Goal: Transaction & Acquisition: Purchase product/service

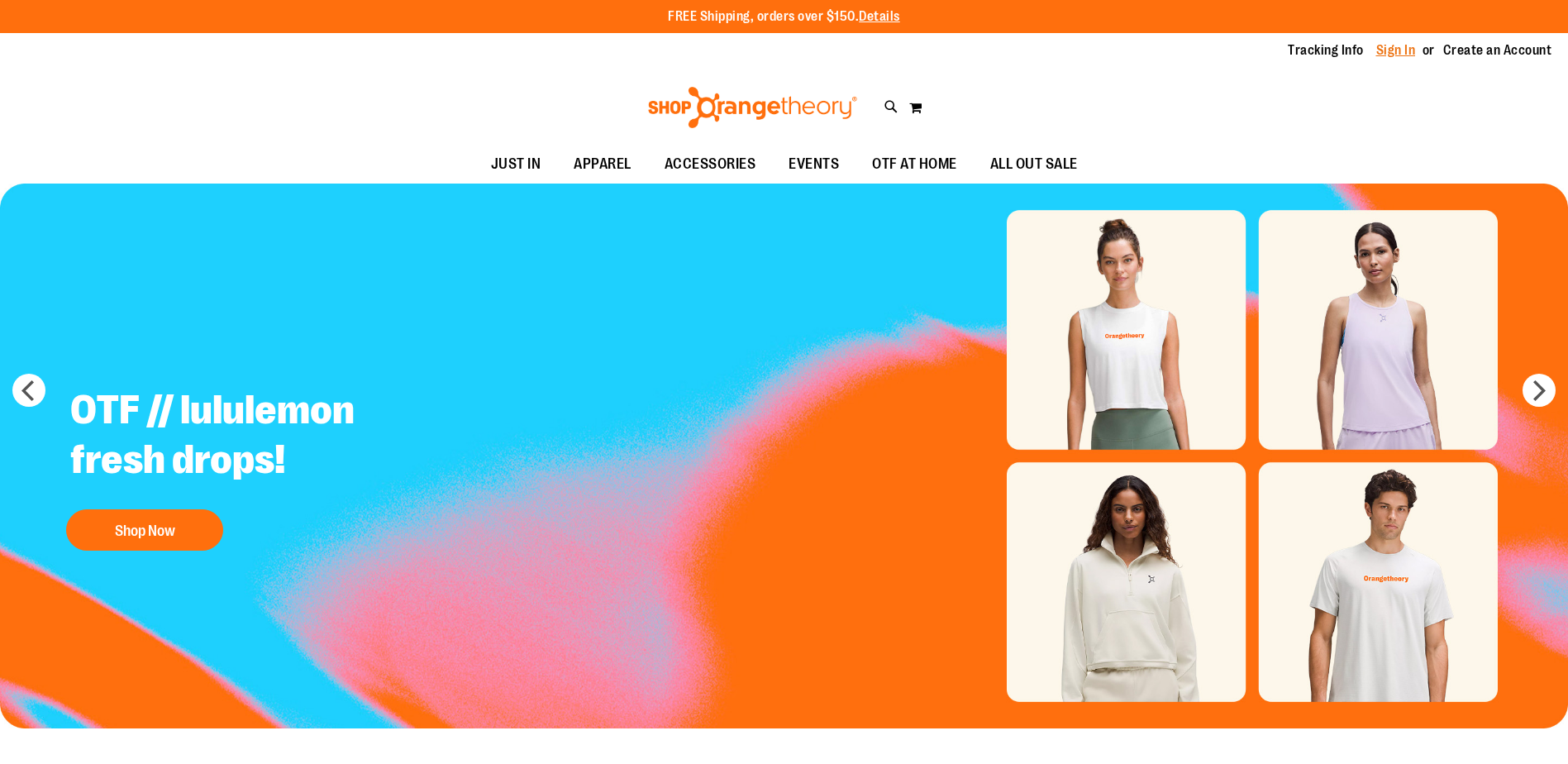
drag, startPoint x: 0, startPoint y: 0, endPoint x: 1397, endPoint y: 51, distance: 1397.9
click at [1397, 51] on link "Sign In" at bounding box center [1396, 50] width 40 height 19
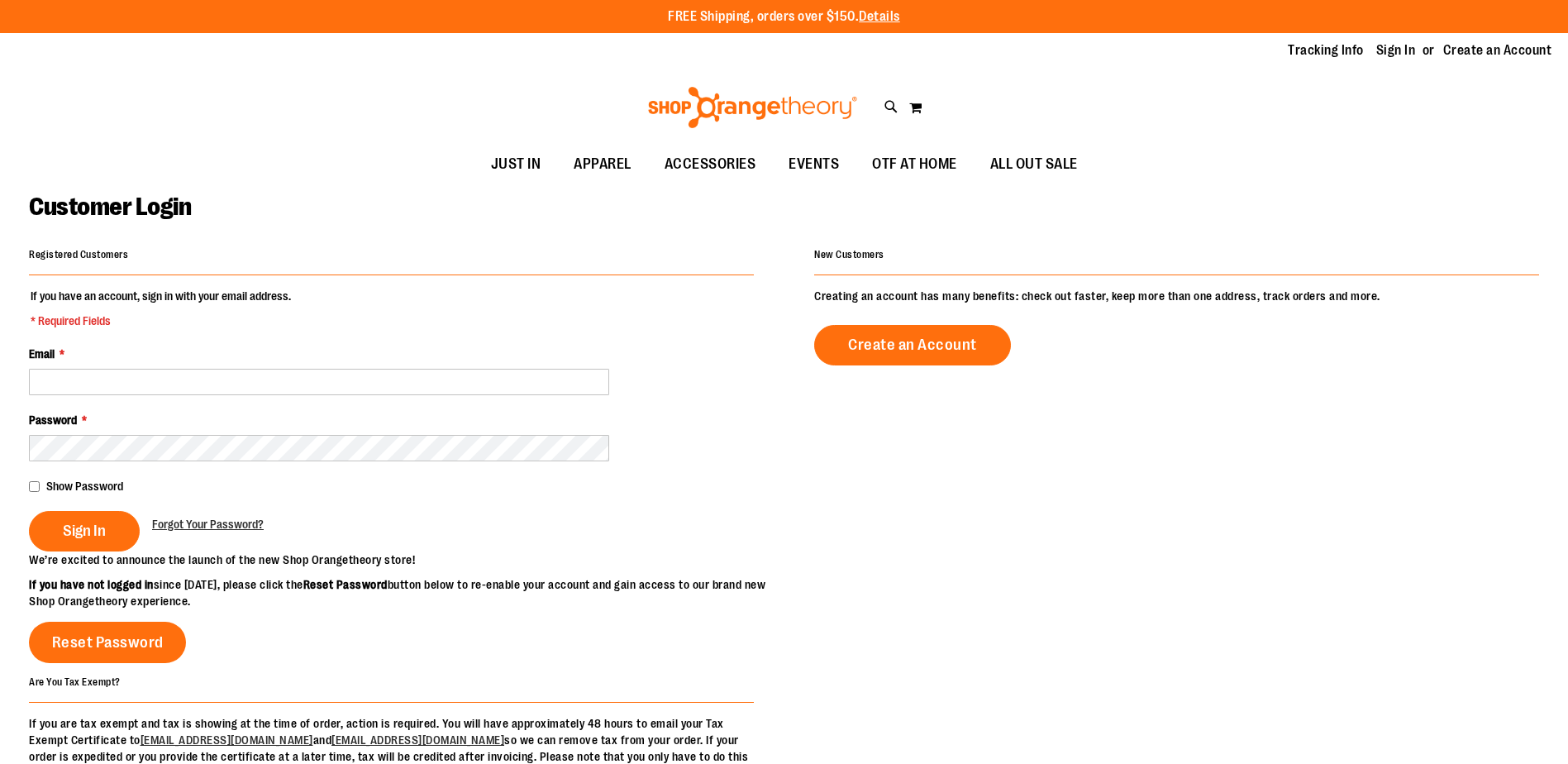
click at [108, 387] on input "Email *" at bounding box center [319, 381] width 580 height 26
click at [255, 384] on input "**********" at bounding box center [319, 381] width 580 height 26
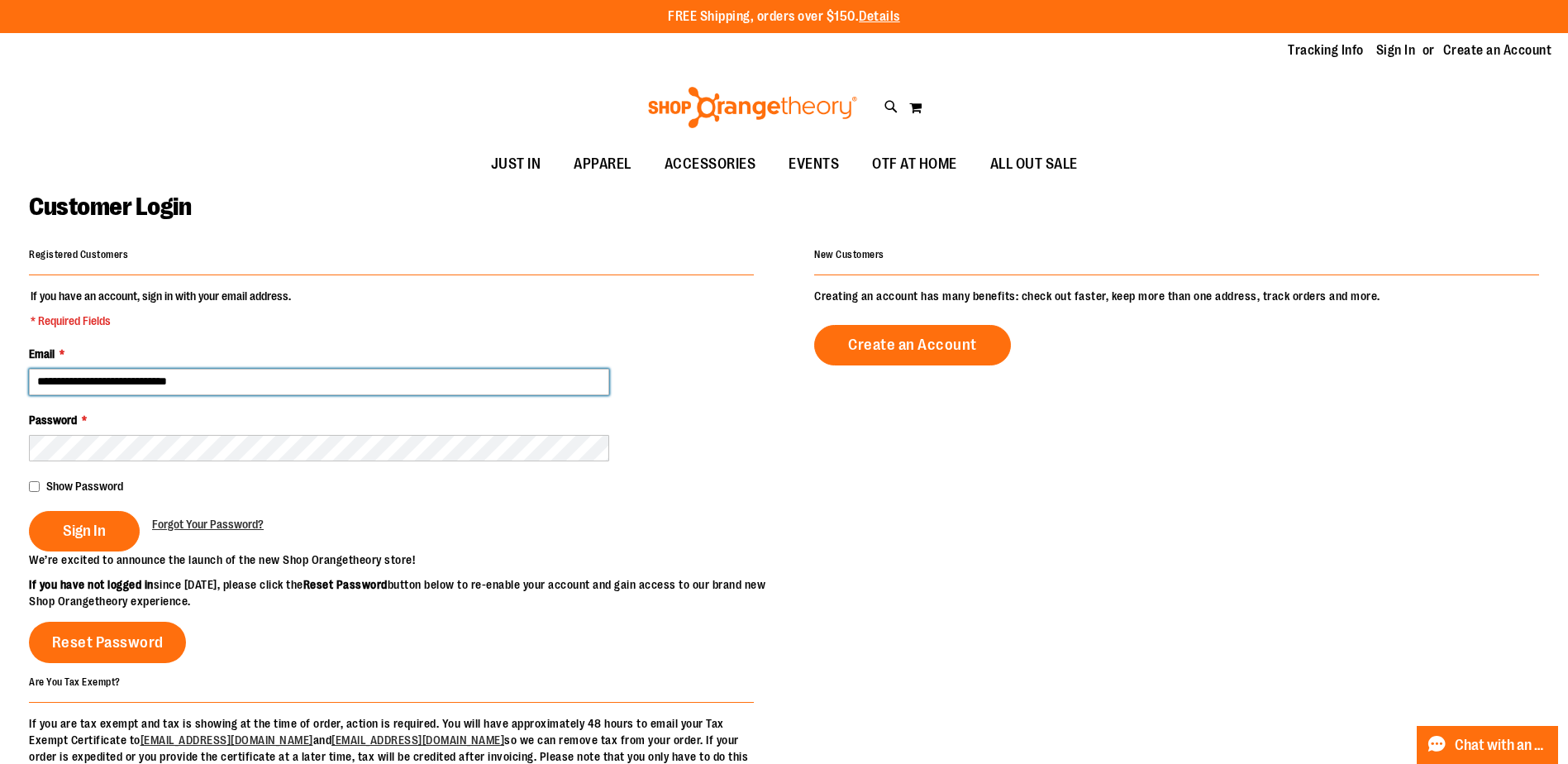
drag, startPoint x: 243, startPoint y: 376, endPoint x: 77, endPoint y: 382, distance: 166.1
click at [77, 382] on input "**********" at bounding box center [319, 381] width 580 height 26
type input "**********"
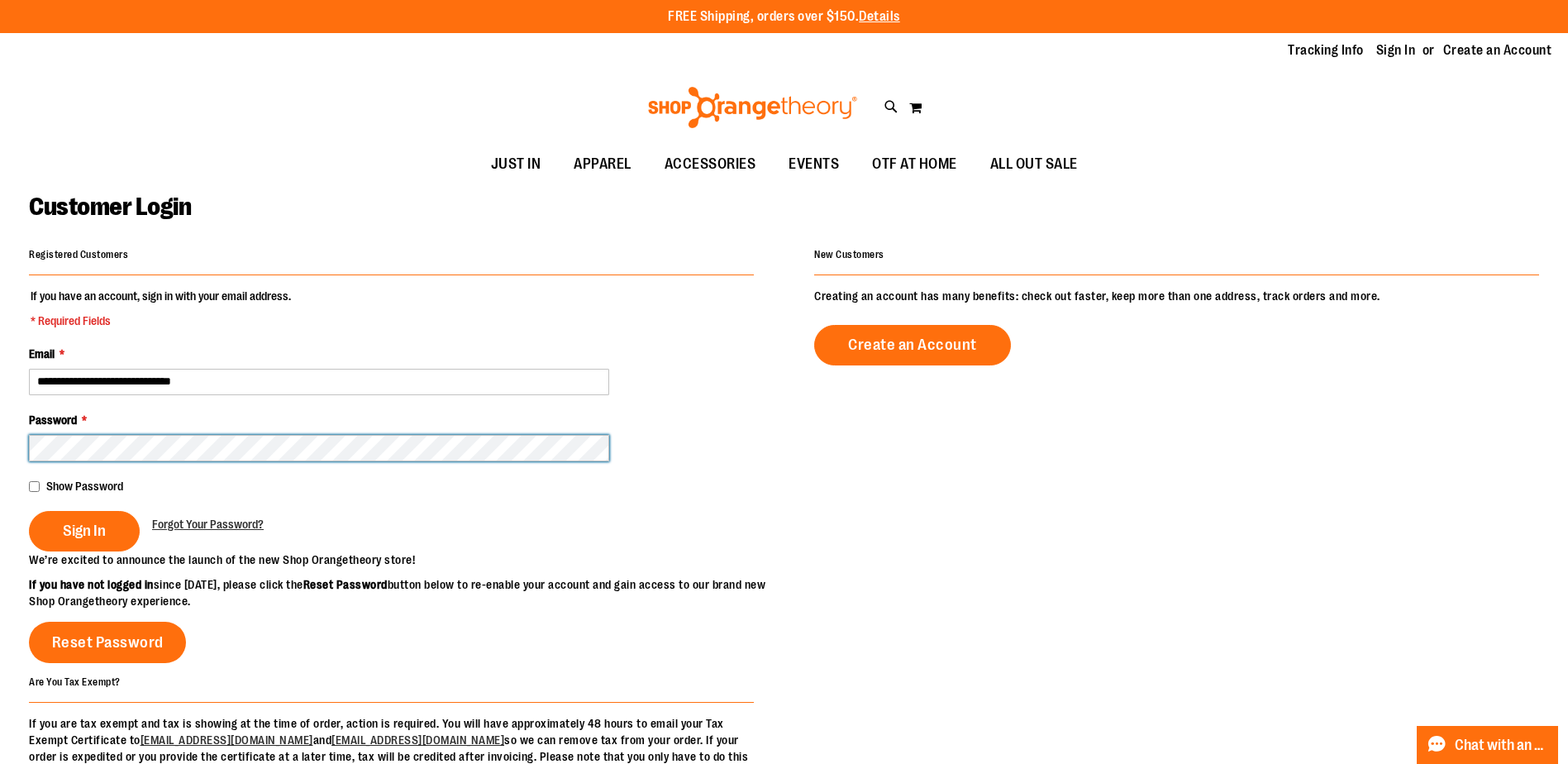
click at [29, 511] on button "Sign In" at bounding box center [85, 531] width 111 height 41
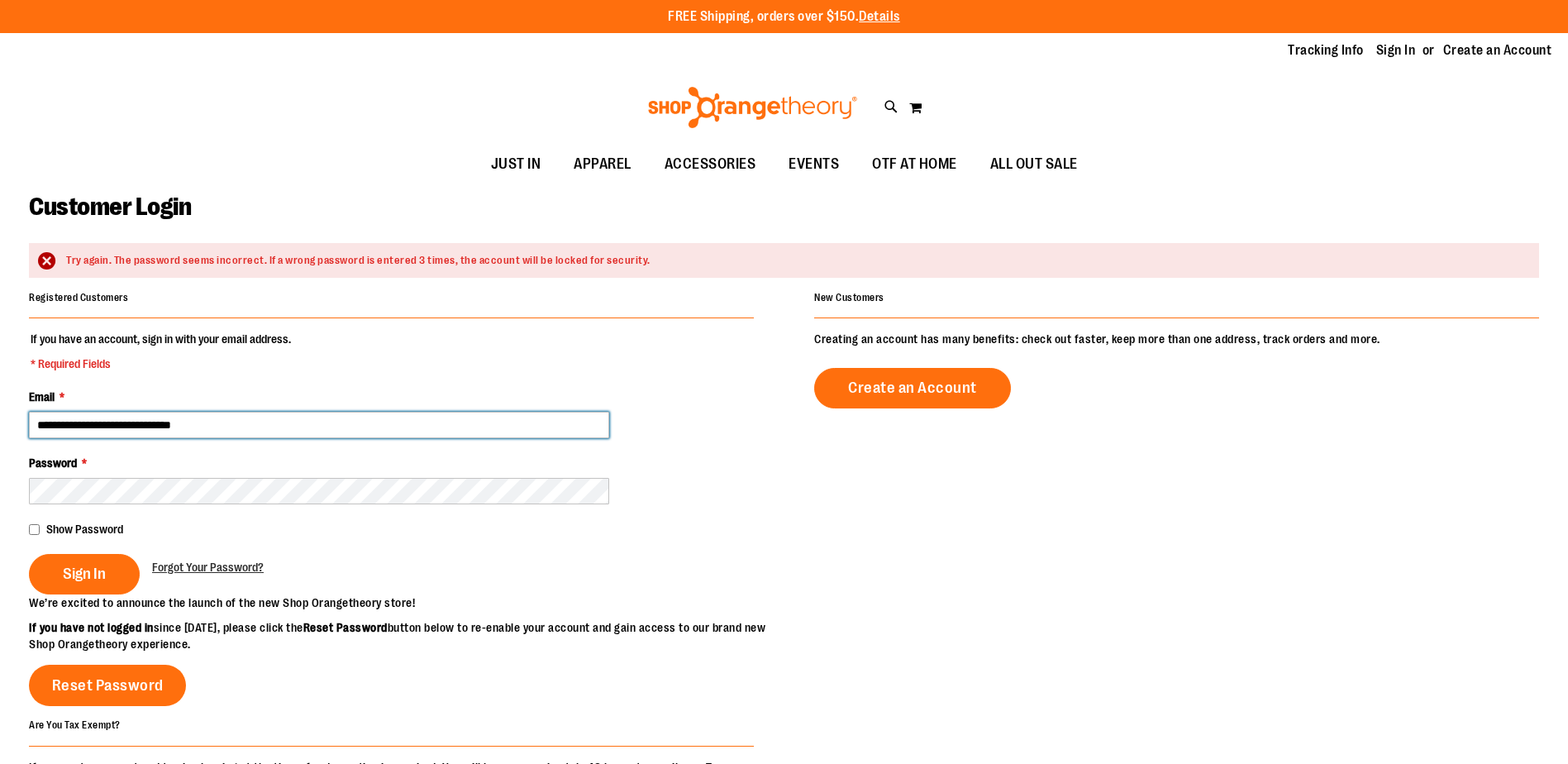
click at [178, 421] on input "**********" at bounding box center [319, 424] width 580 height 26
drag, startPoint x: 114, startPoint y: 426, endPoint x: 0, endPoint y: 400, distance: 116.9
click at [0, 412] on html "Skip to Content The store will not work correctly when cookies are disabled. FR…" at bounding box center [784, 382] width 1568 height 764
type input "**********"
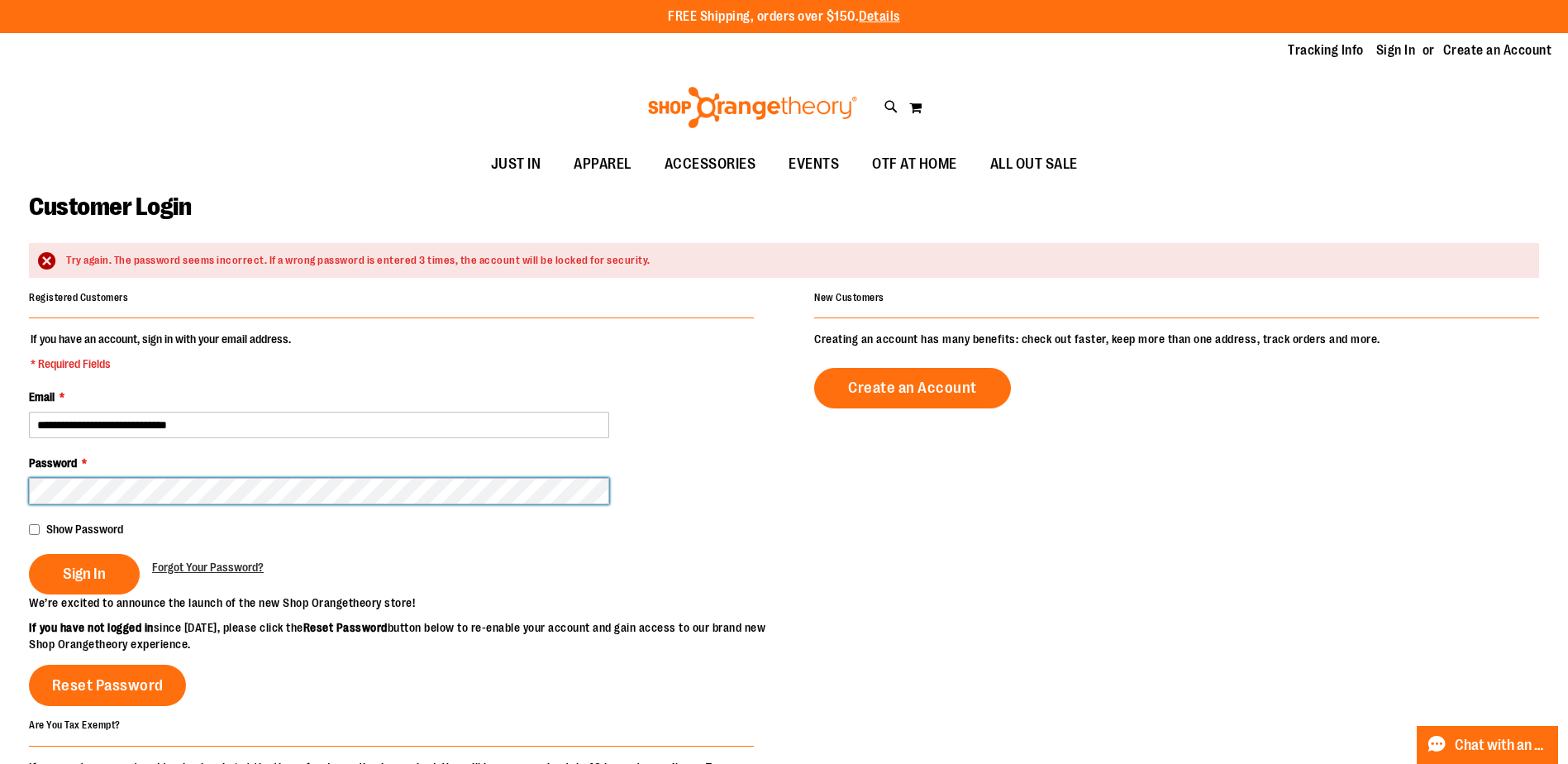
click at [29, 554] on button "Sign In" at bounding box center [85, 574] width 111 height 41
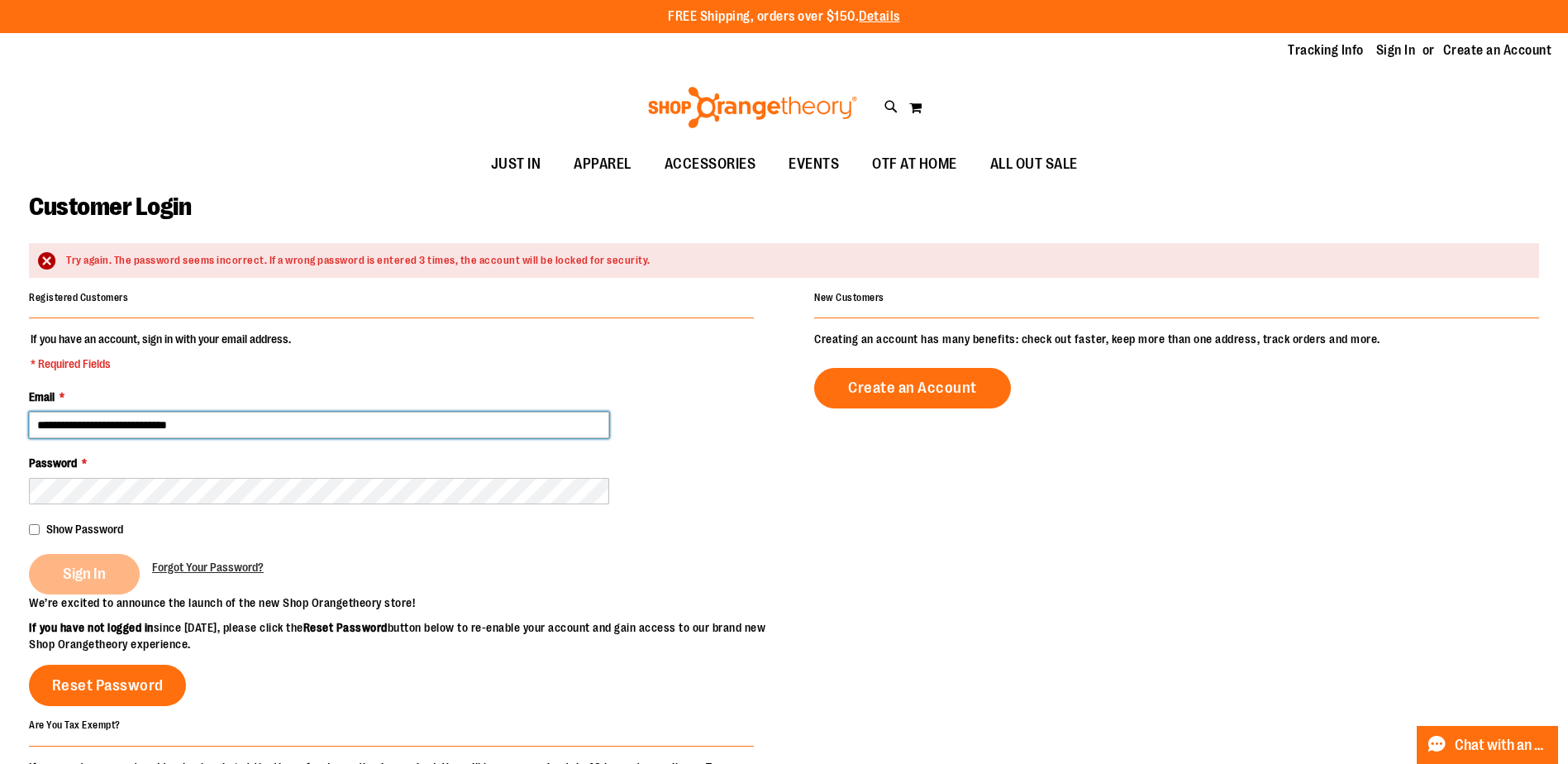
click at [243, 428] on input "**********" at bounding box center [319, 424] width 580 height 26
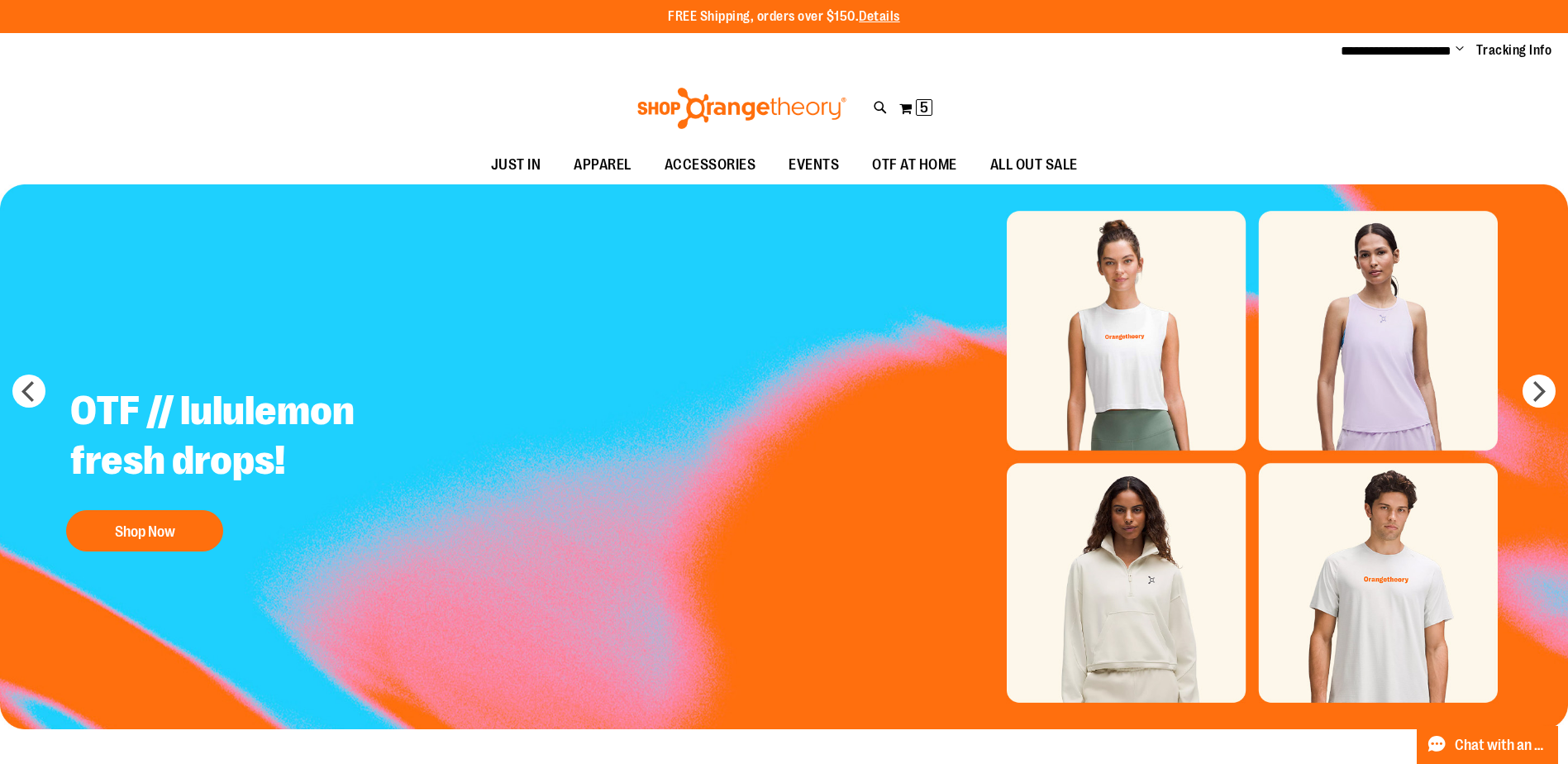
click at [1361, 143] on div "Toggle Nav Search Popular Suggestions Advanced Search" at bounding box center [784, 108] width 1568 height 76
click at [1136, 384] on img "Slide 1 of 5" at bounding box center [784, 456] width 1568 height 545
click at [1125, 353] on img "Slide 1 of 5" at bounding box center [784, 456] width 1568 height 545
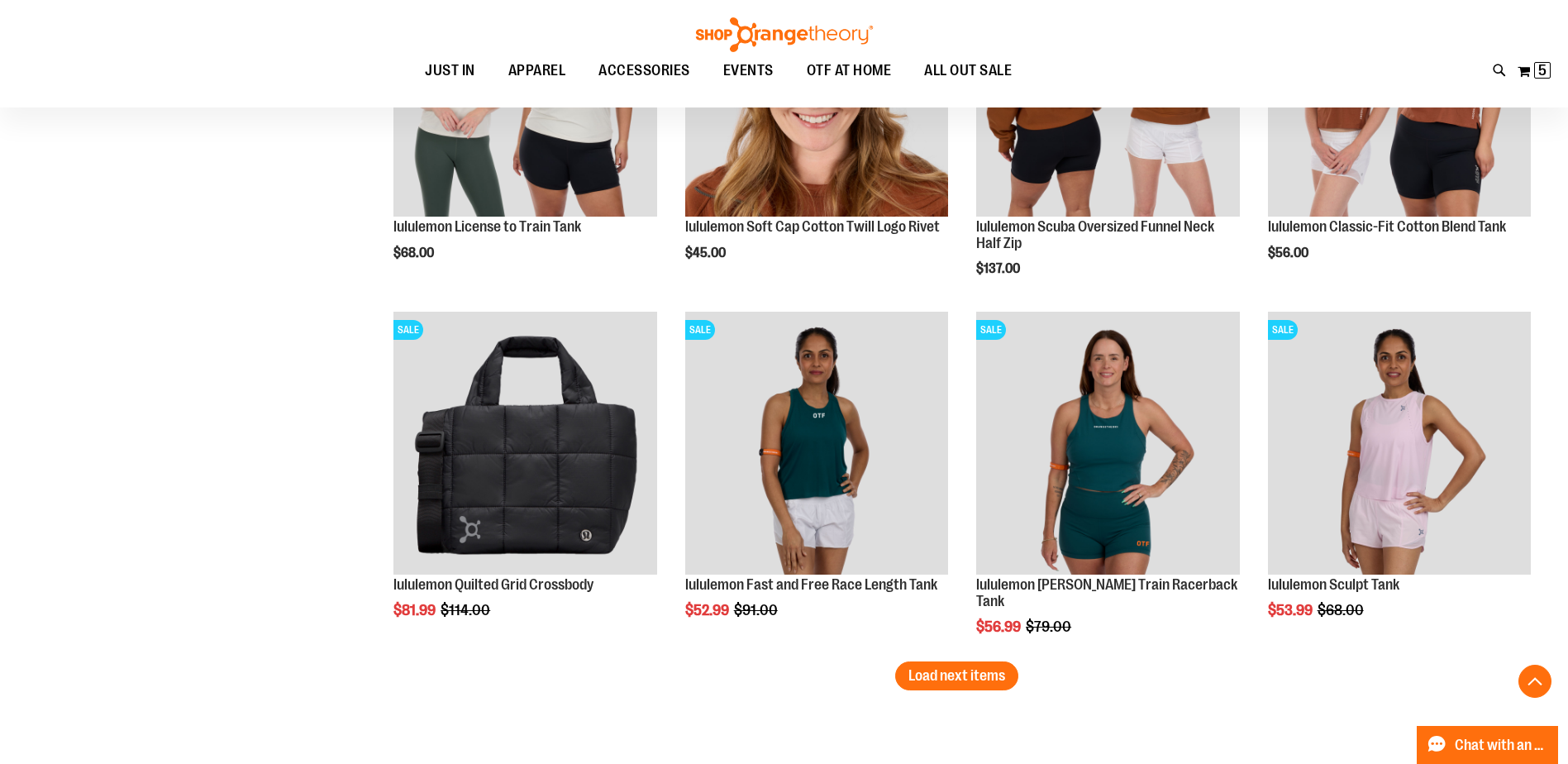
scroll to position [3232, 0]
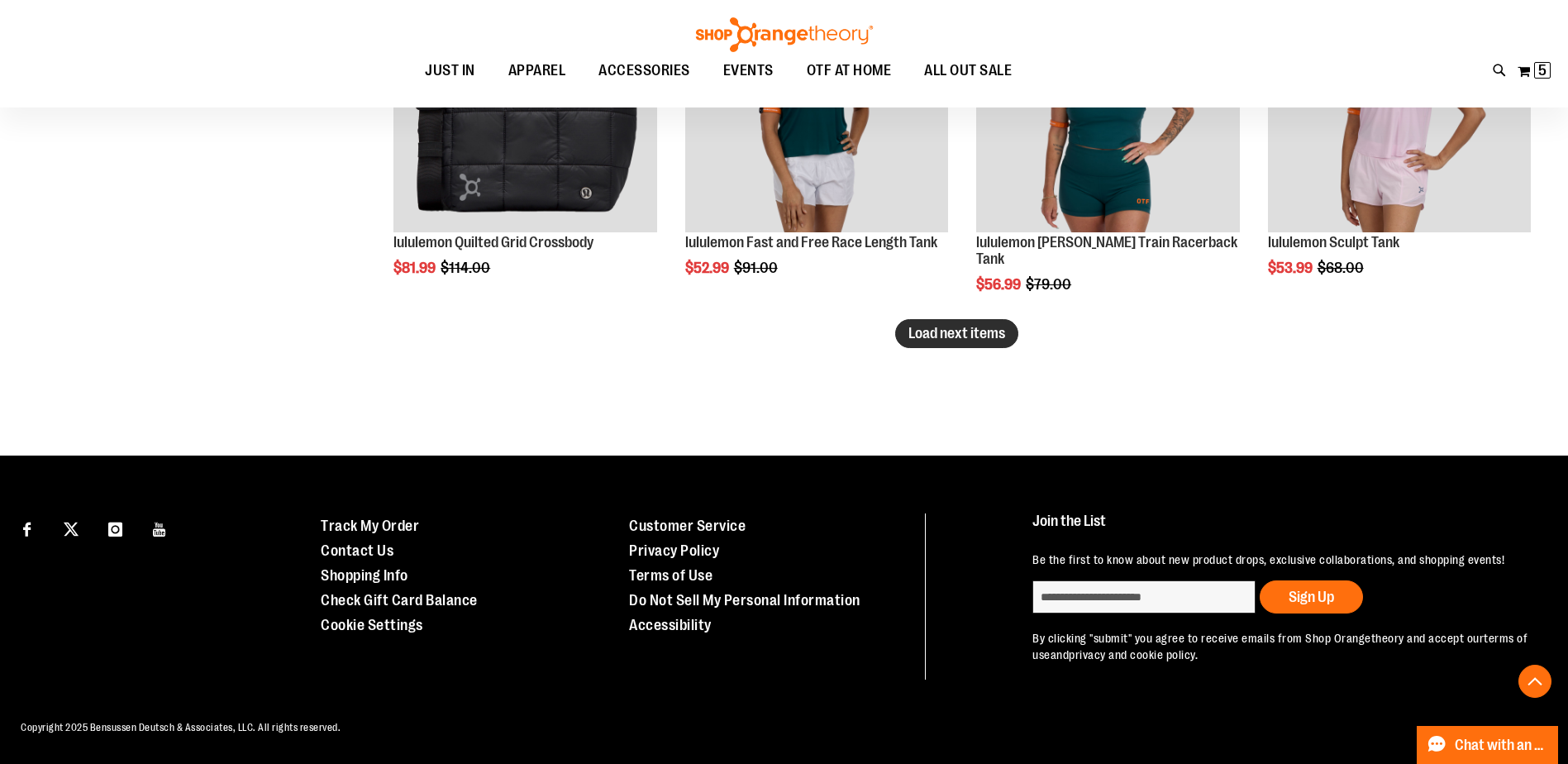
click at [933, 337] on span "Load next items" at bounding box center [956, 332] width 96 height 17
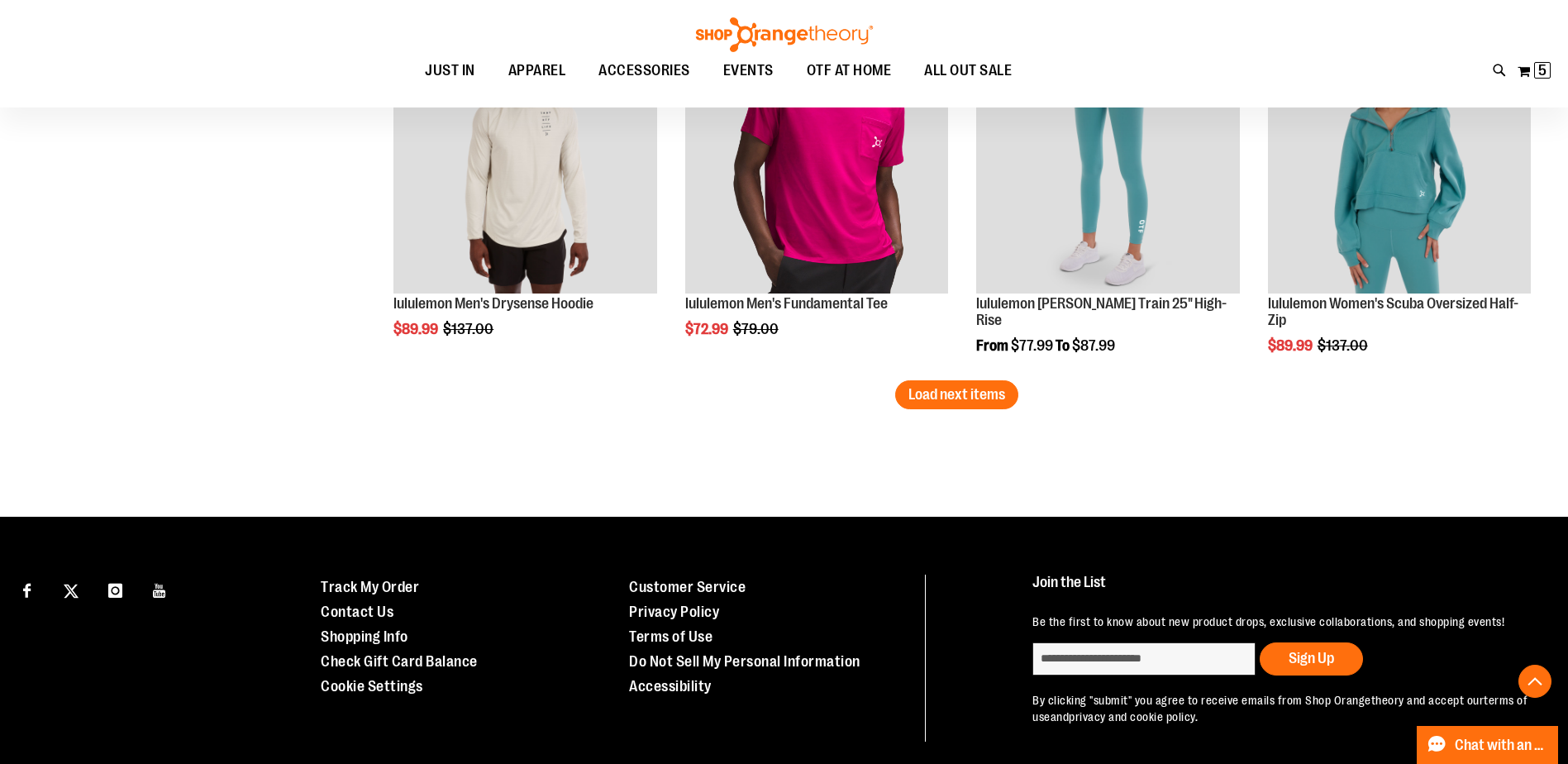
scroll to position [4306, 0]
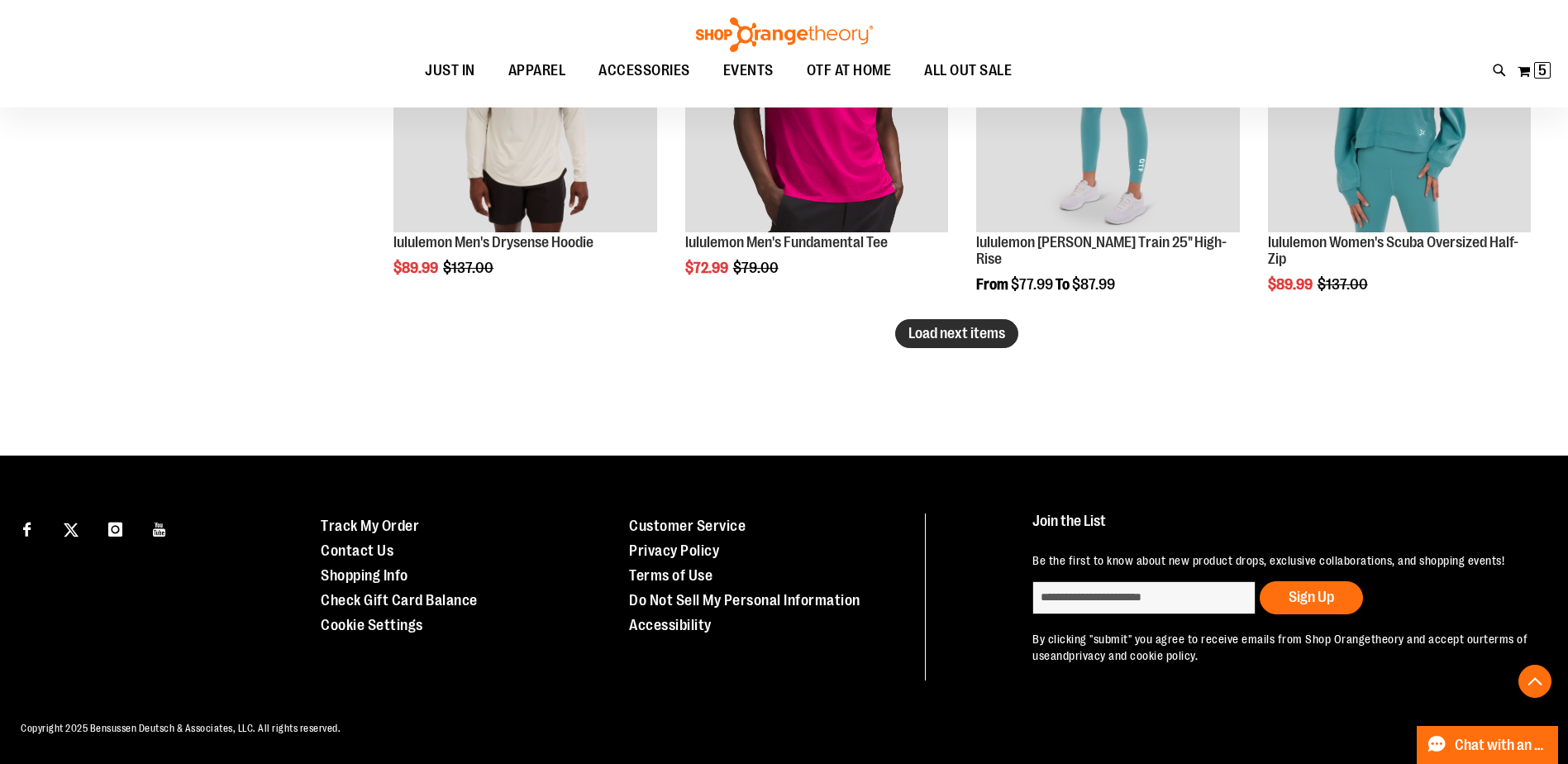
click at [986, 340] on span "Load next items" at bounding box center [956, 332] width 96 height 17
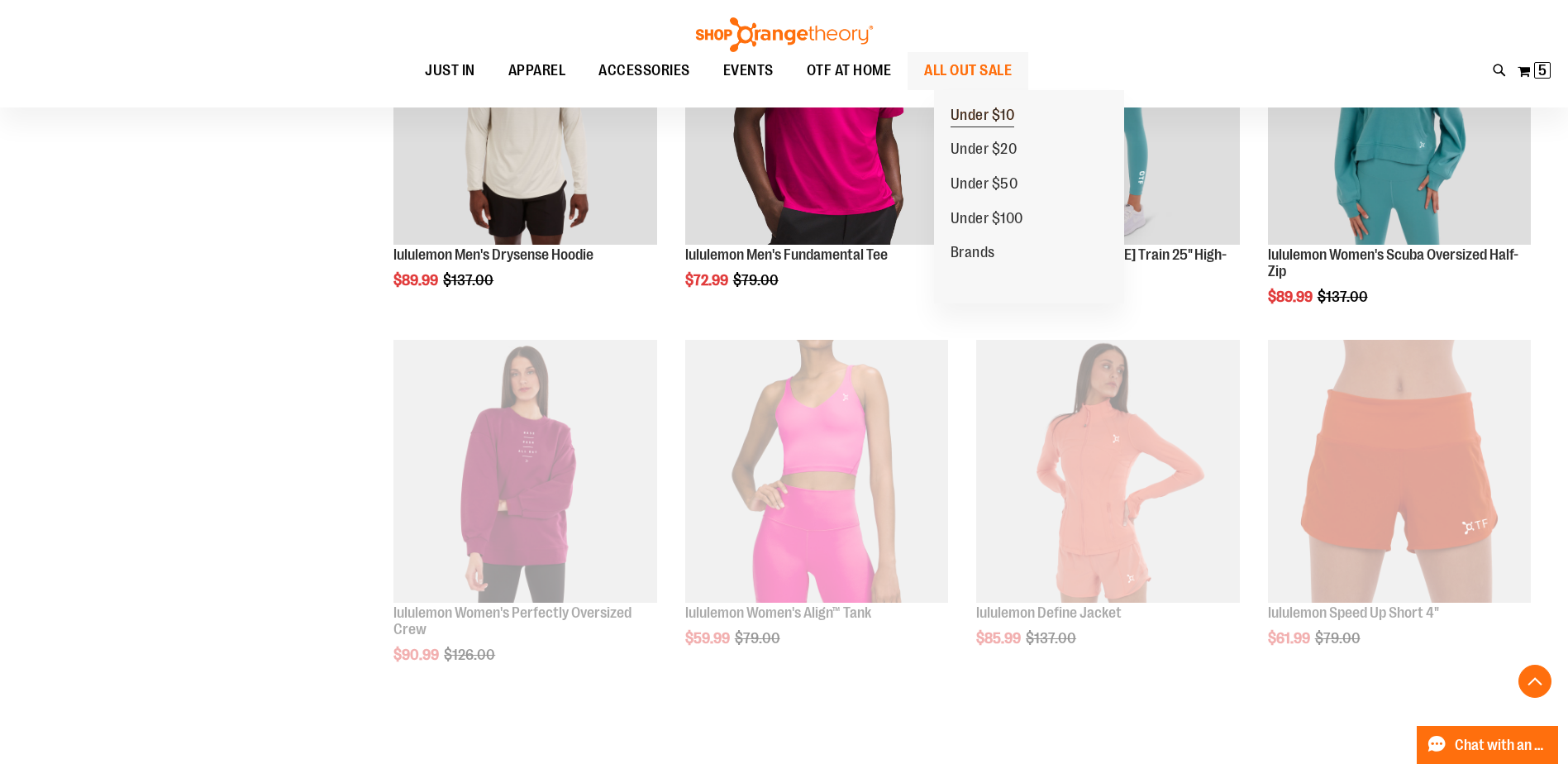
scroll to position [4306, 0]
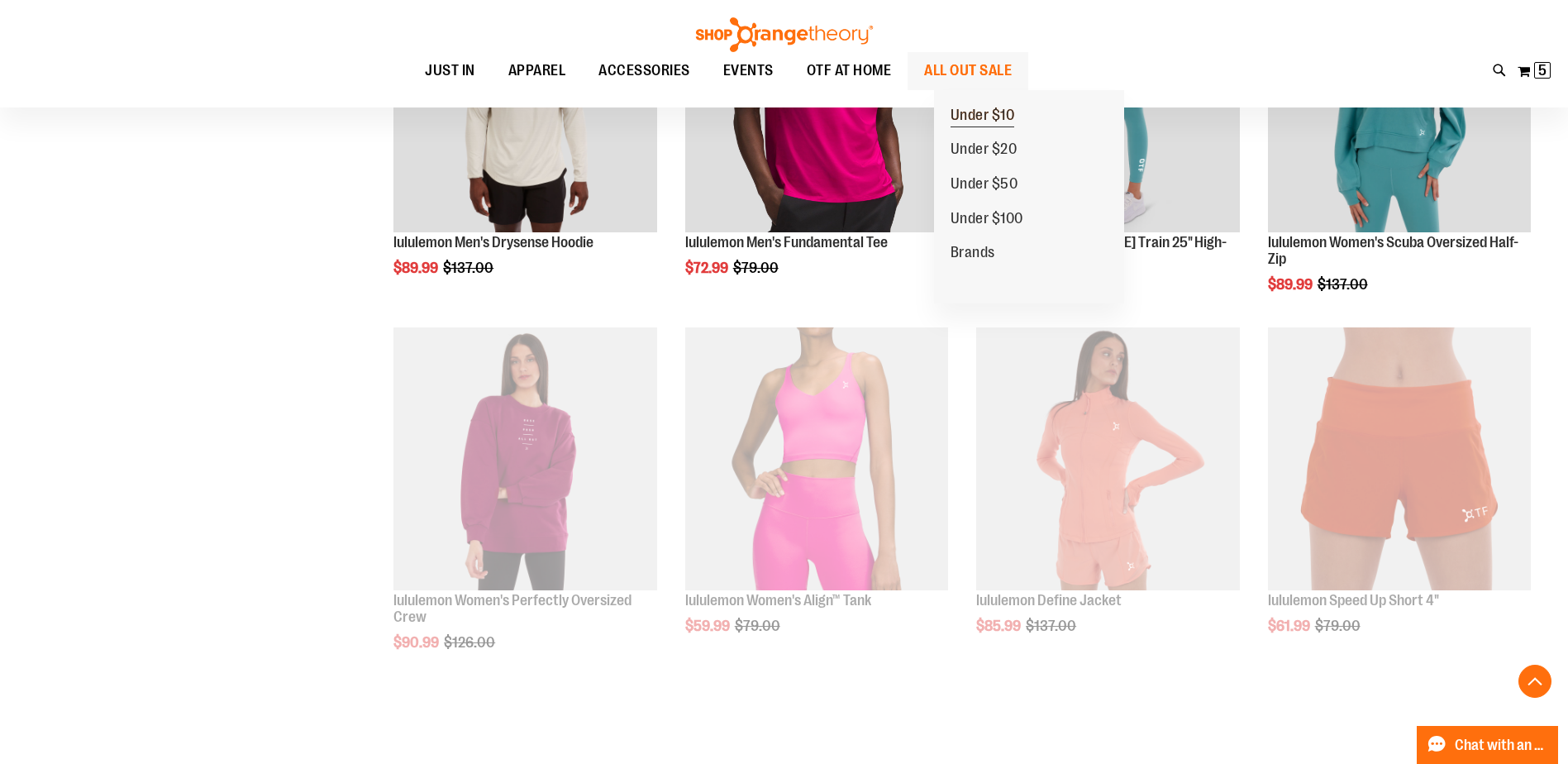
click at [996, 116] on span "Under $10" at bounding box center [983, 116] width 64 height 20
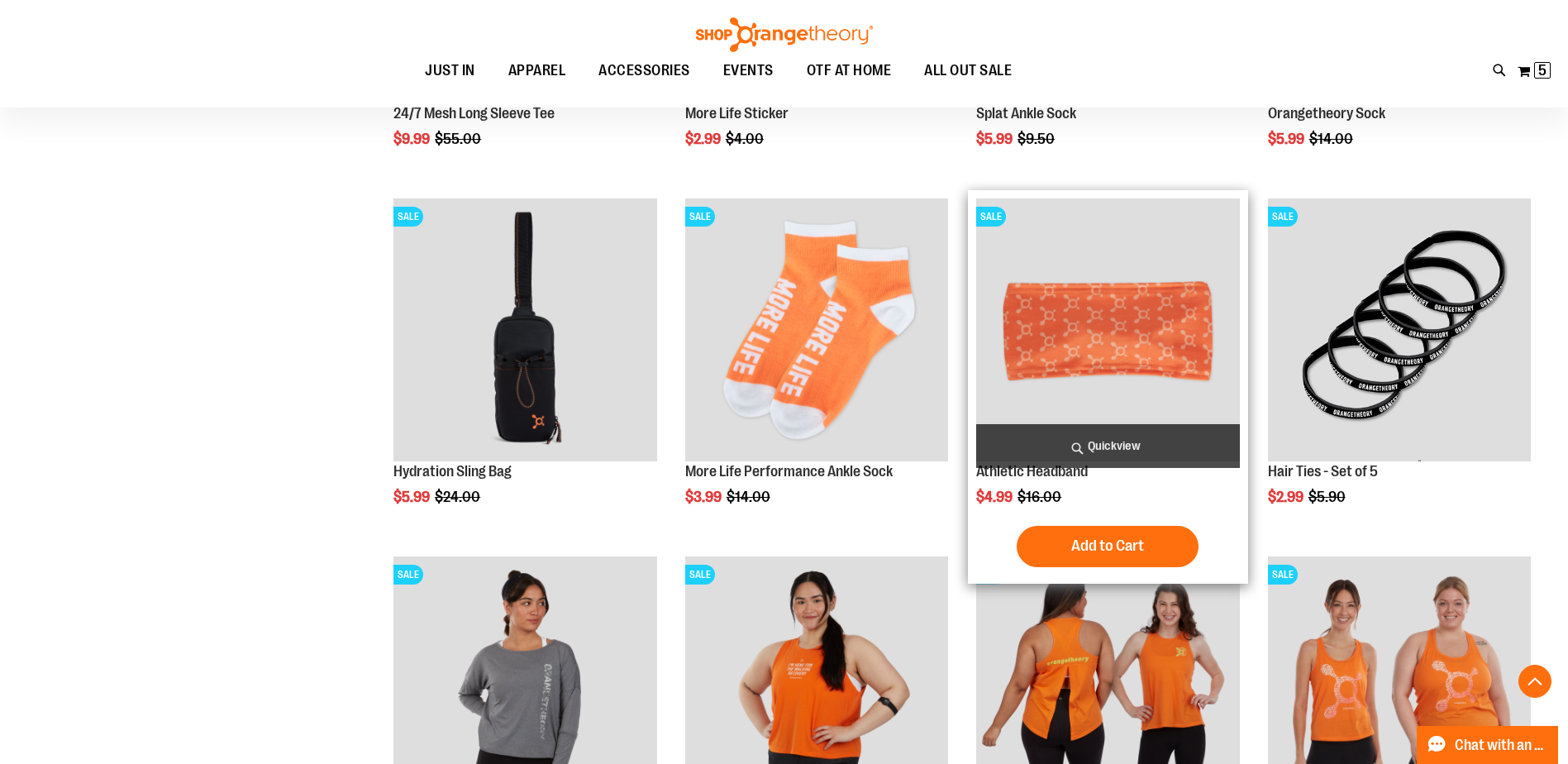
scroll to position [495, 0]
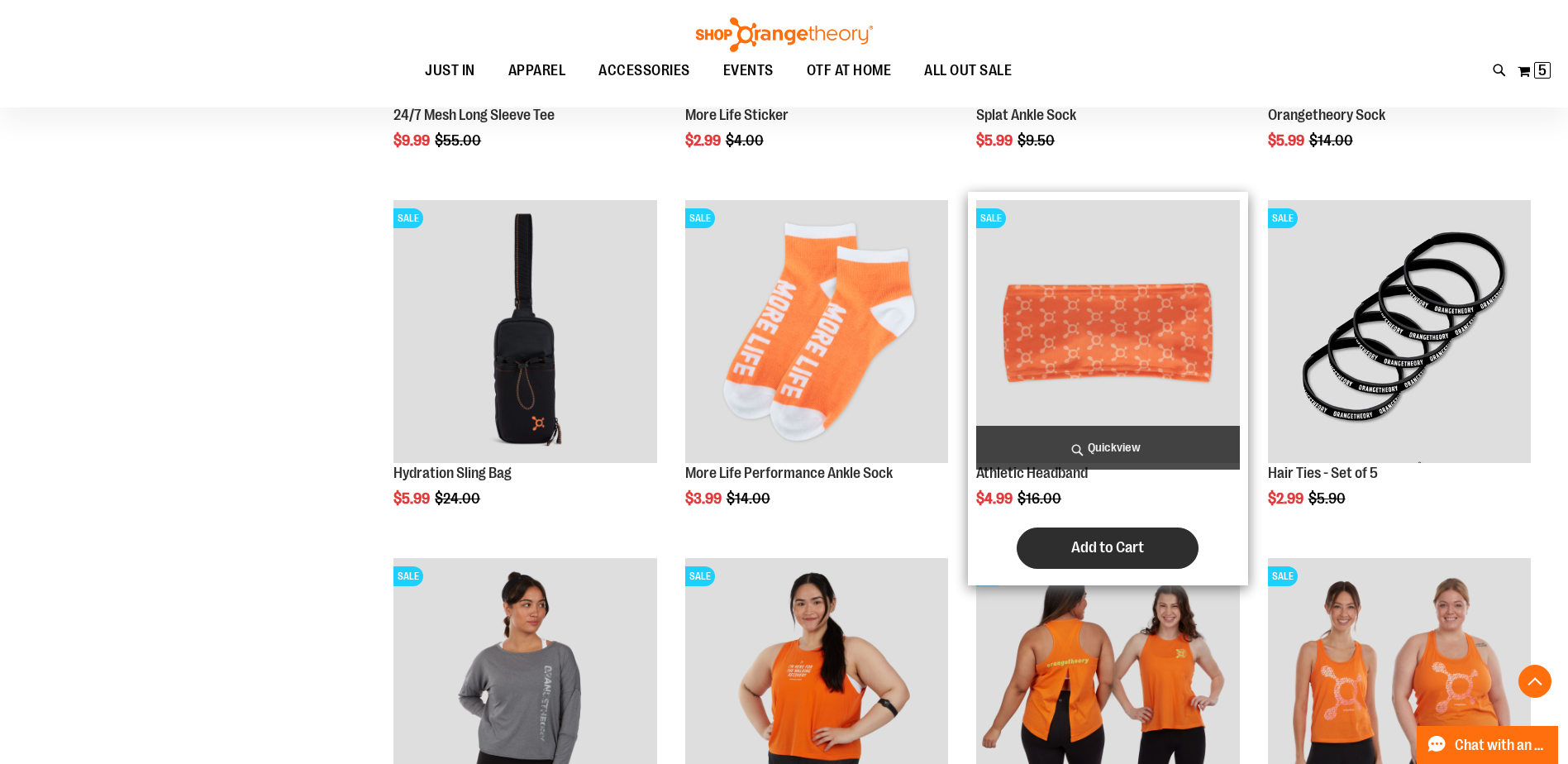
click at [1138, 553] on span "Add to Cart" at bounding box center [1107, 547] width 73 height 19
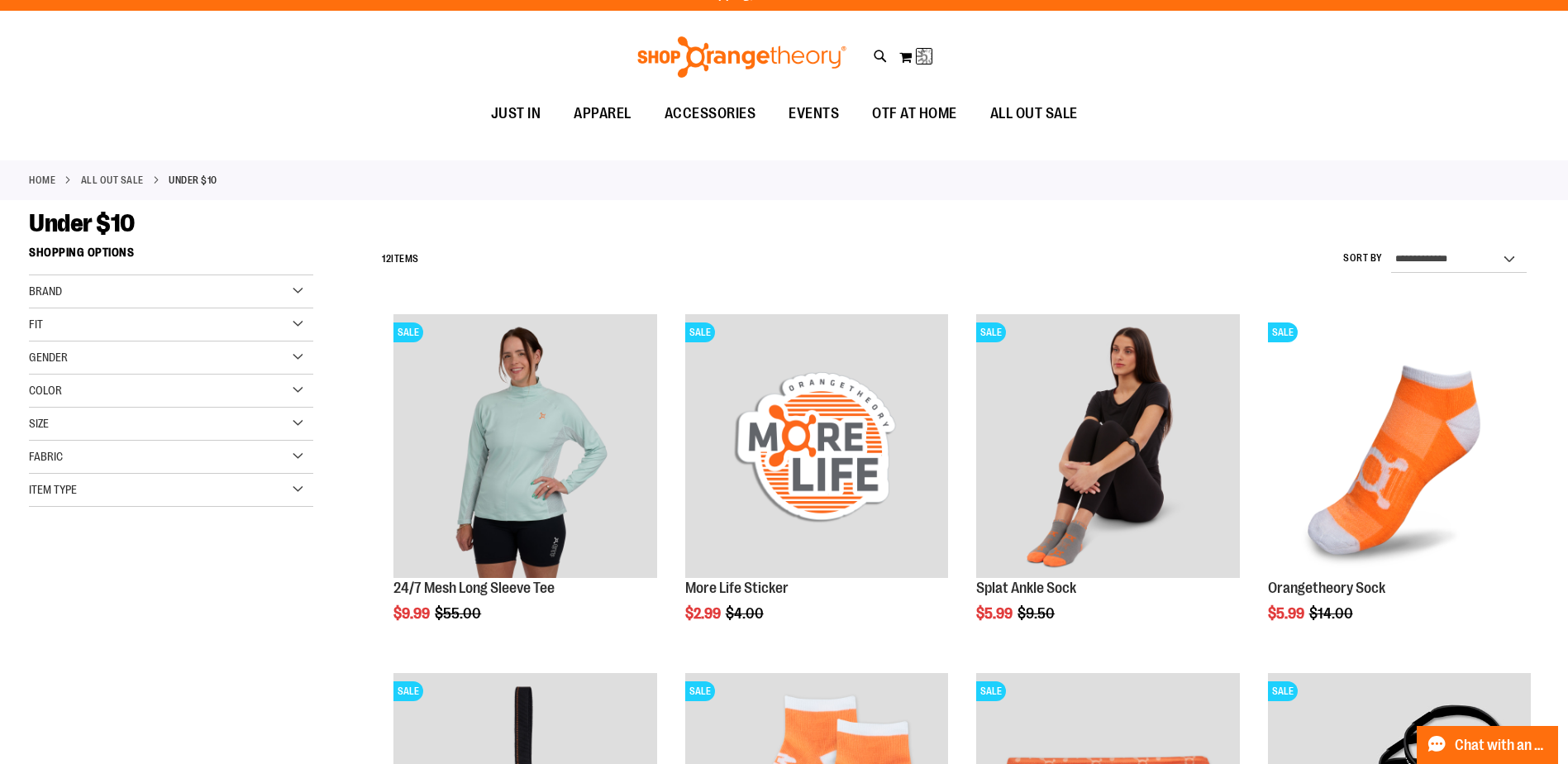
scroll to position [0, 0]
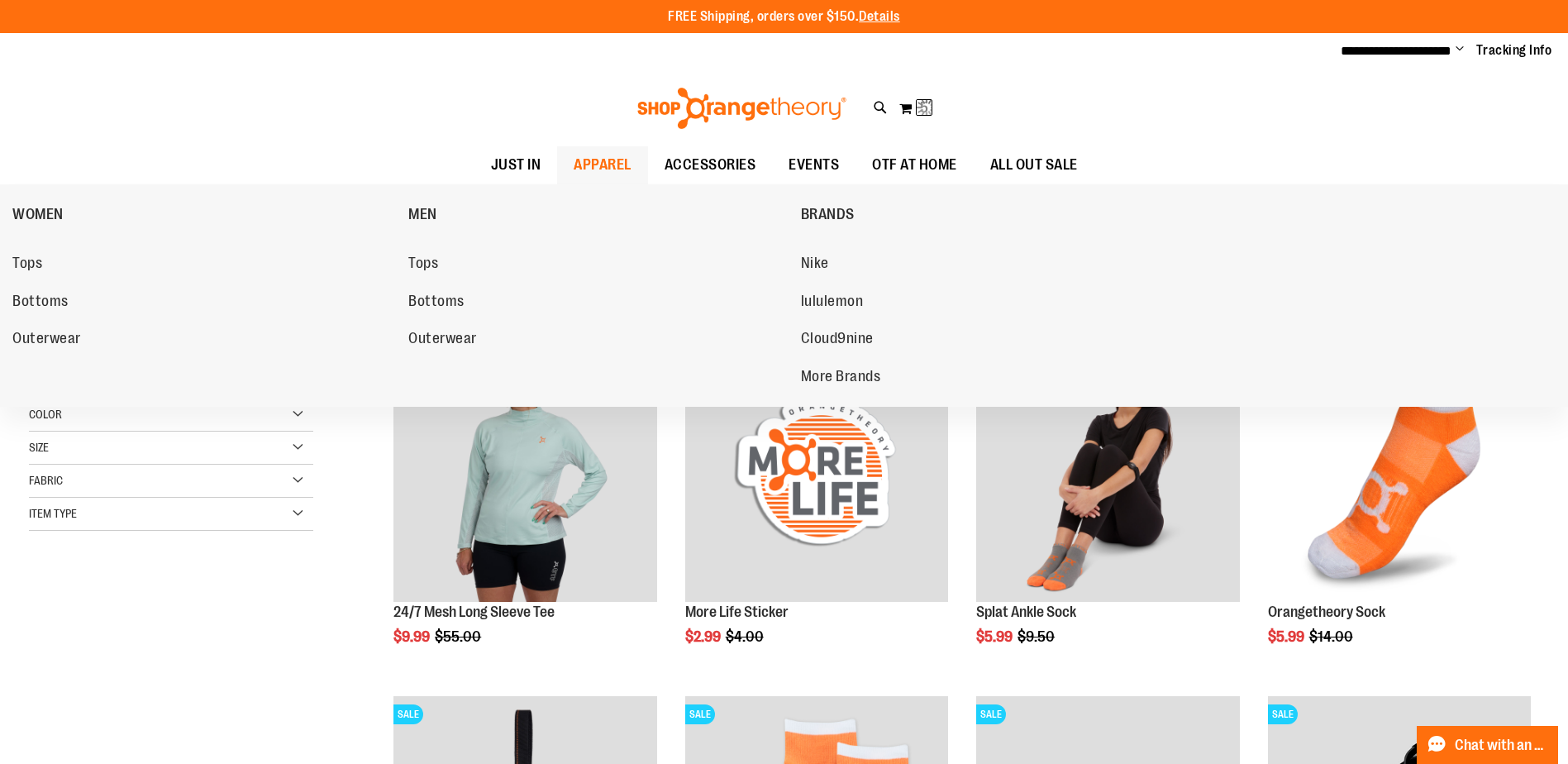
click at [574, 168] on span "APPAREL" at bounding box center [602, 165] width 57 height 37
click at [574, 166] on span "APPAREL" at bounding box center [602, 165] width 57 height 37
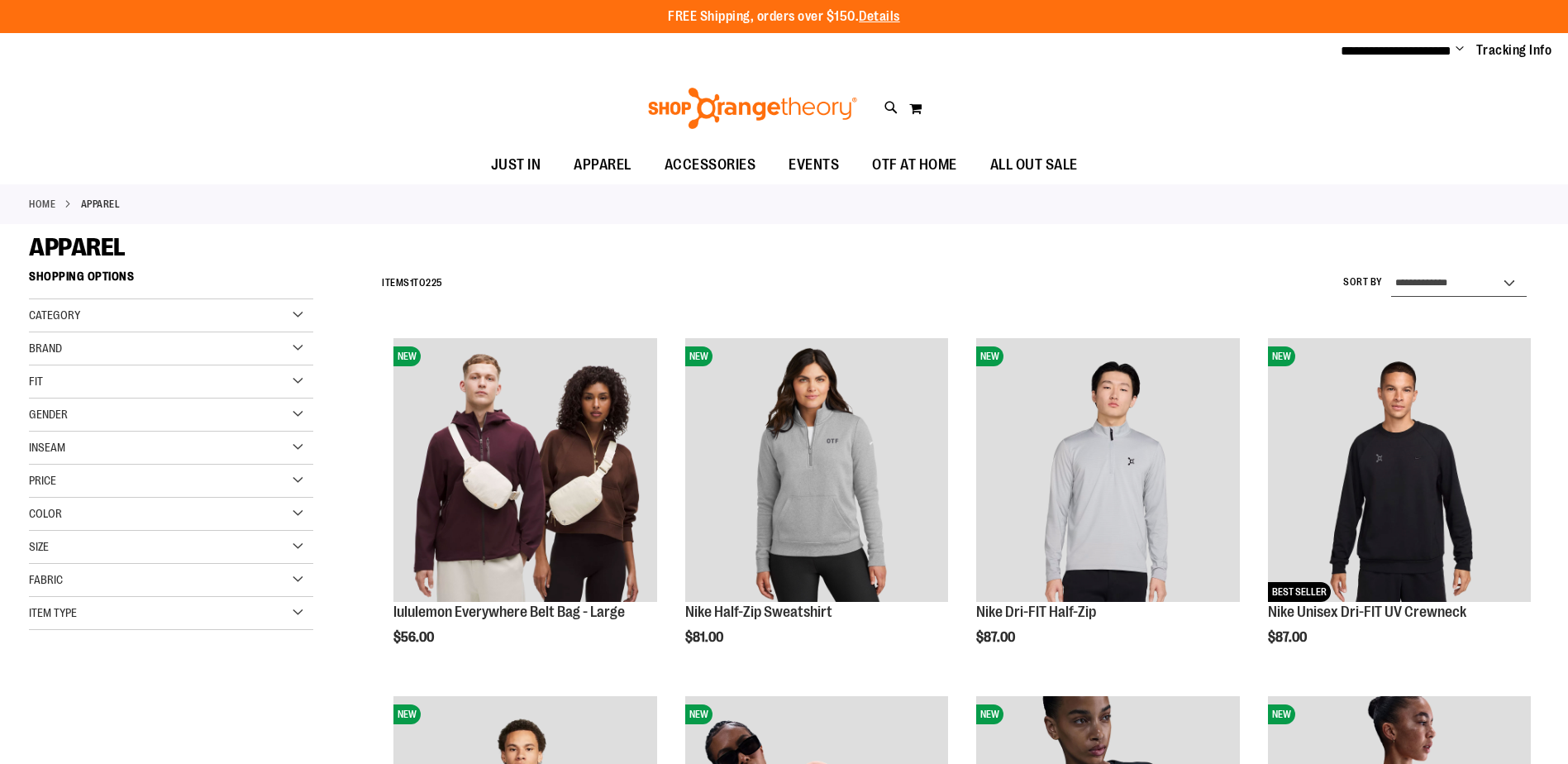
click at [1464, 286] on select "**********" at bounding box center [1459, 283] width 135 height 26
select select "*********"
click at [1392, 270] on select "**********" at bounding box center [1459, 283] width 135 height 26
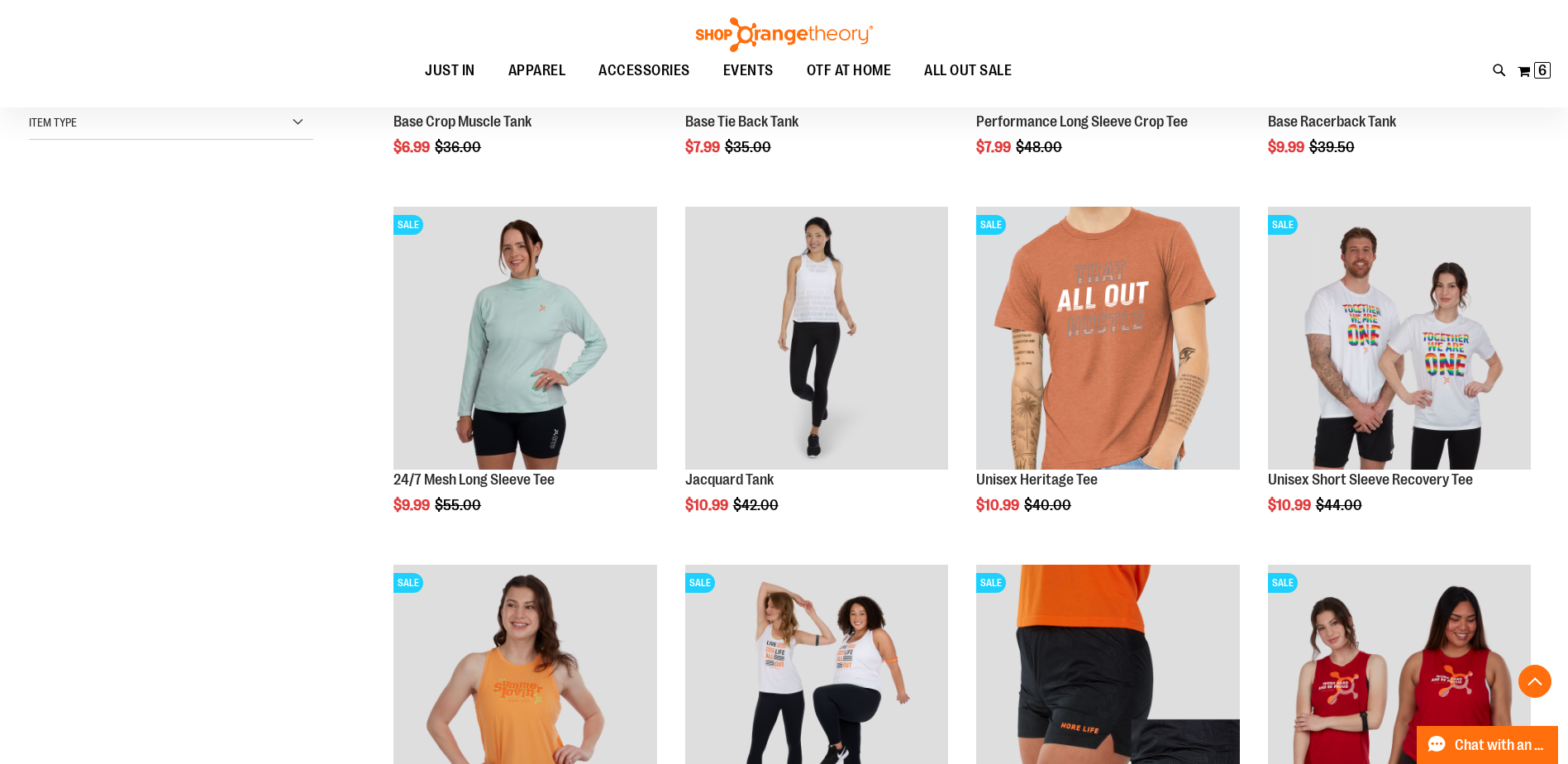
scroll to position [495, 0]
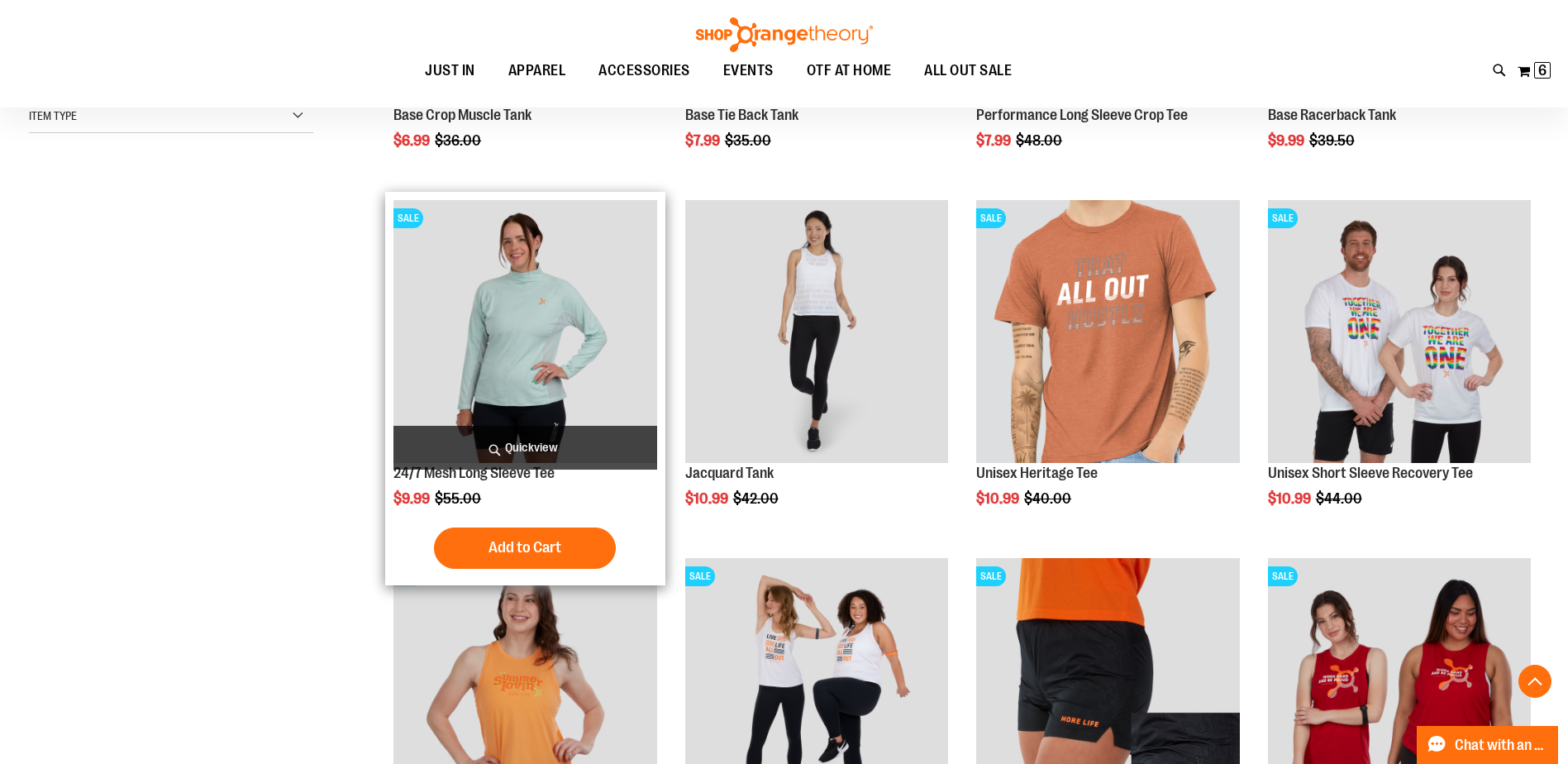
click at [479, 398] on img "product" at bounding box center [525, 331] width 263 height 263
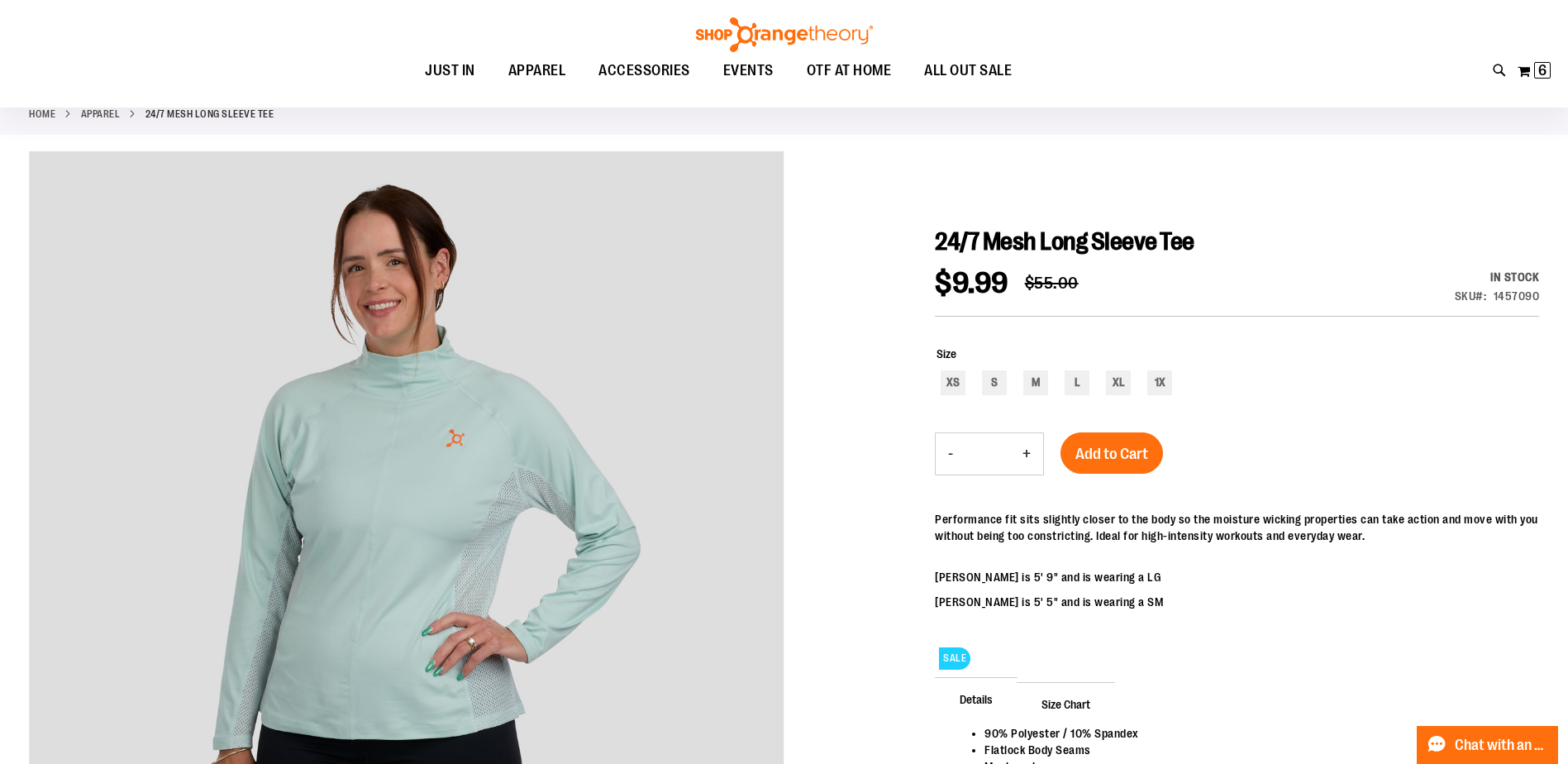
scroll to position [82, 0]
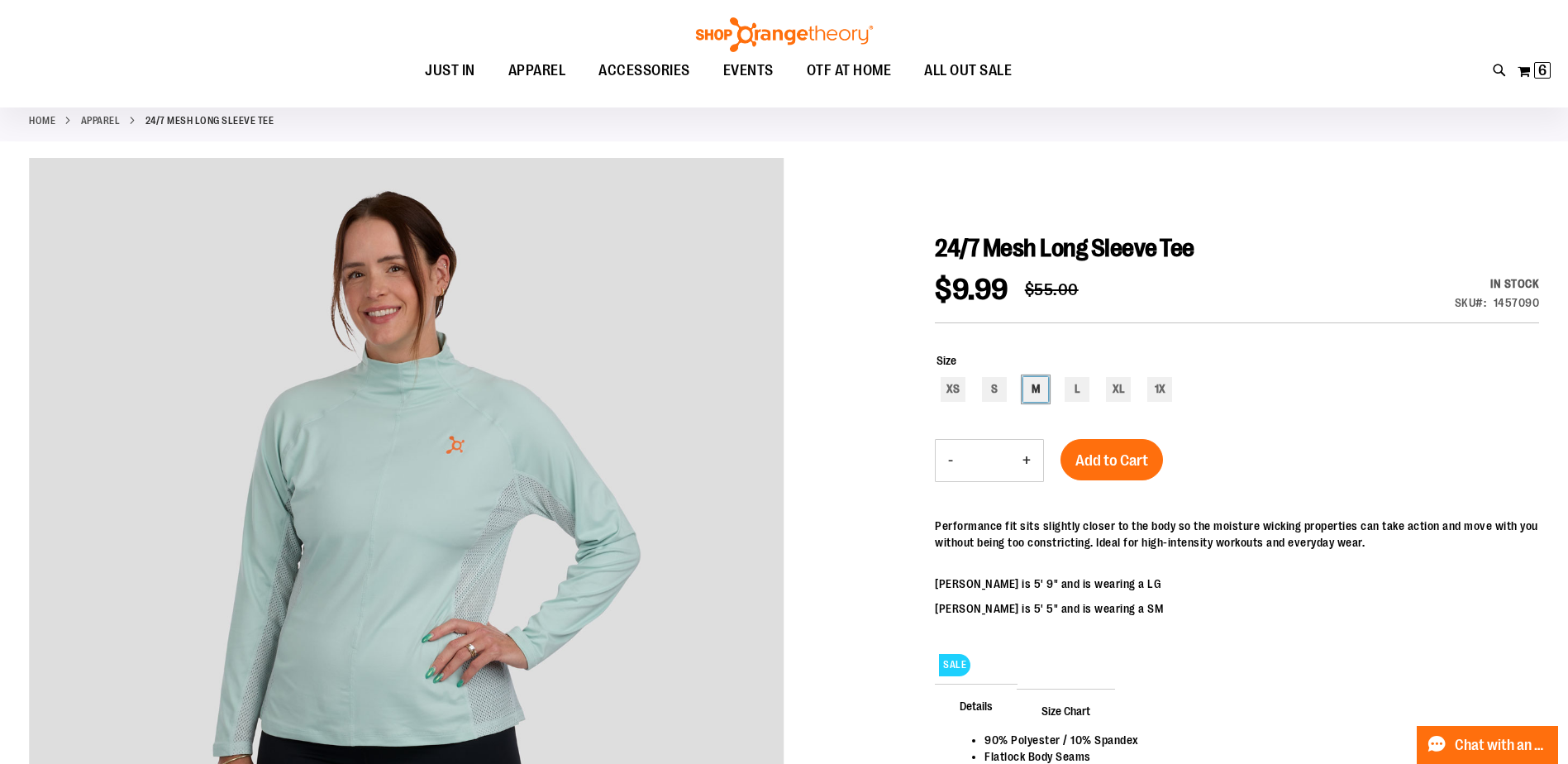
click at [1030, 395] on div "M" at bounding box center [1035, 389] width 24 height 24
type input "***"
click at [1098, 453] on span "Add to Cart" at bounding box center [1112, 460] width 73 height 19
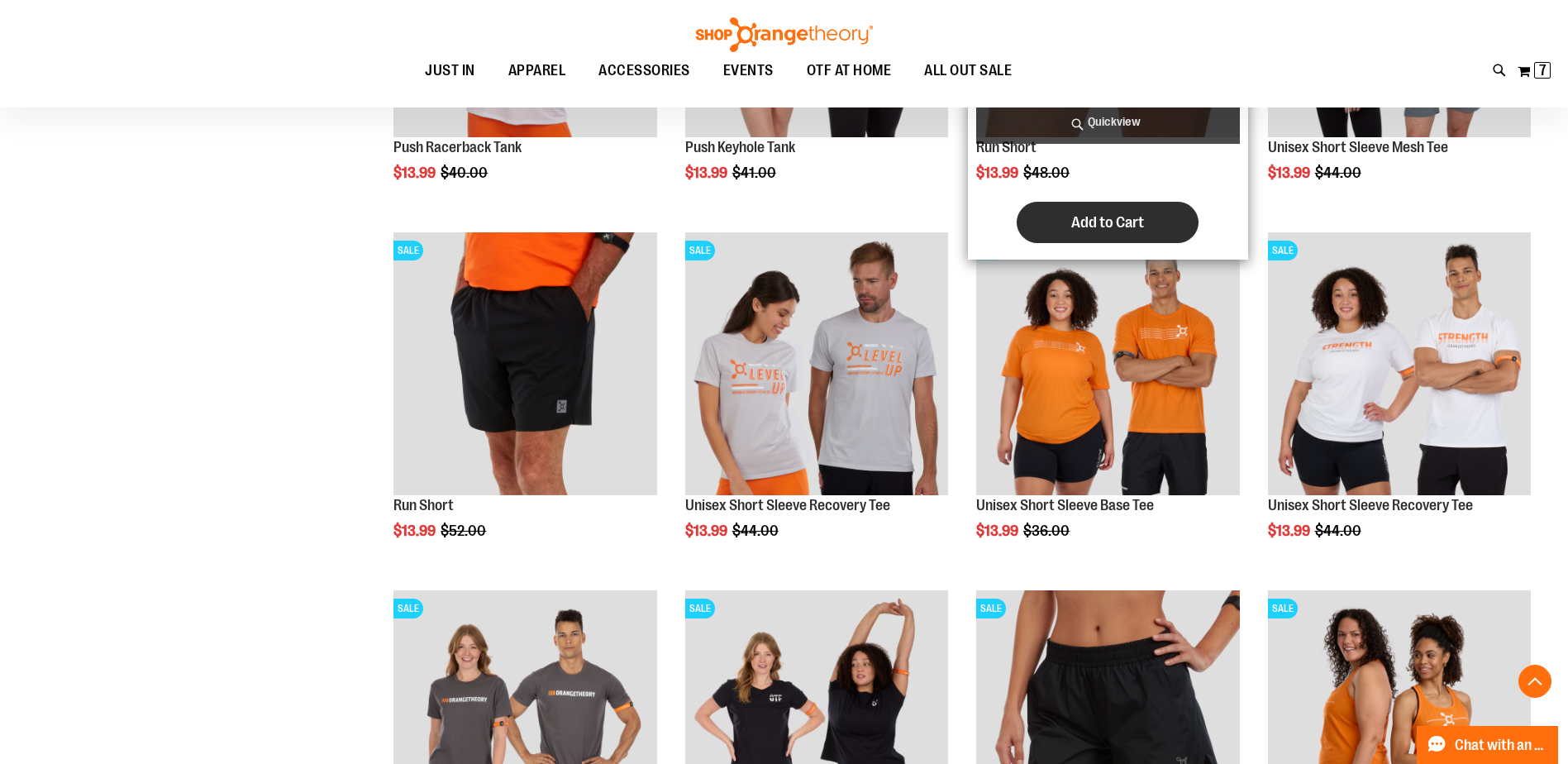
scroll to position [1950, 0]
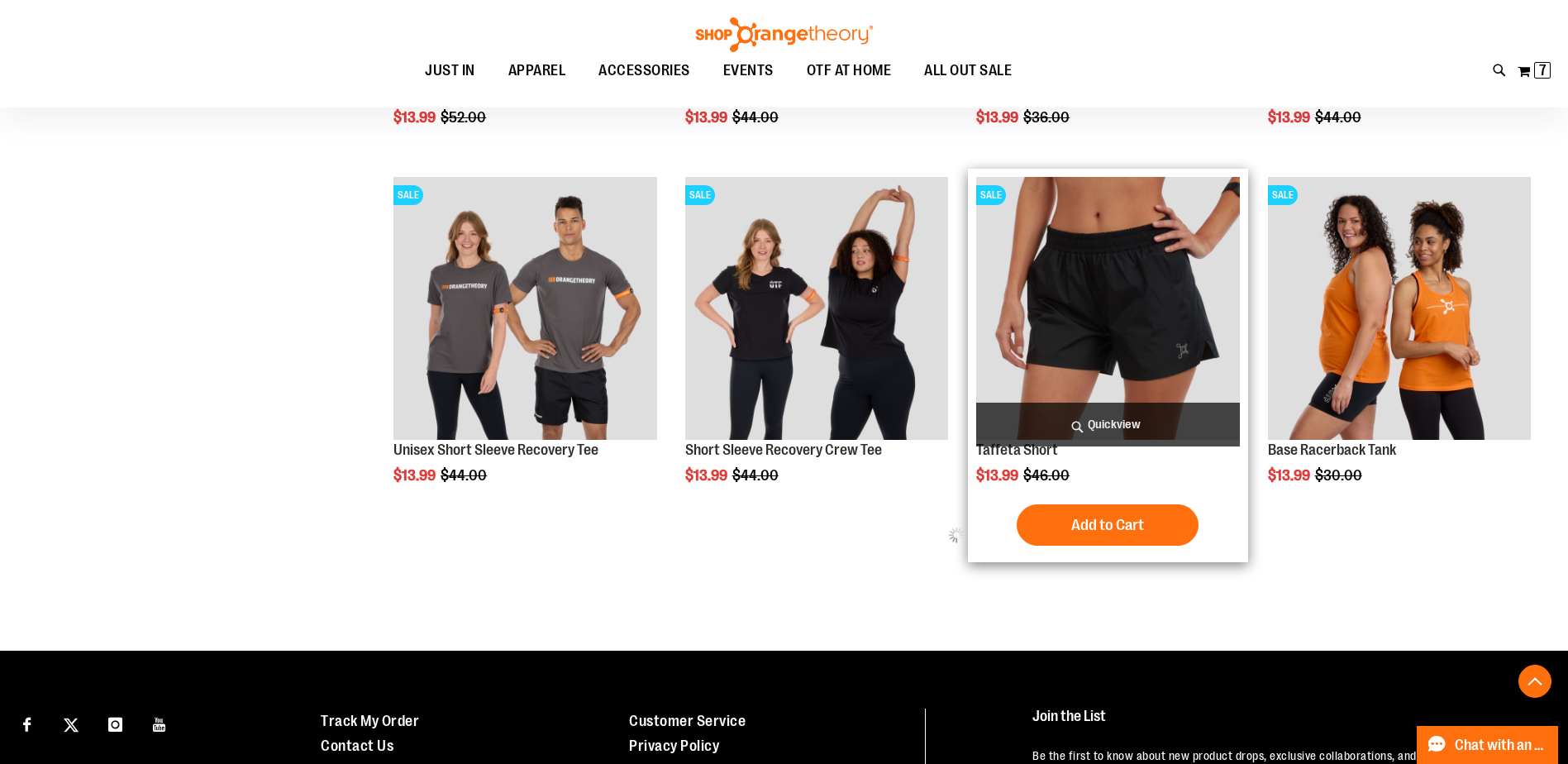
click at [1115, 331] on img "product" at bounding box center [1108, 309] width 263 height 263
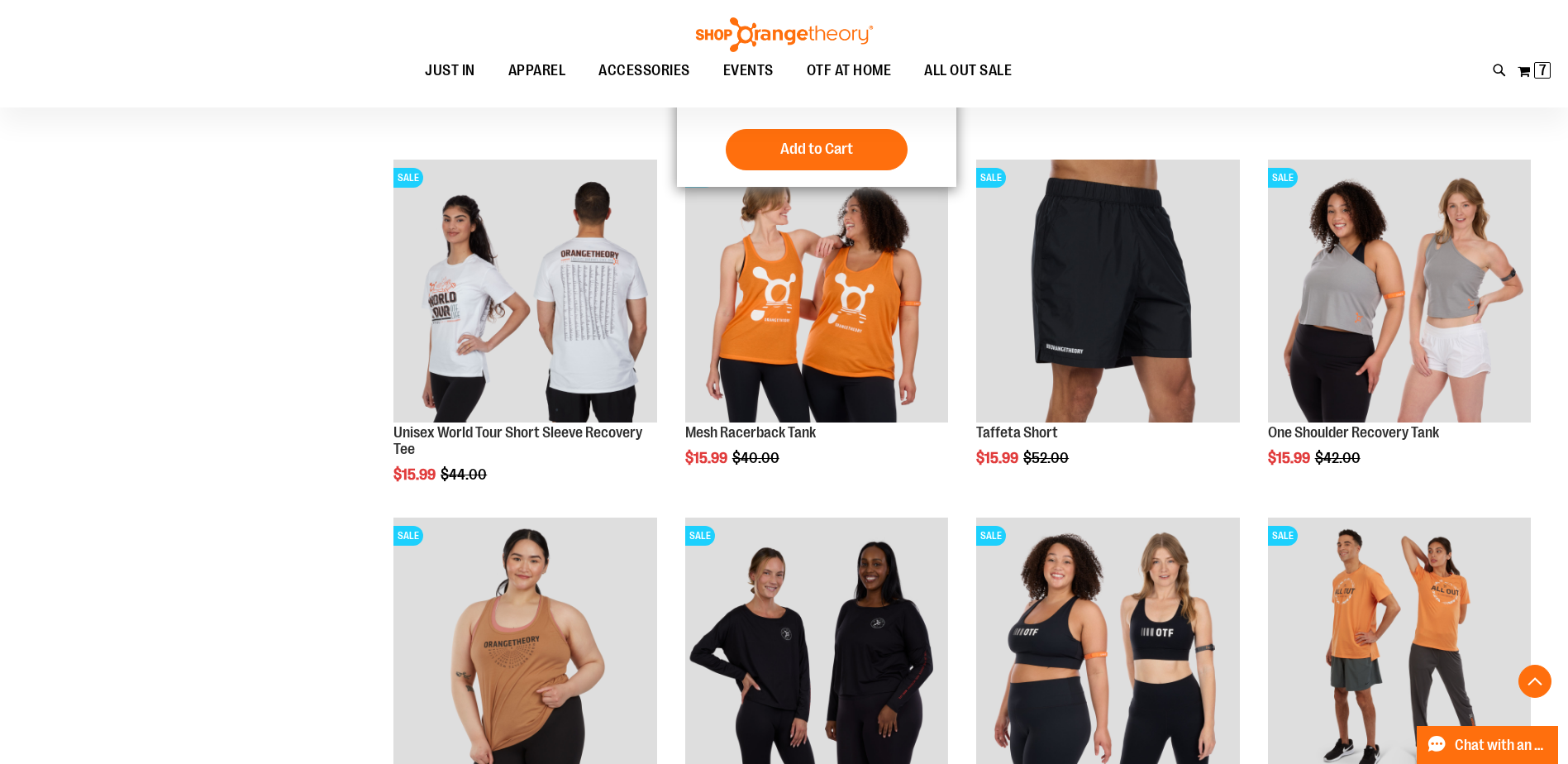
scroll to position [578, 0]
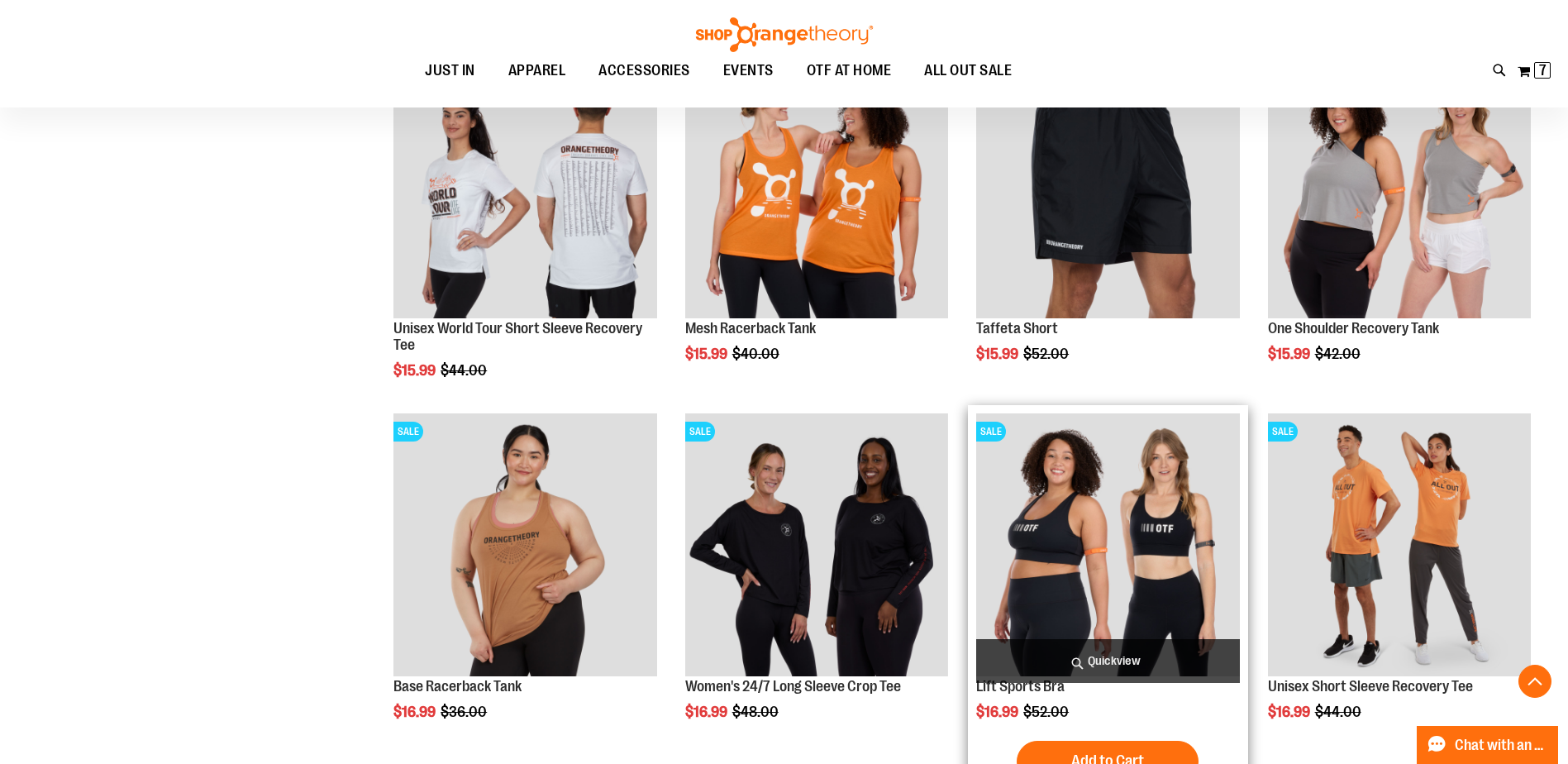
scroll to position [744, 0]
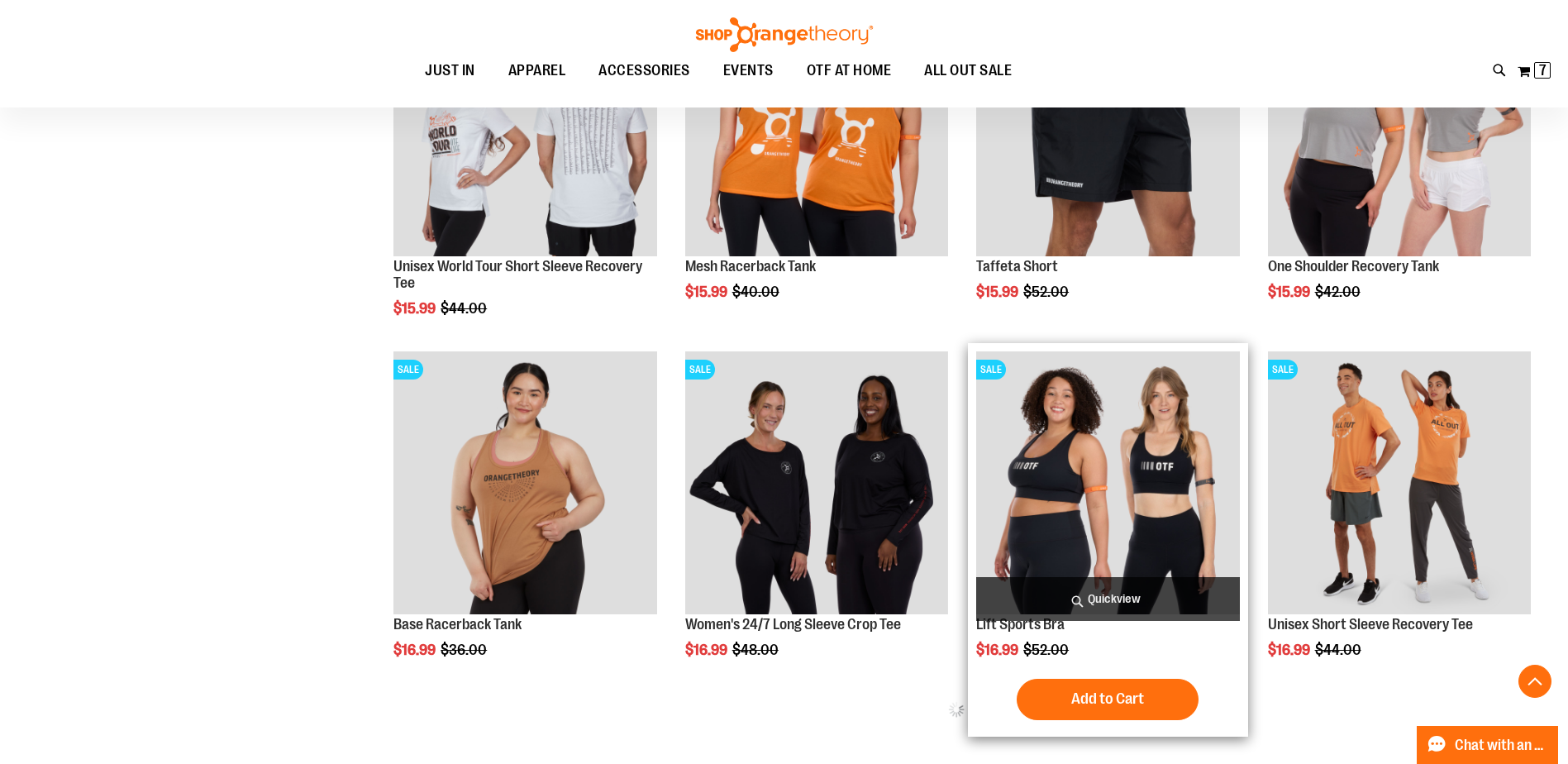
click at [1070, 471] on img "product" at bounding box center [1108, 483] width 263 height 263
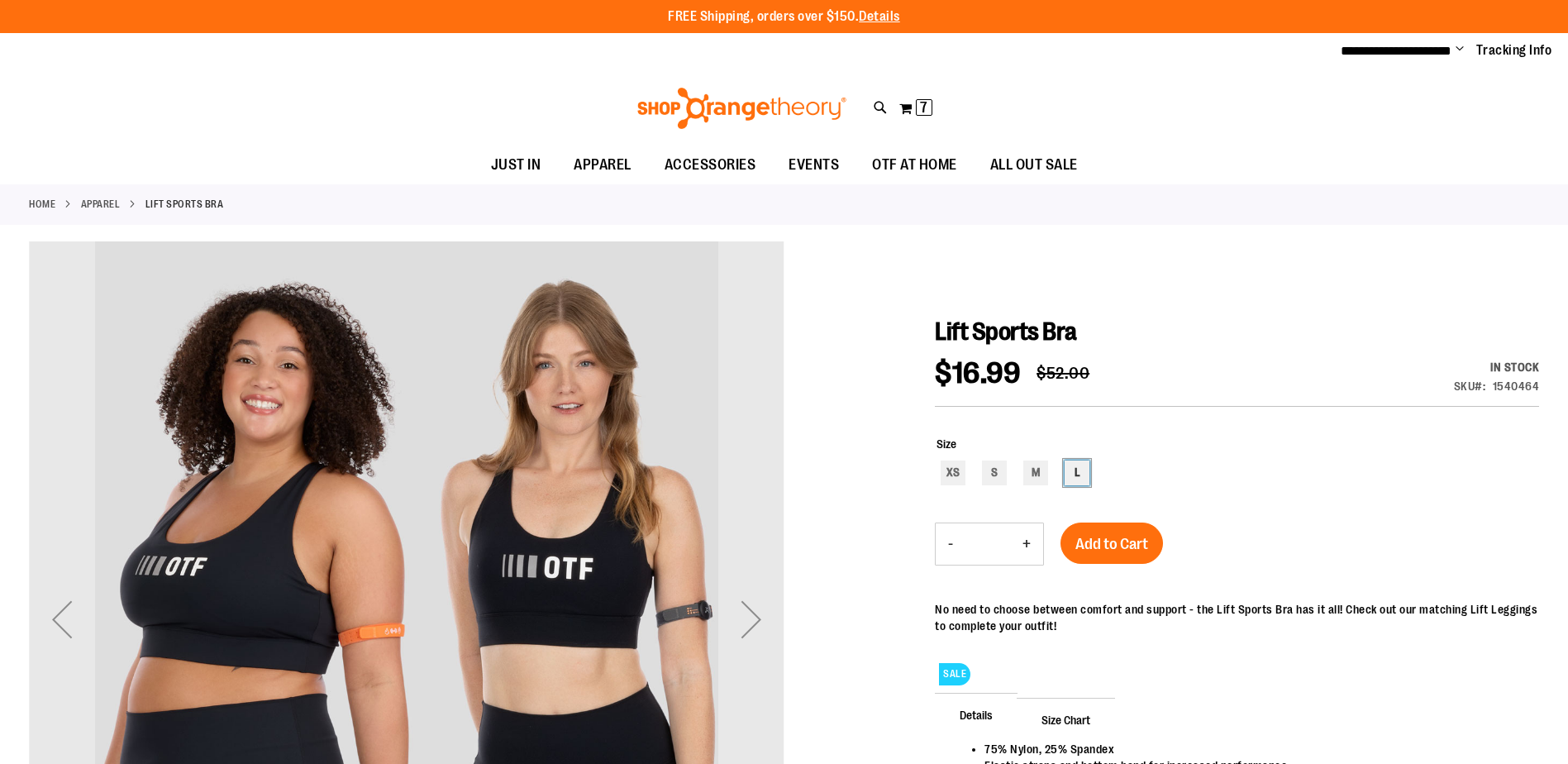
click at [1071, 481] on div "L" at bounding box center [1077, 472] width 24 height 24
type input "***"
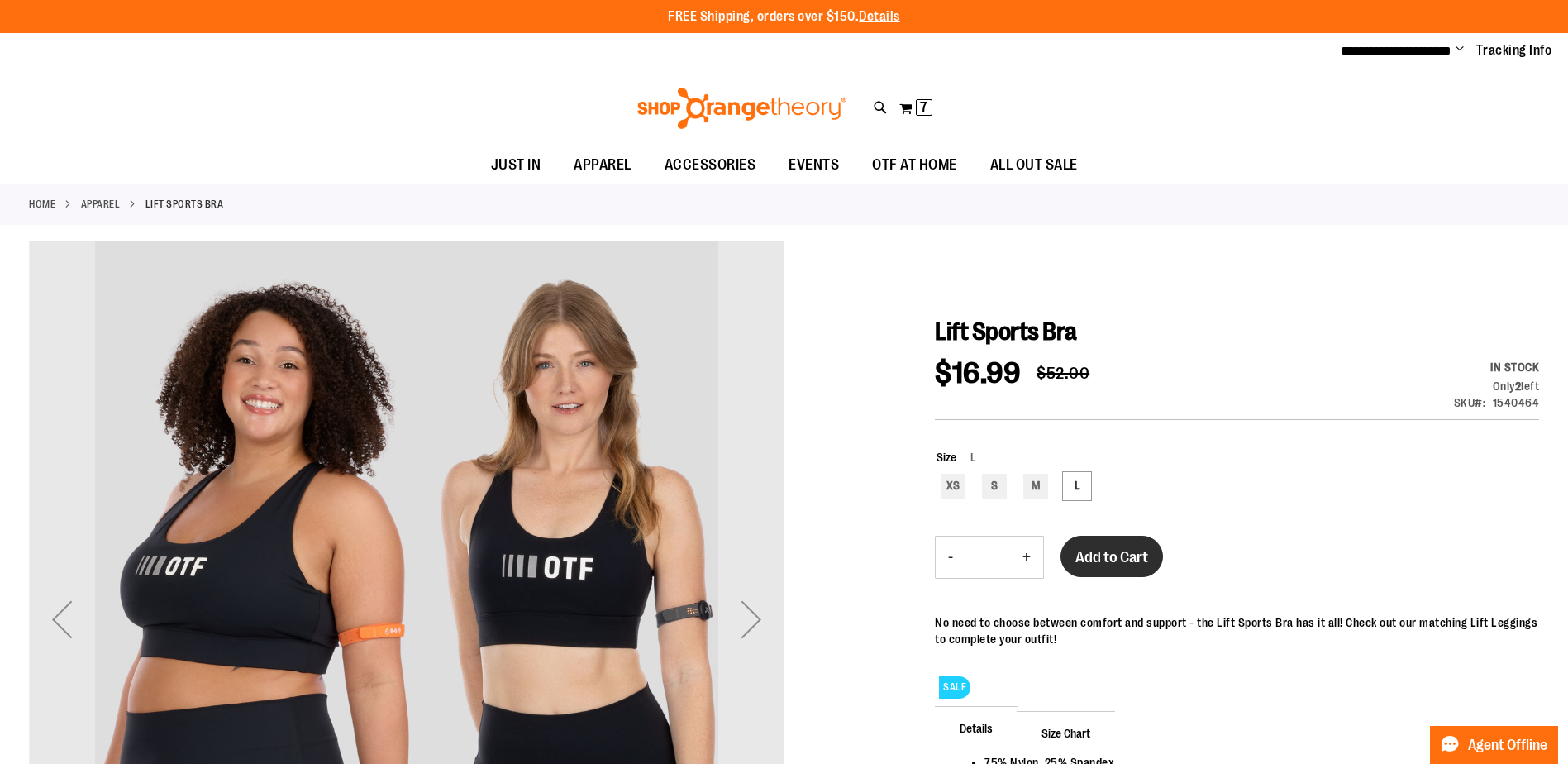
click at [1123, 541] on button "Add to Cart" at bounding box center [1111, 556] width 102 height 41
drag, startPoint x: 1120, startPoint y: 542, endPoint x: 831, endPoint y: 384, distance: 329.4
drag, startPoint x: 831, startPoint y: 384, endPoint x: 259, endPoint y: 159, distance: 614.7
click at [259, 159] on ul "JUST IN JUST IN Balanced Basics New for Women New for Men New Accessories New B…" at bounding box center [784, 165] width 1568 height 38
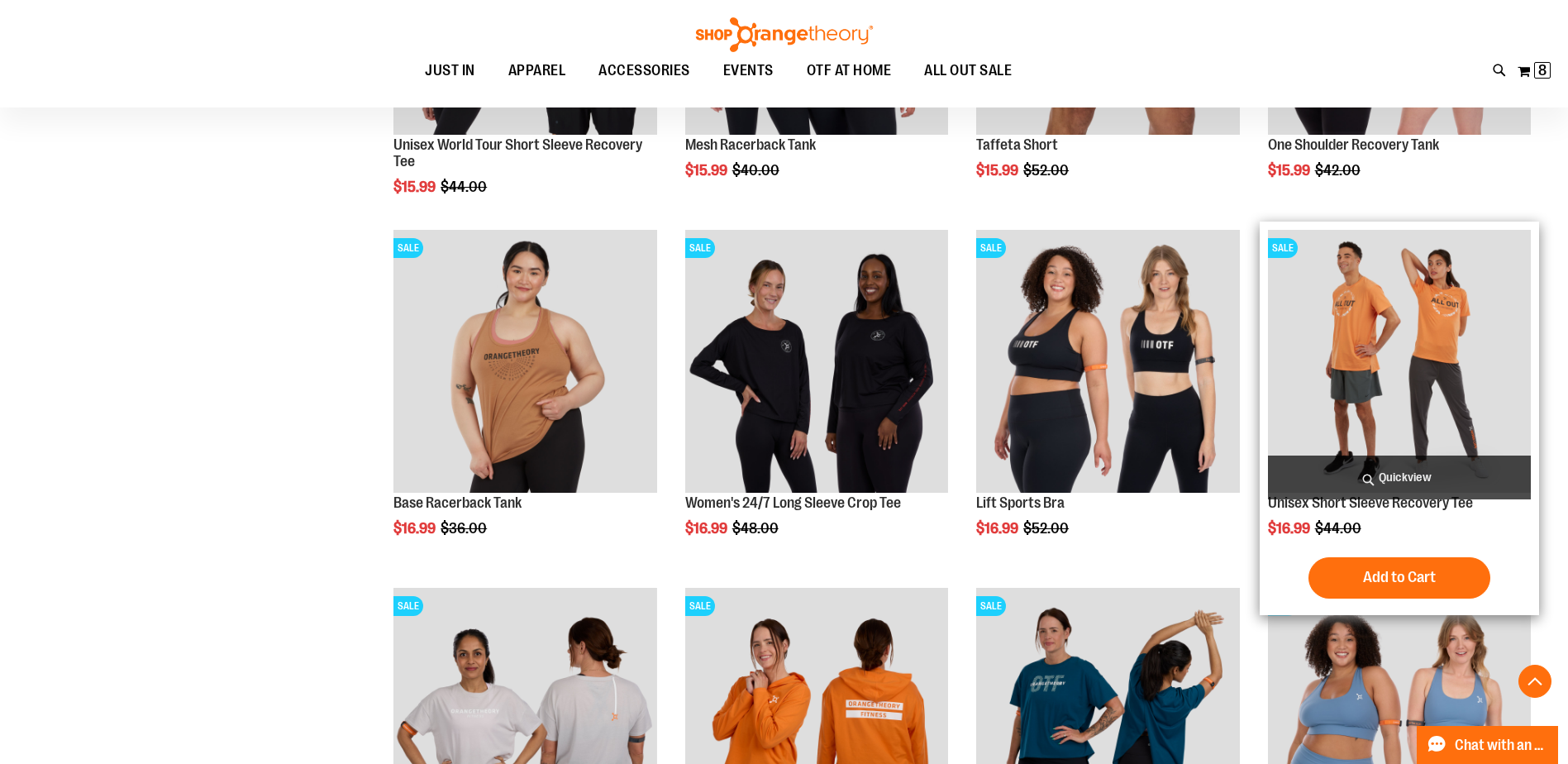
scroll to position [1071, 0]
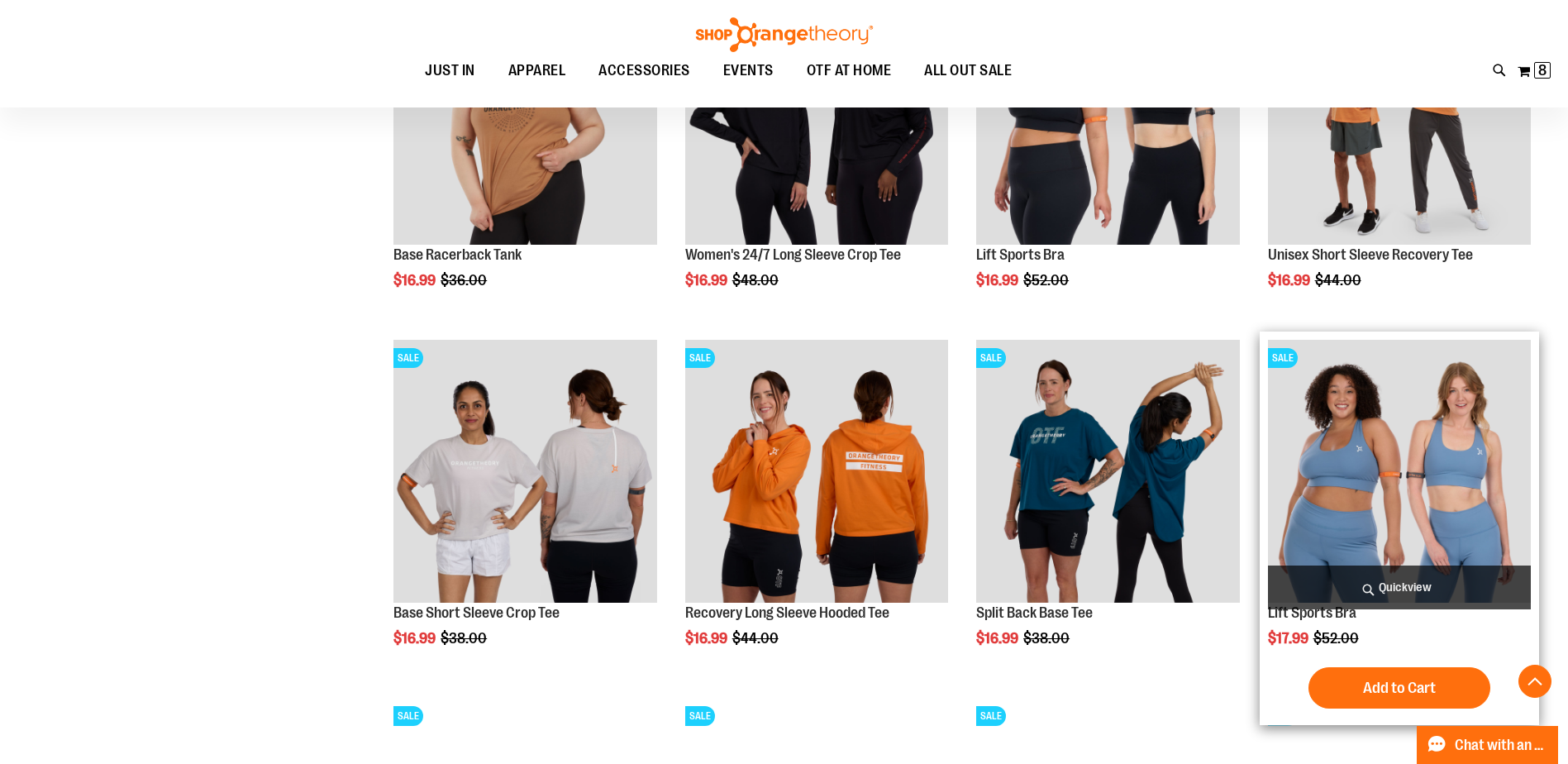
click at [1439, 480] on img "product" at bounding box center [1399, 472] width 263 height 263
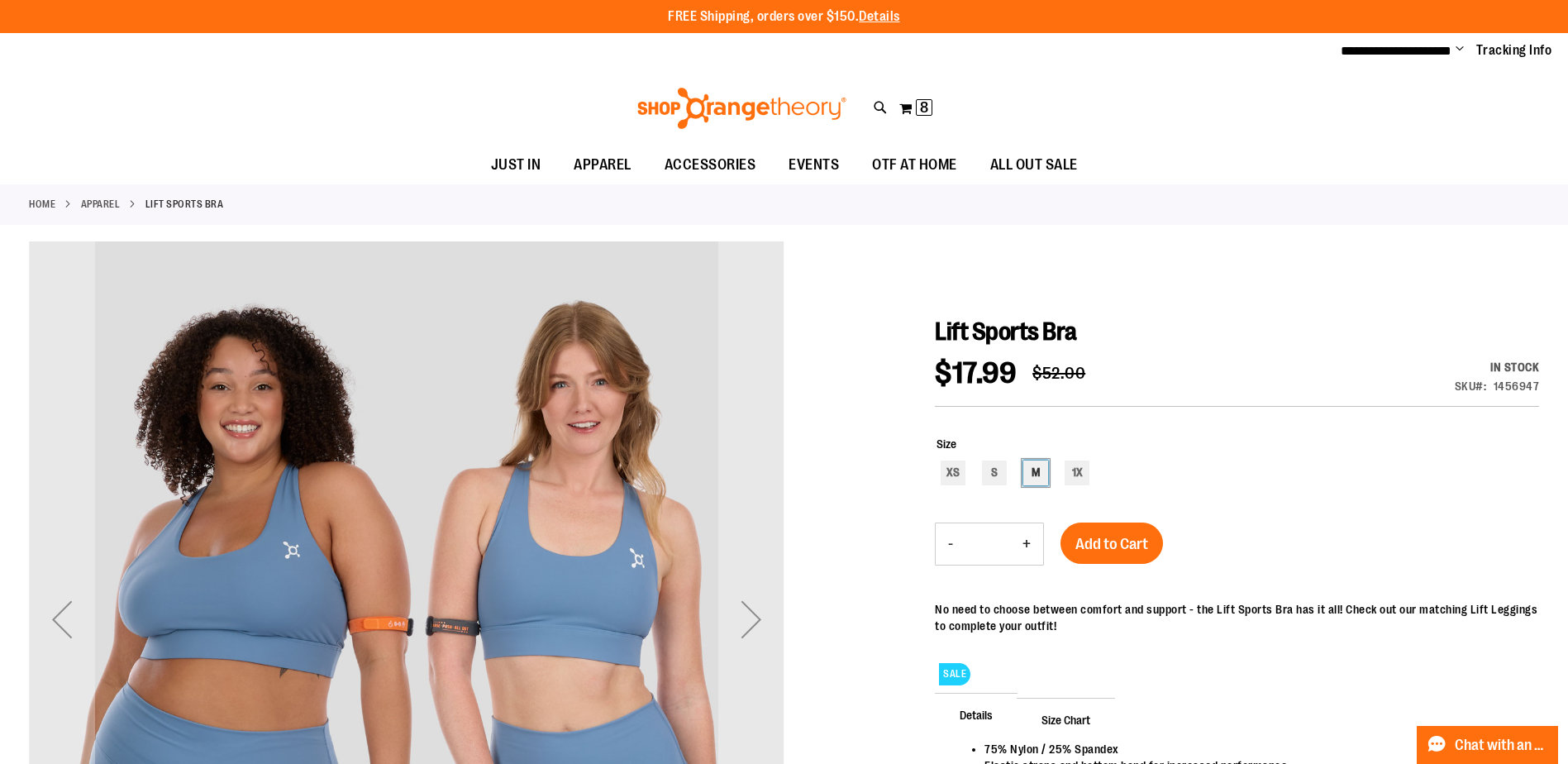
click at [1040, 473] on div "M" at bounding box center [1035, 472] width 24 height 24
type input "***"
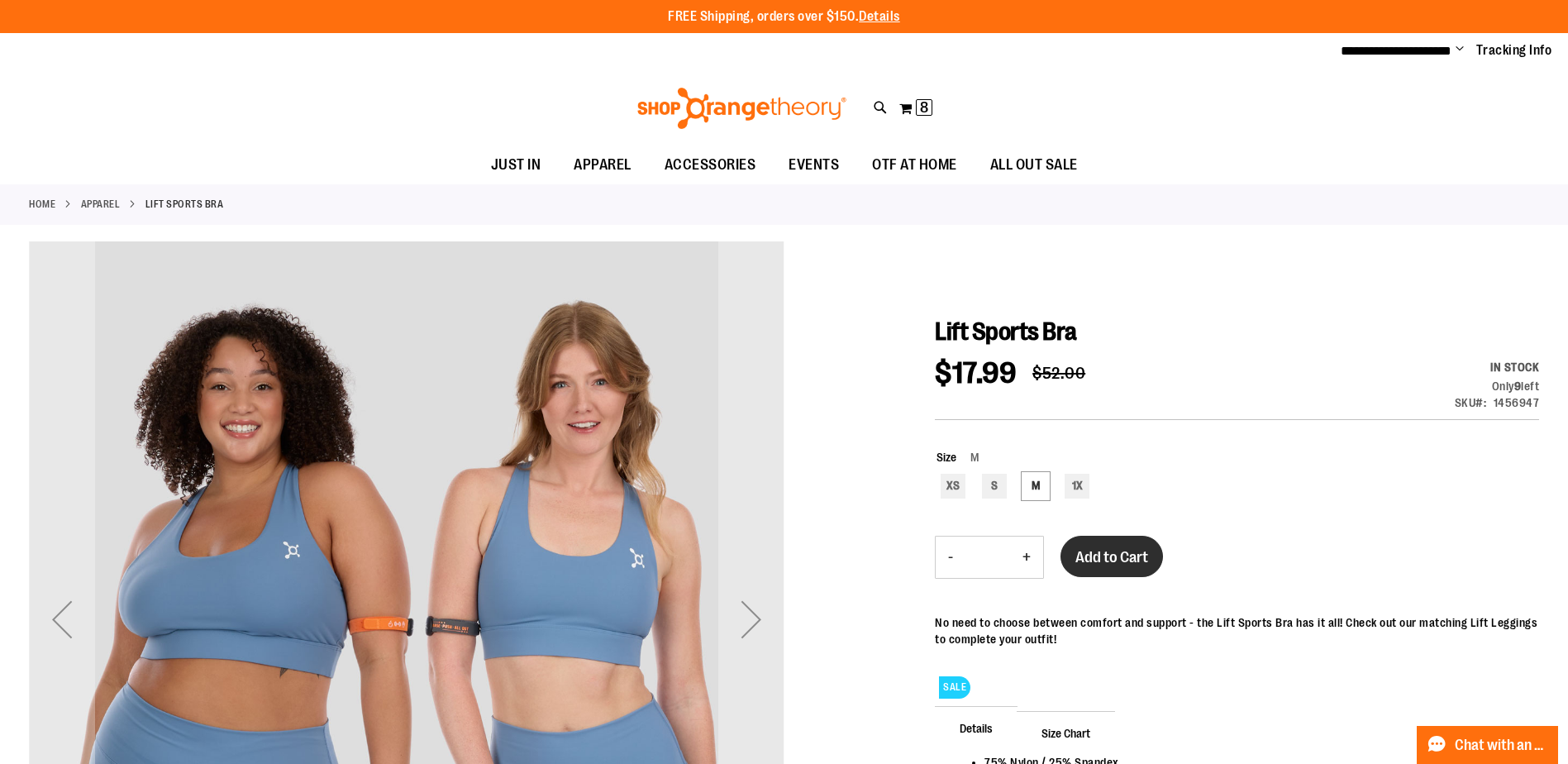
click at [1138, 554] on span "Add to Cart" at bounding box center [1112, 556] width 73 height 19
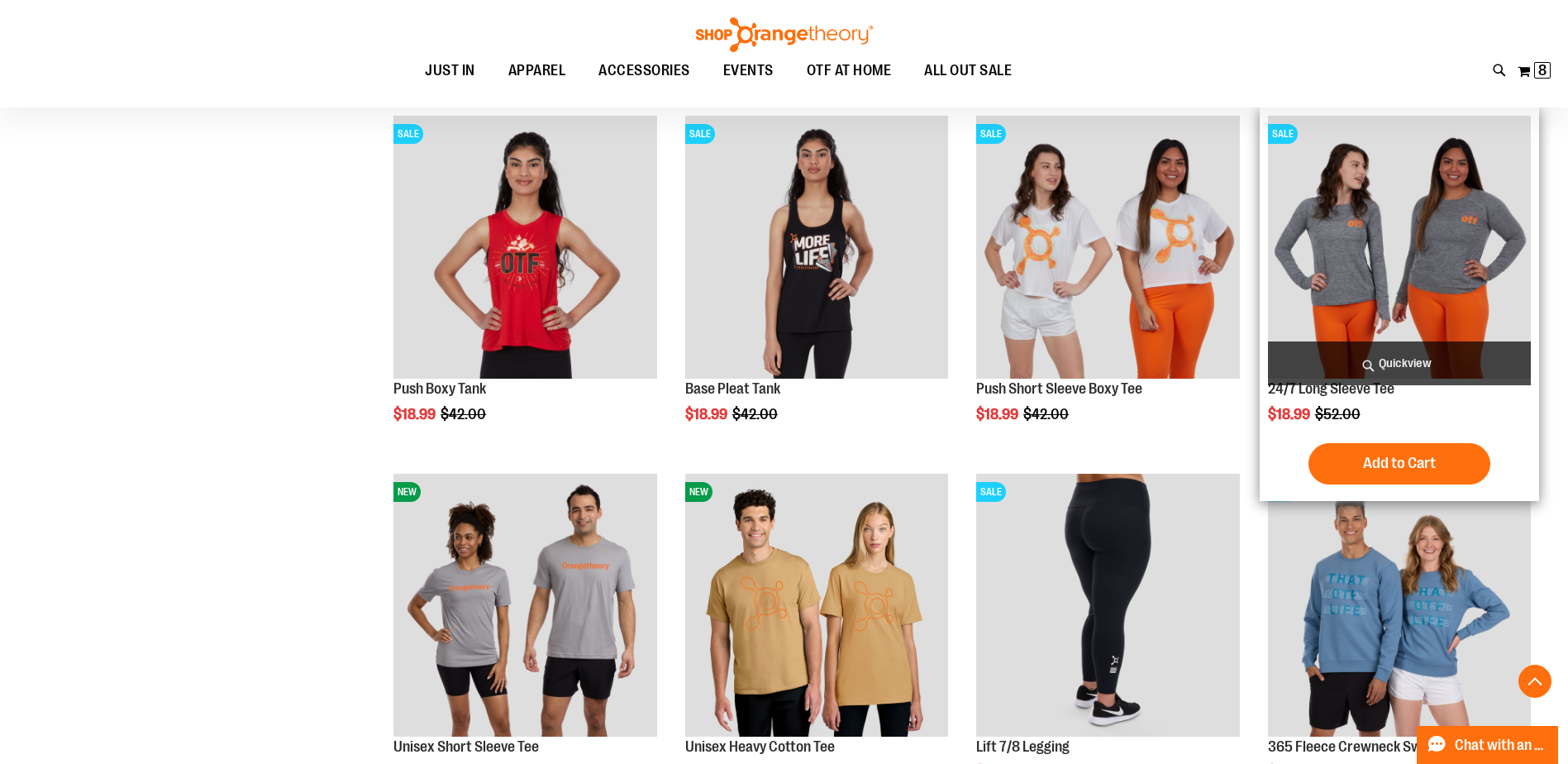
scroll to position [310, 0]
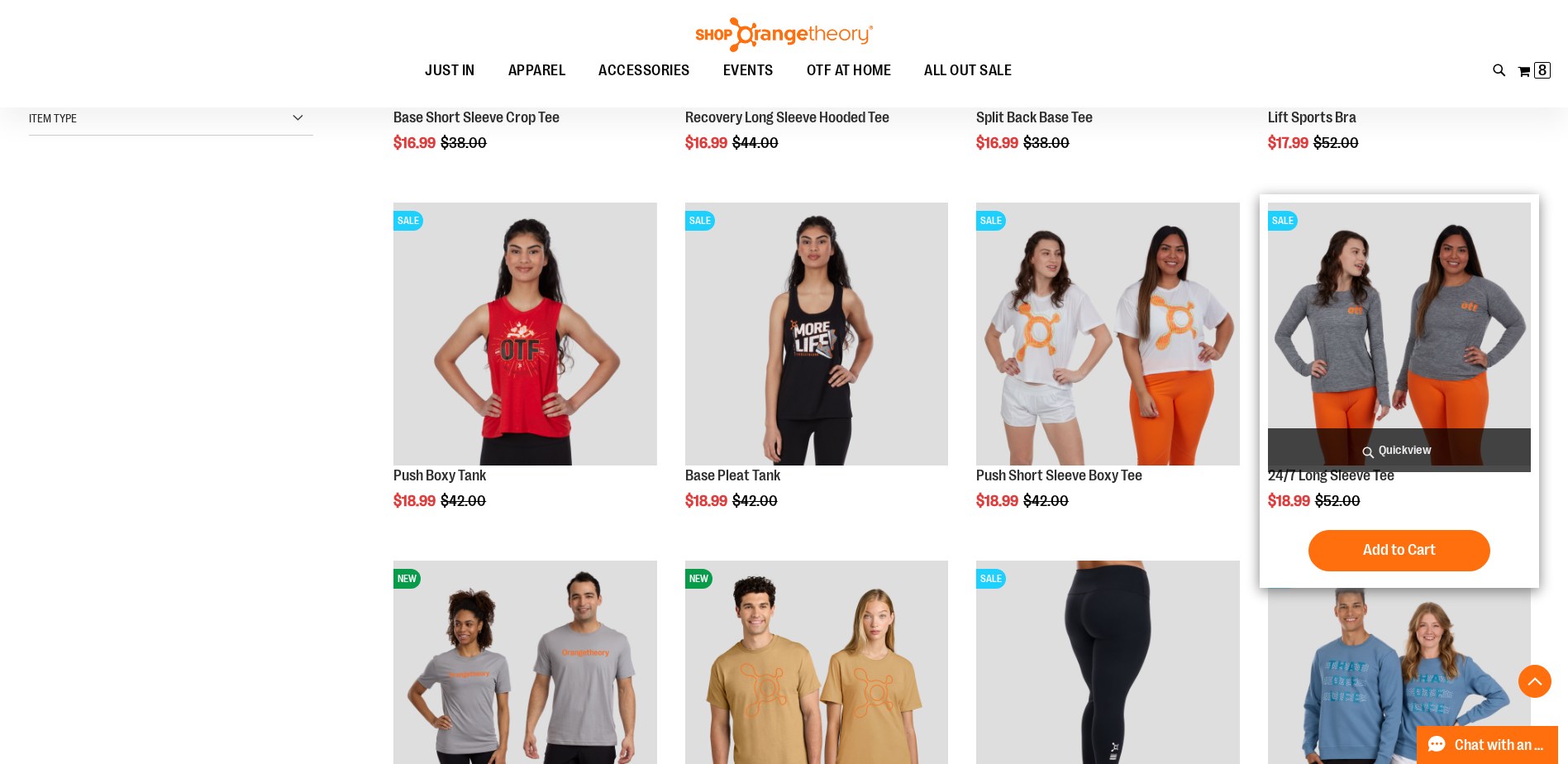
click at [1381, 327] on img "product" at bounding box center [1399, 334] width 263 height 263
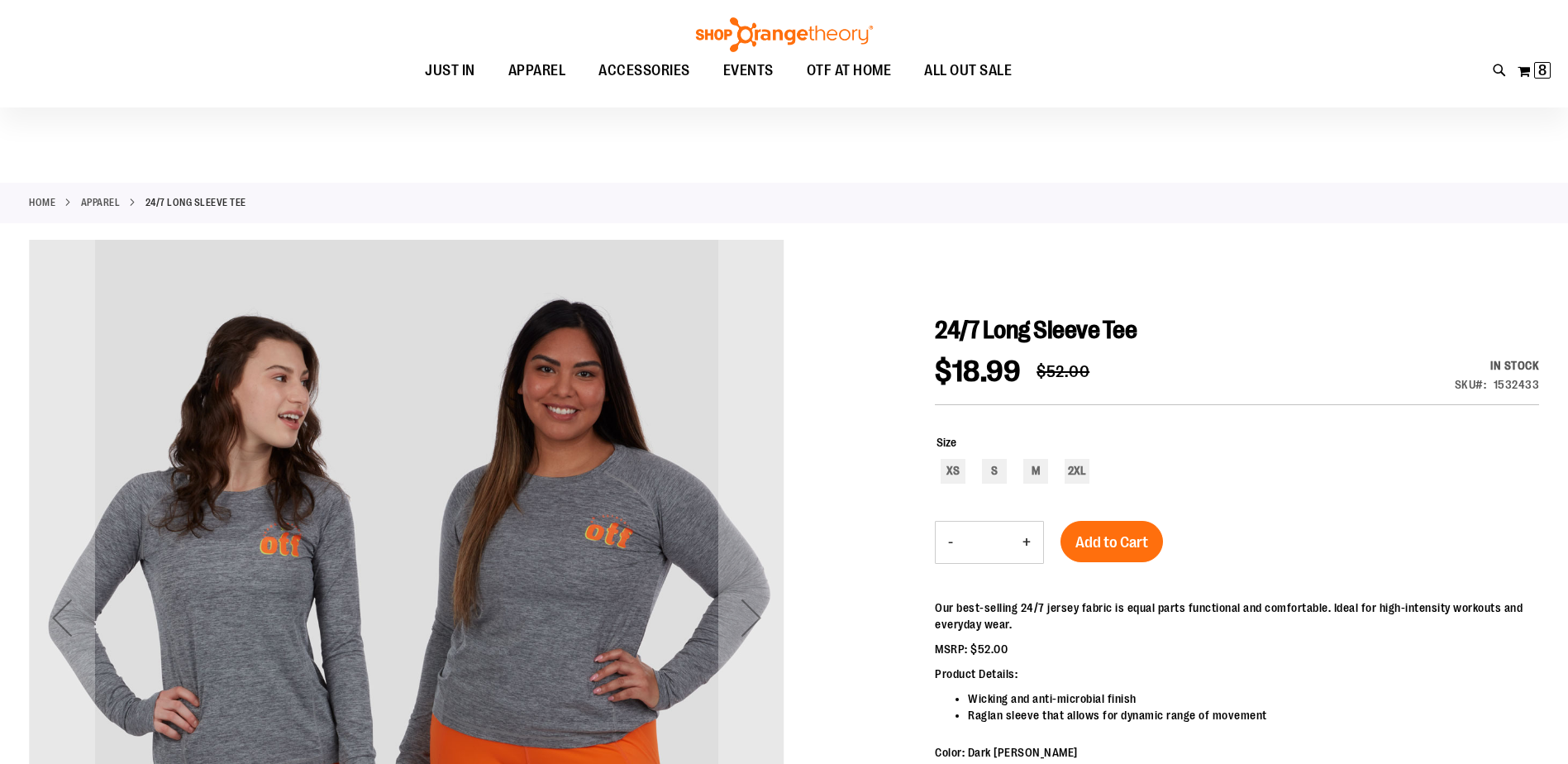
scroll to position [248, 0]
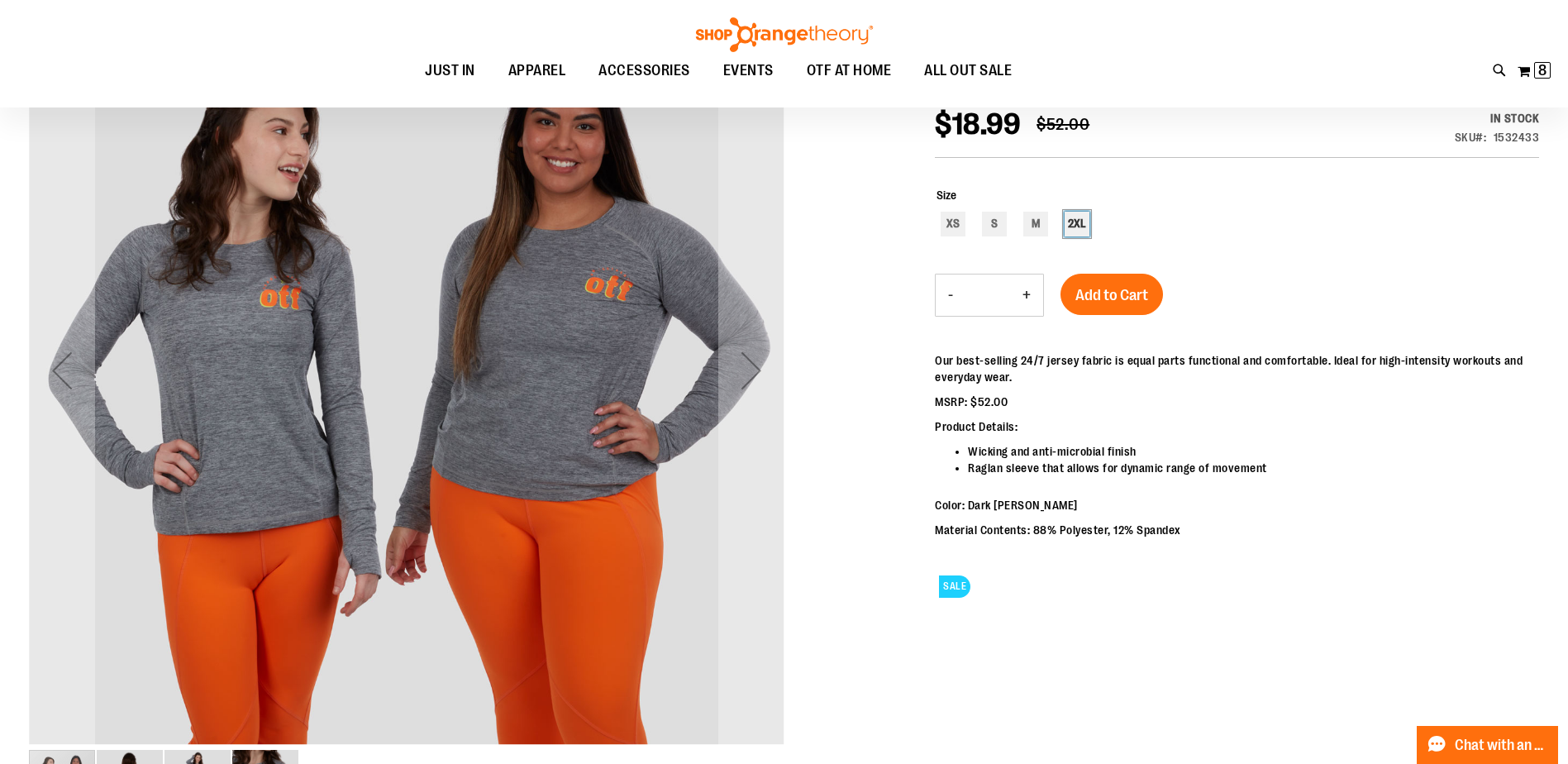
click at [1075, 229] on div "2XL" at bounding box center [1077, 223] width 24 height 24
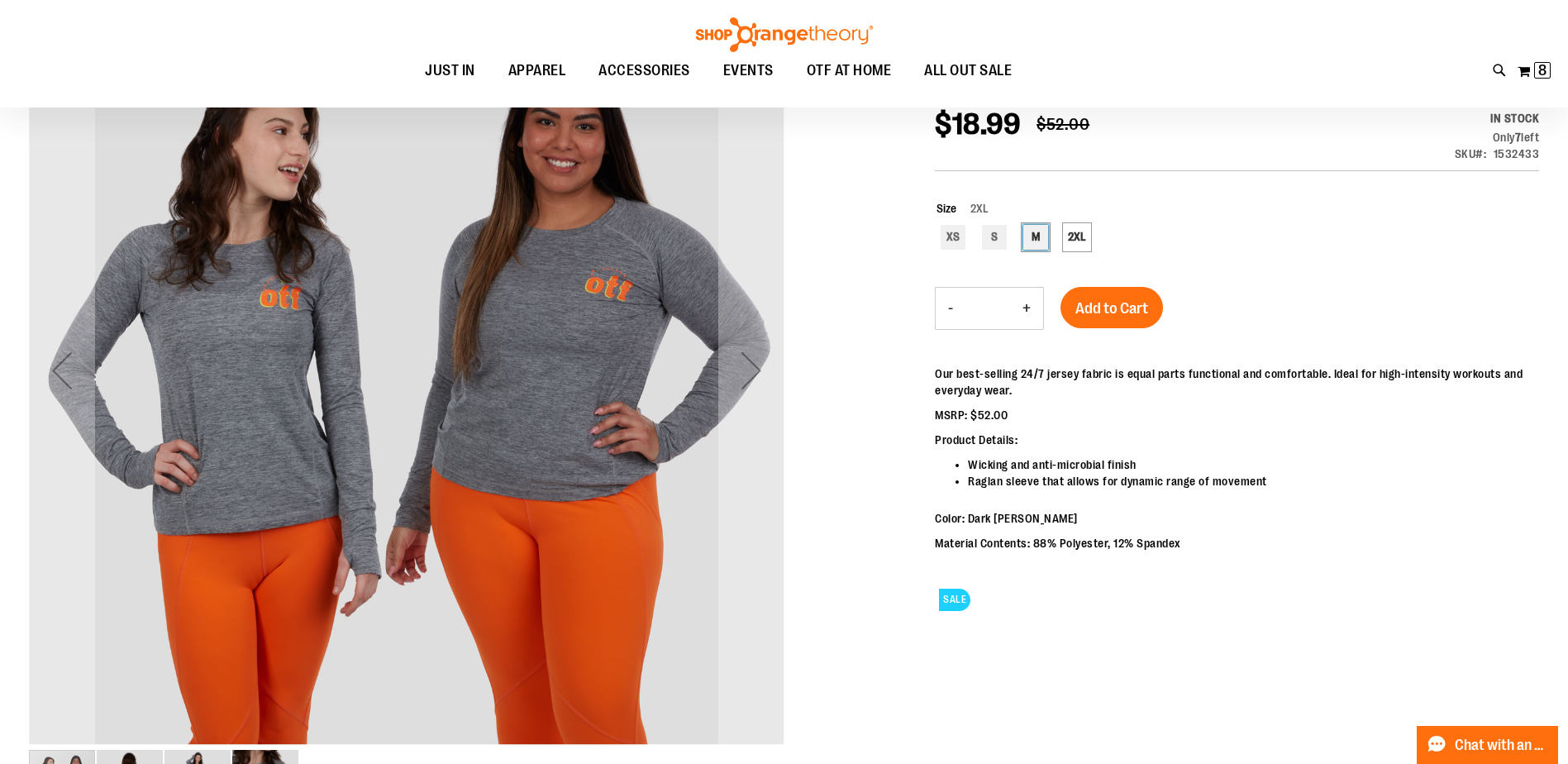
click at [1034, 238] on div "M" at bounding box center [1035, 237] width 24 height 24
click at [1108, 306] on span "Add to Cart" at bounding box center [1112, 308] width 73 height 19
click at [1074, 246] on div "2XL" at bounding box center [1077, 237] width 24 height 24
type input "***"
click at [1130, 315] on span "Add to Cart" at bounding box center [1112, 308] width 73 height 19
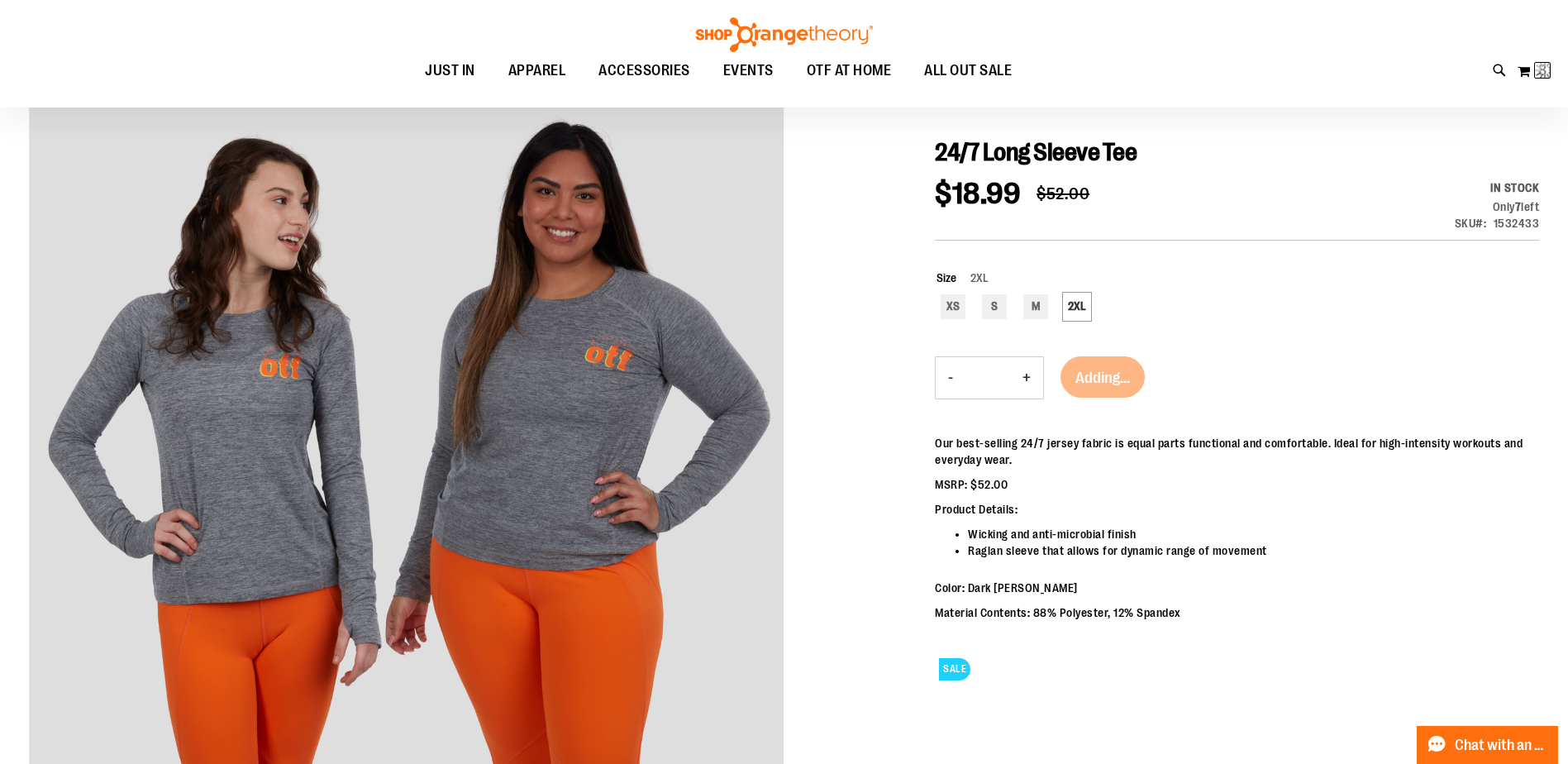
scroll to position [82, 0]
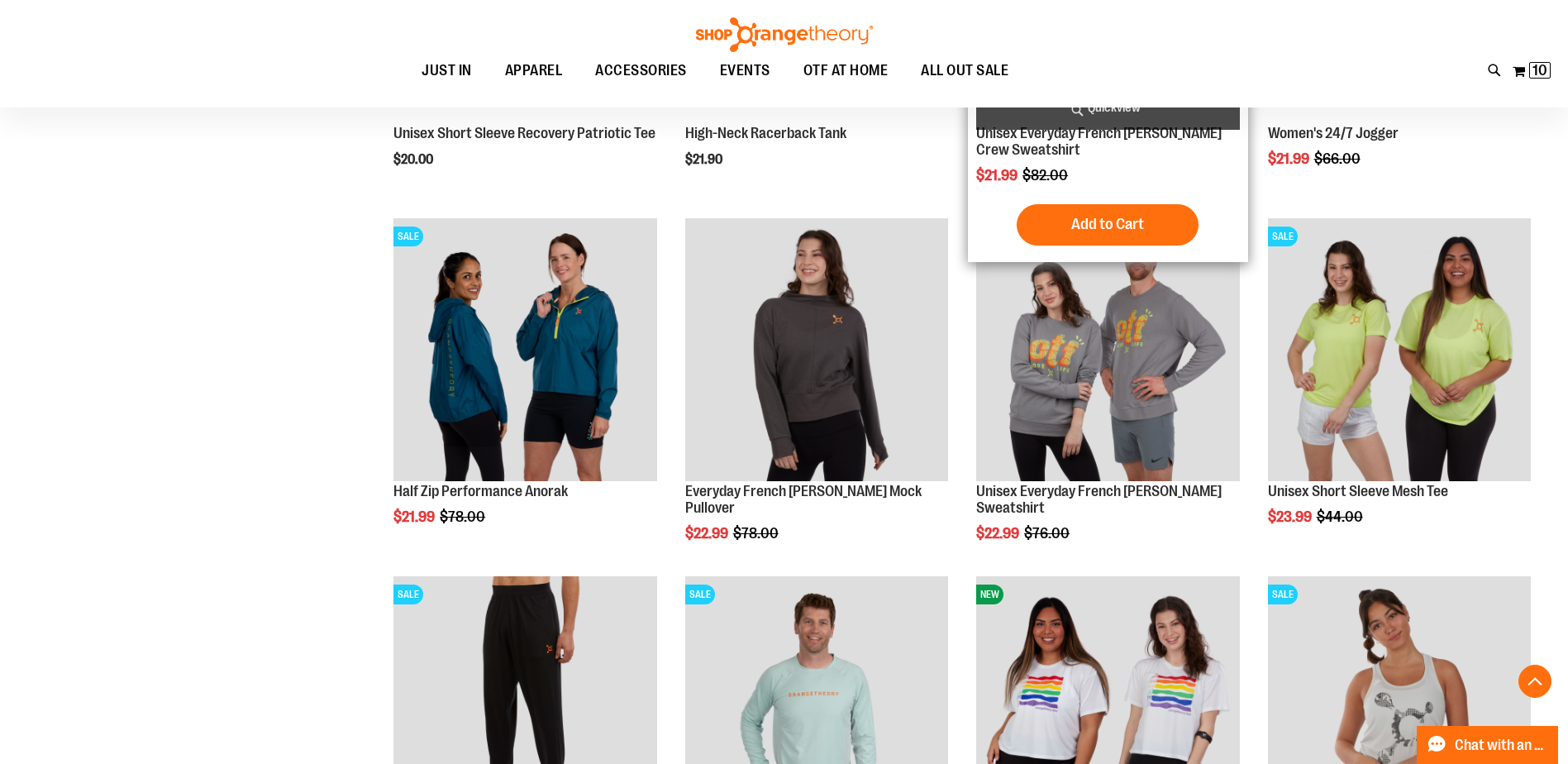
scroll to position [1567, 0]
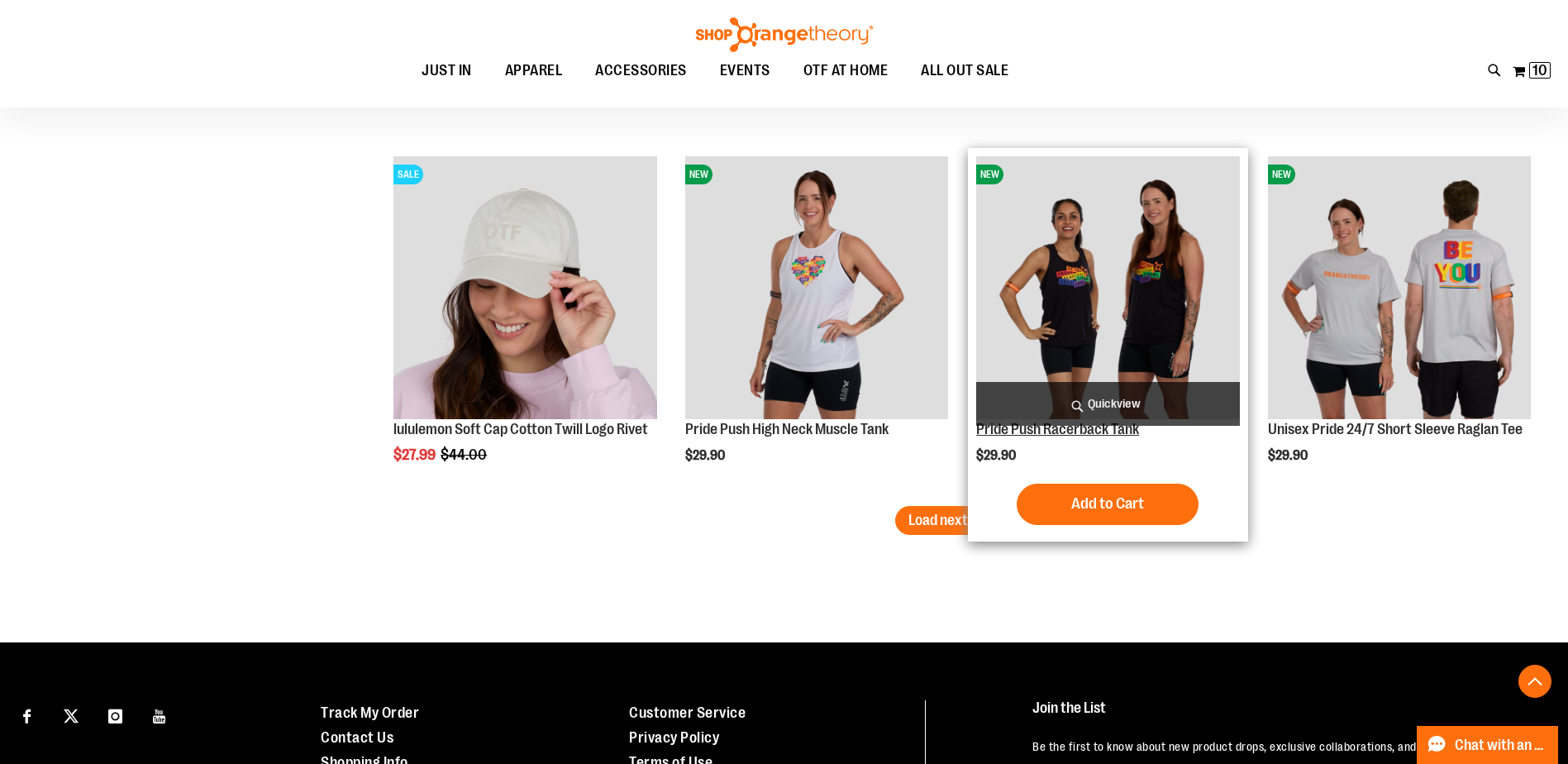
scroll to position [3138, 0]
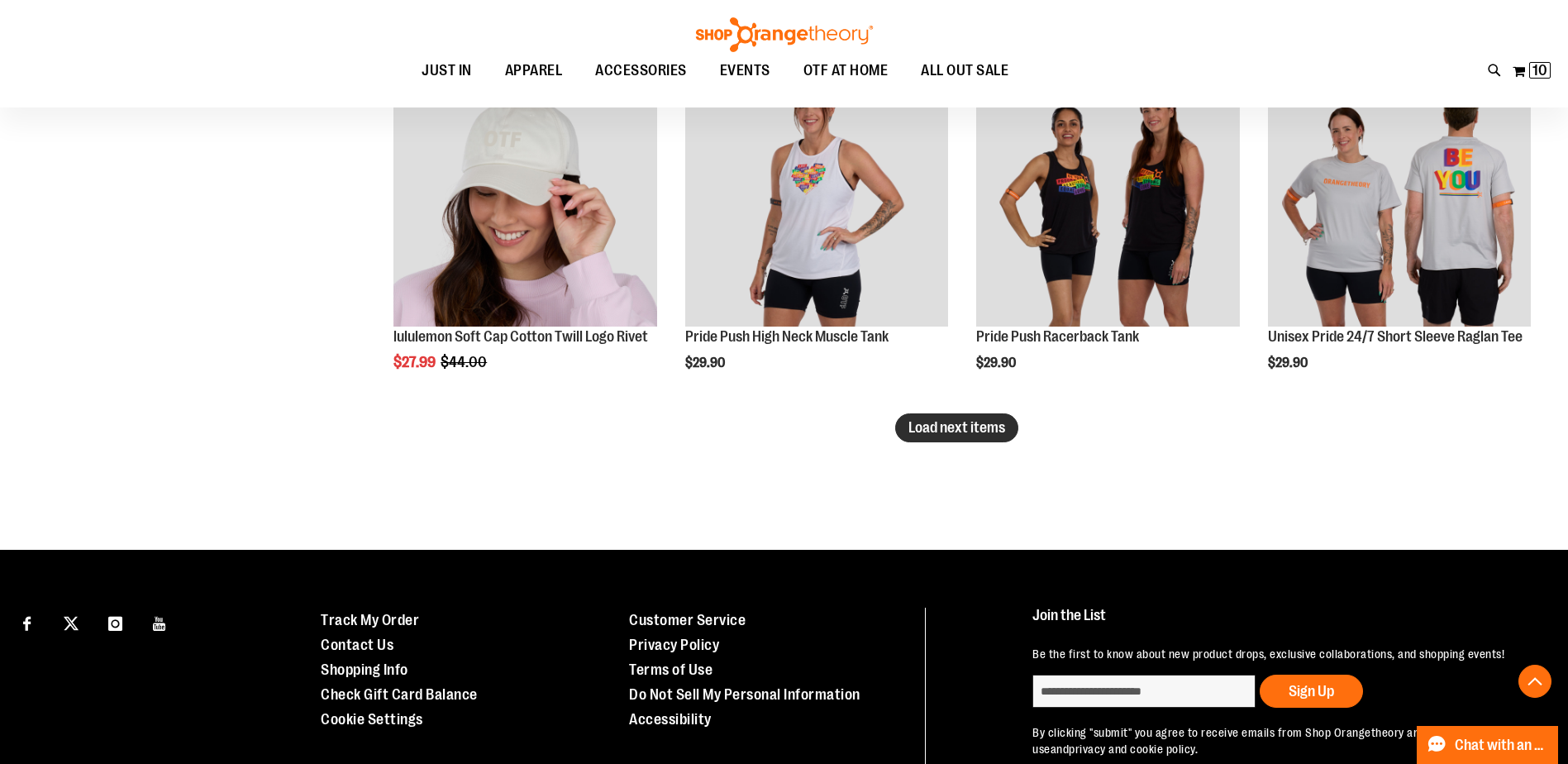
click at [946, 422] on span "Load next items" at bounding box center [956, 427] width 96 height 17
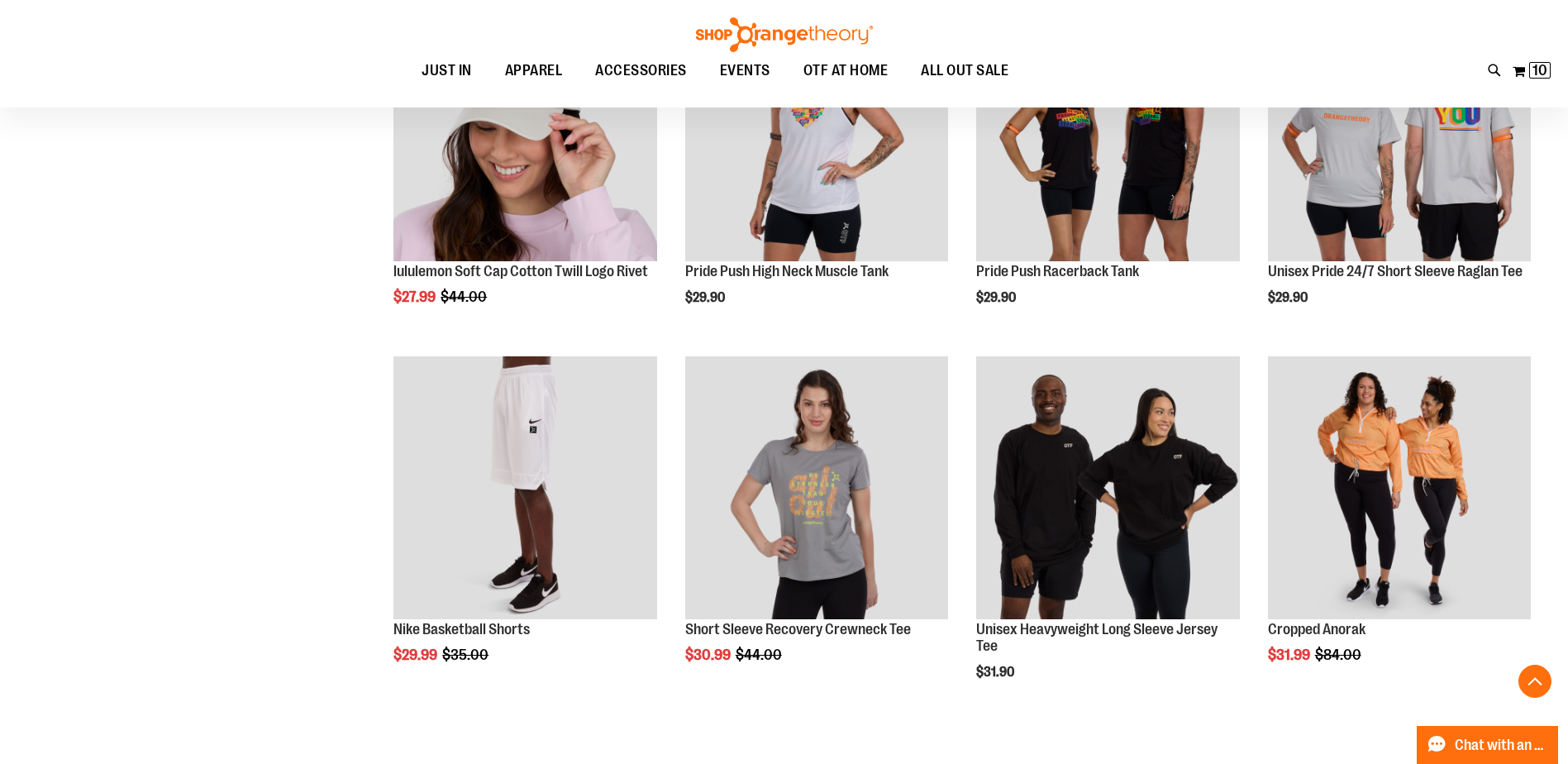
scroll to position [3304, 0]
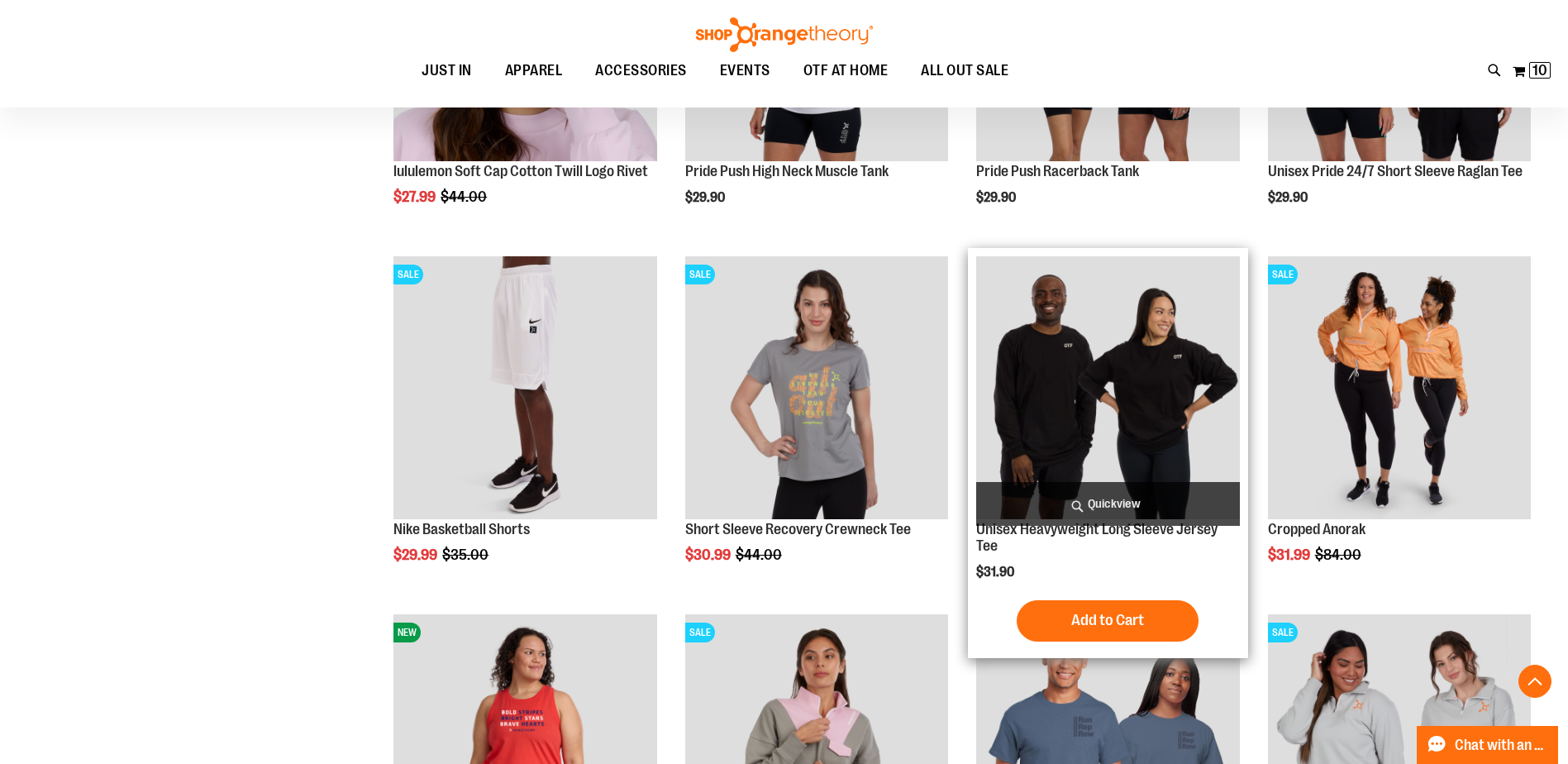
click at [1087, 427] on img "product" at bounding box center [1108, 388] width 263 height 263
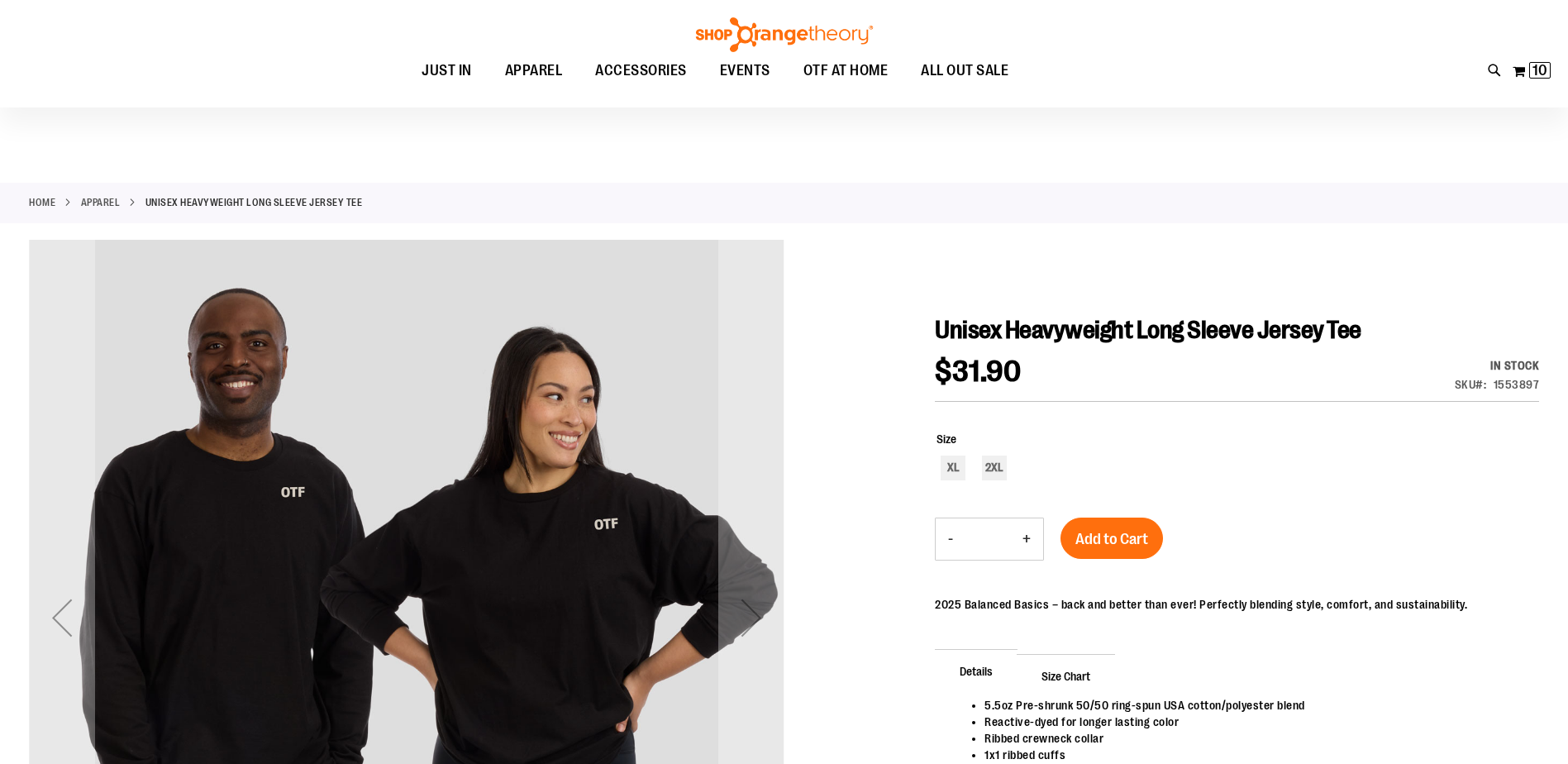
scroll to position [165, 0]
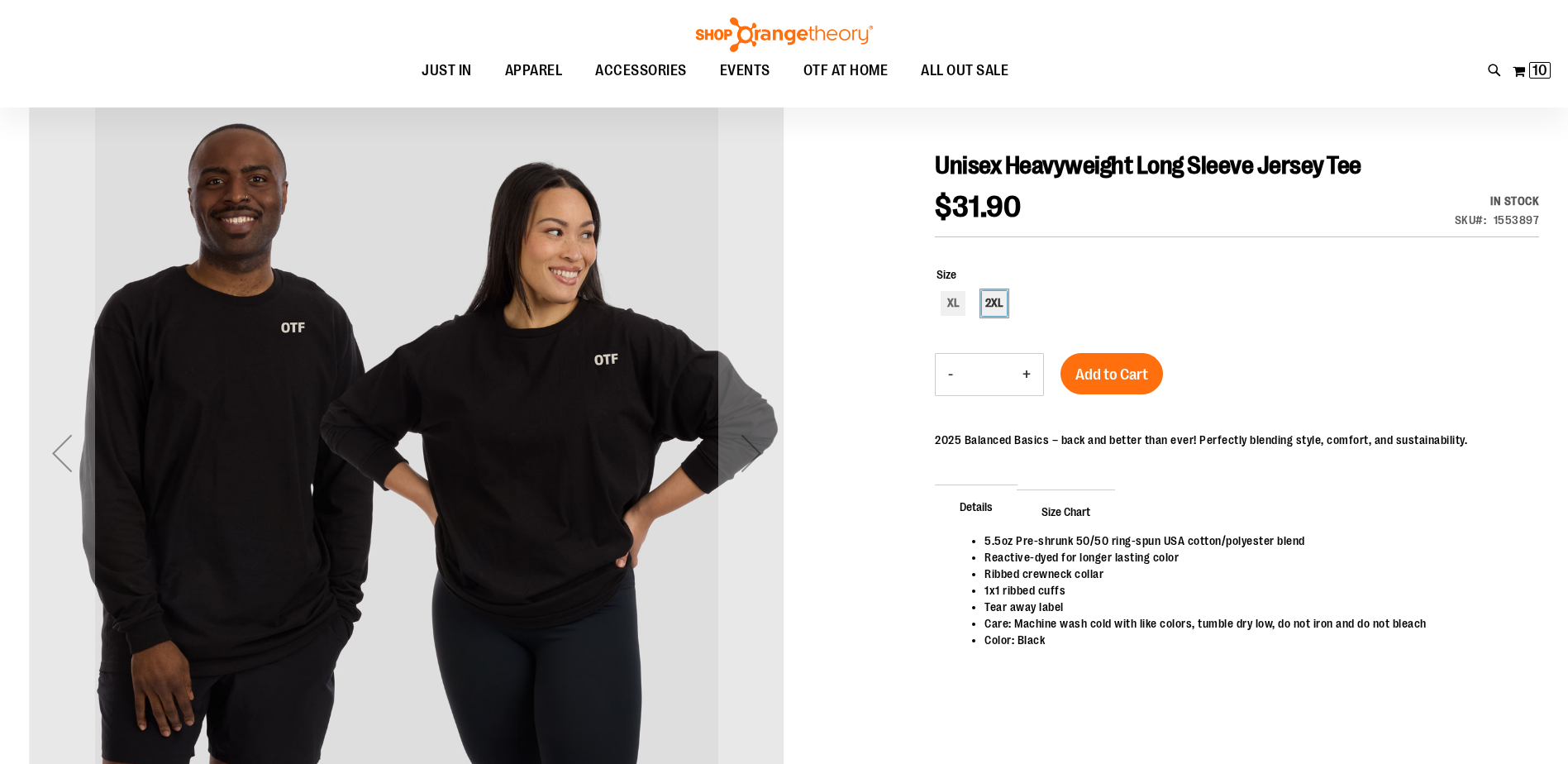
click at [999, 297] on div "2XL" at bounding box center [994, 303] width 24 height 24
type input "***"
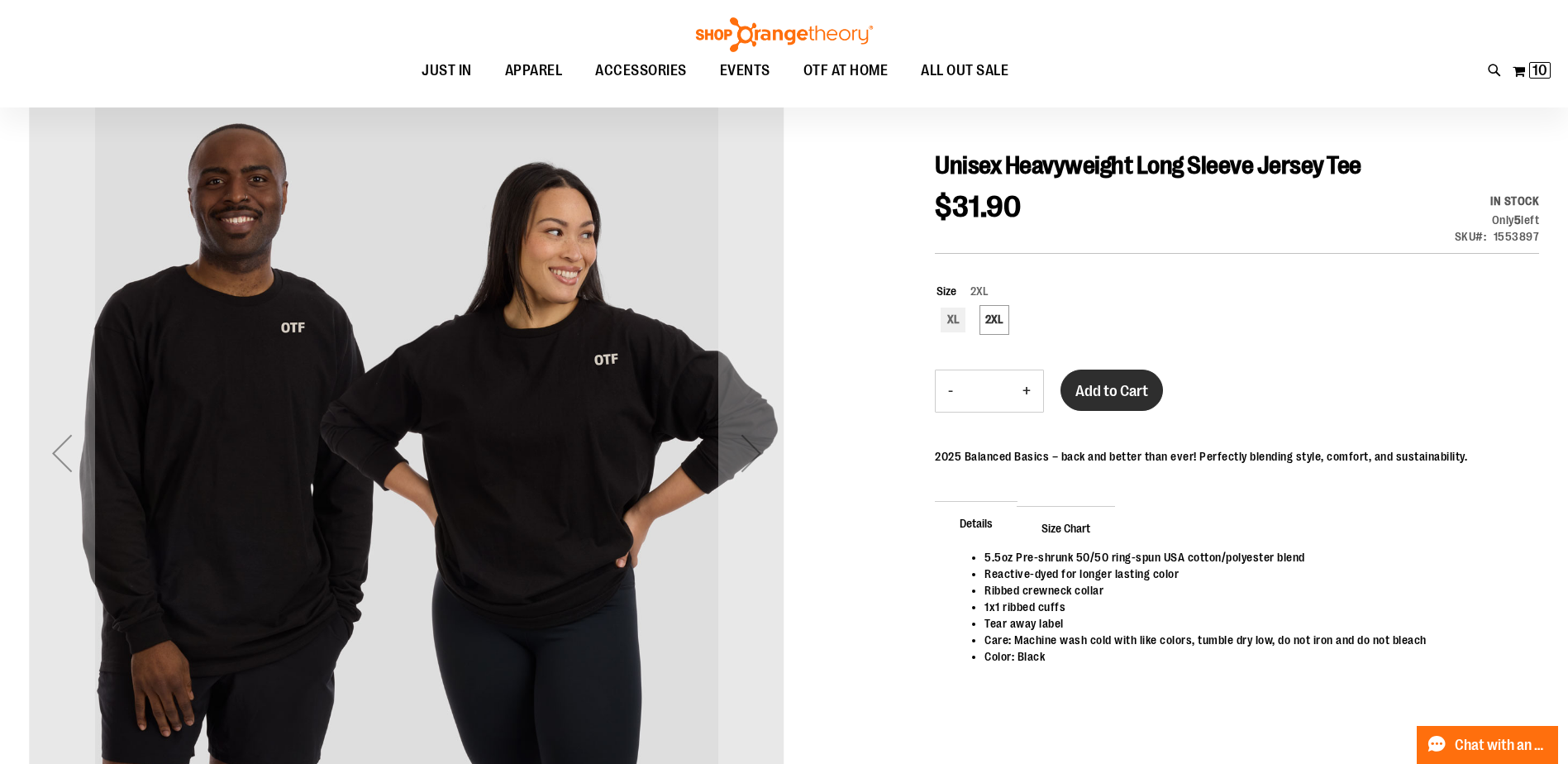
click at [1108, 393] on span "Add to Cart" at bounding box center [1112, 391] width 73 height 19
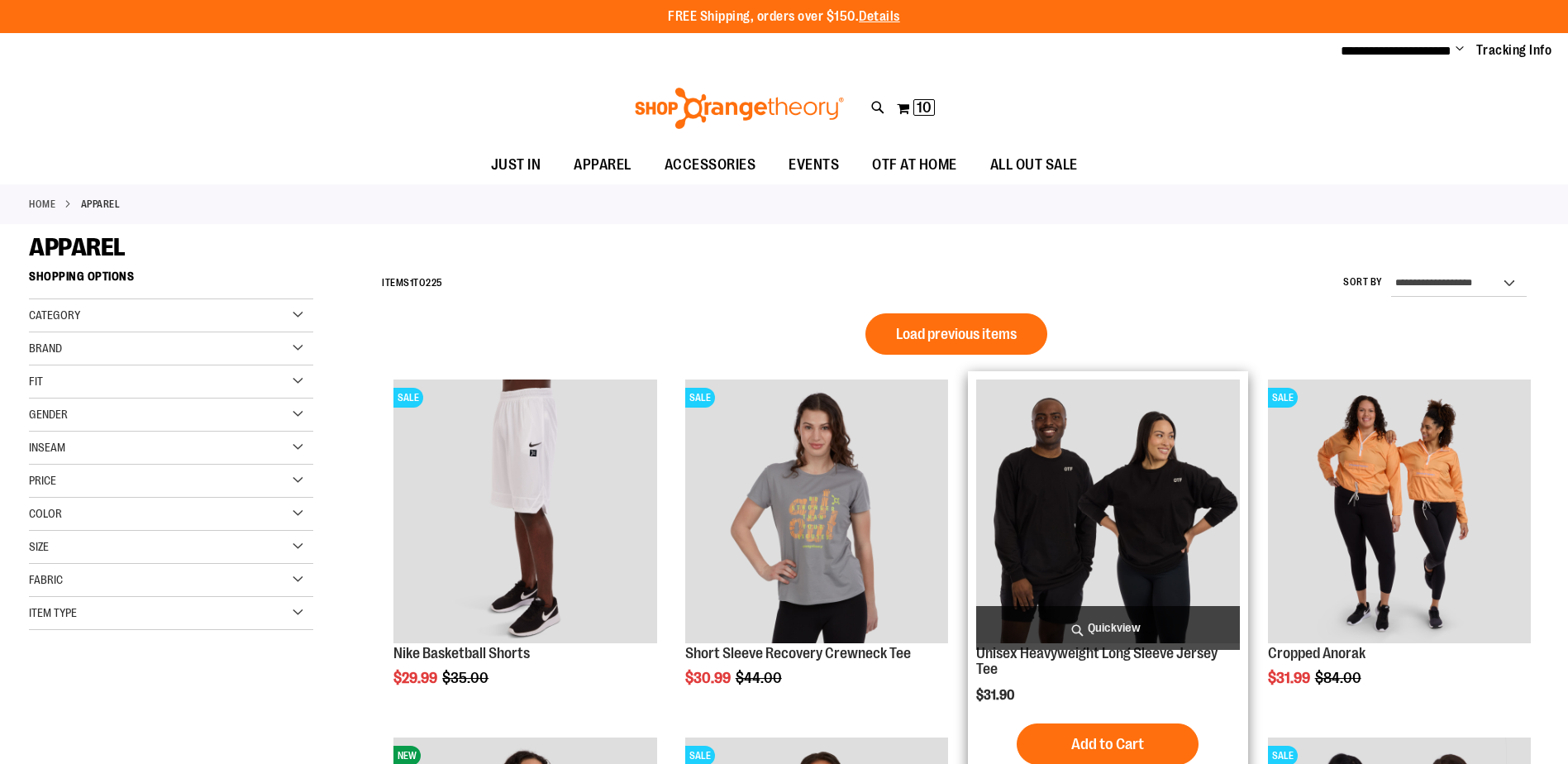
click at [1103, 520] on img "product" at bounding box center [1108, 511] width 263 height 263
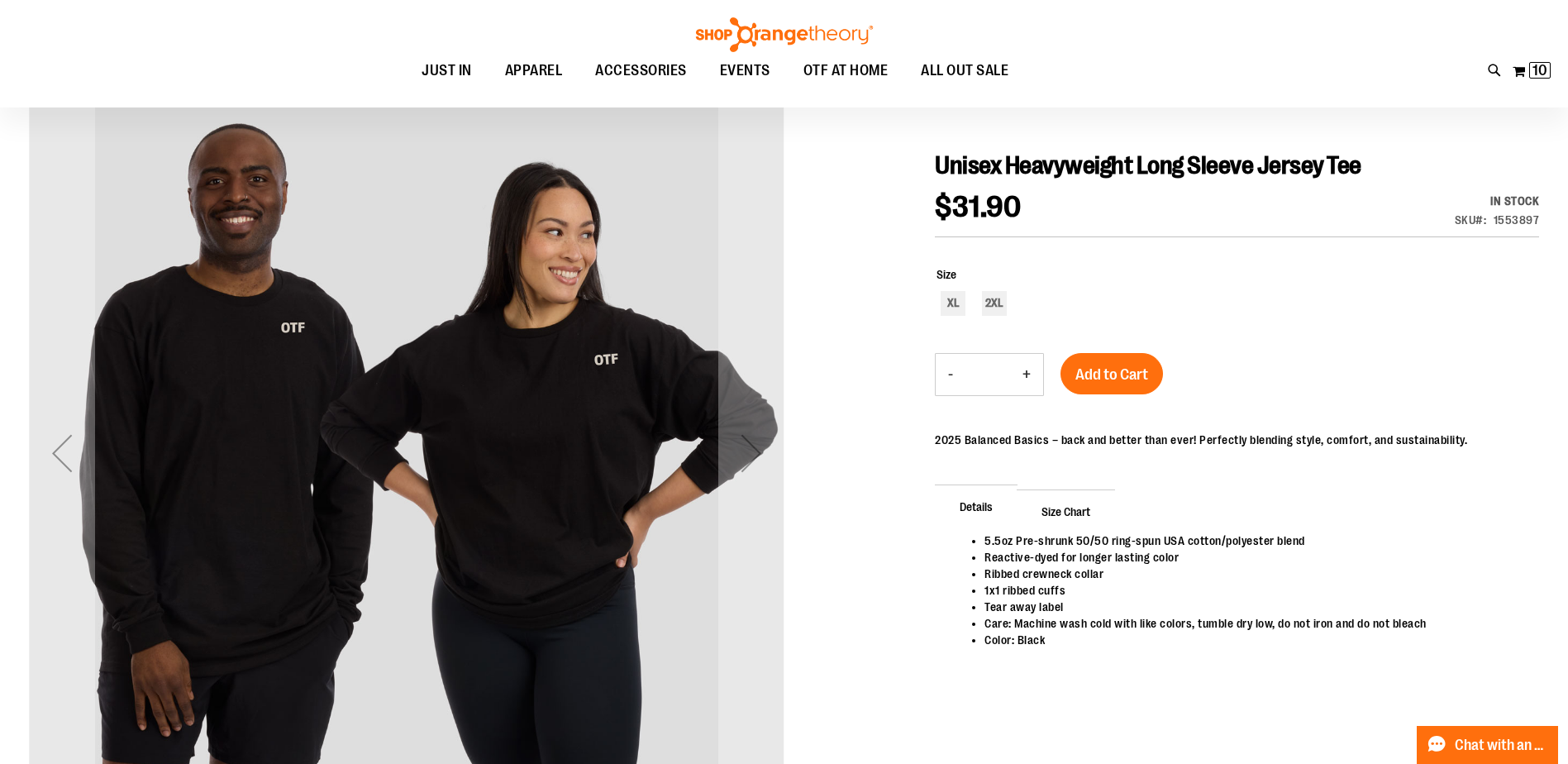
scroll to position [329, 0]
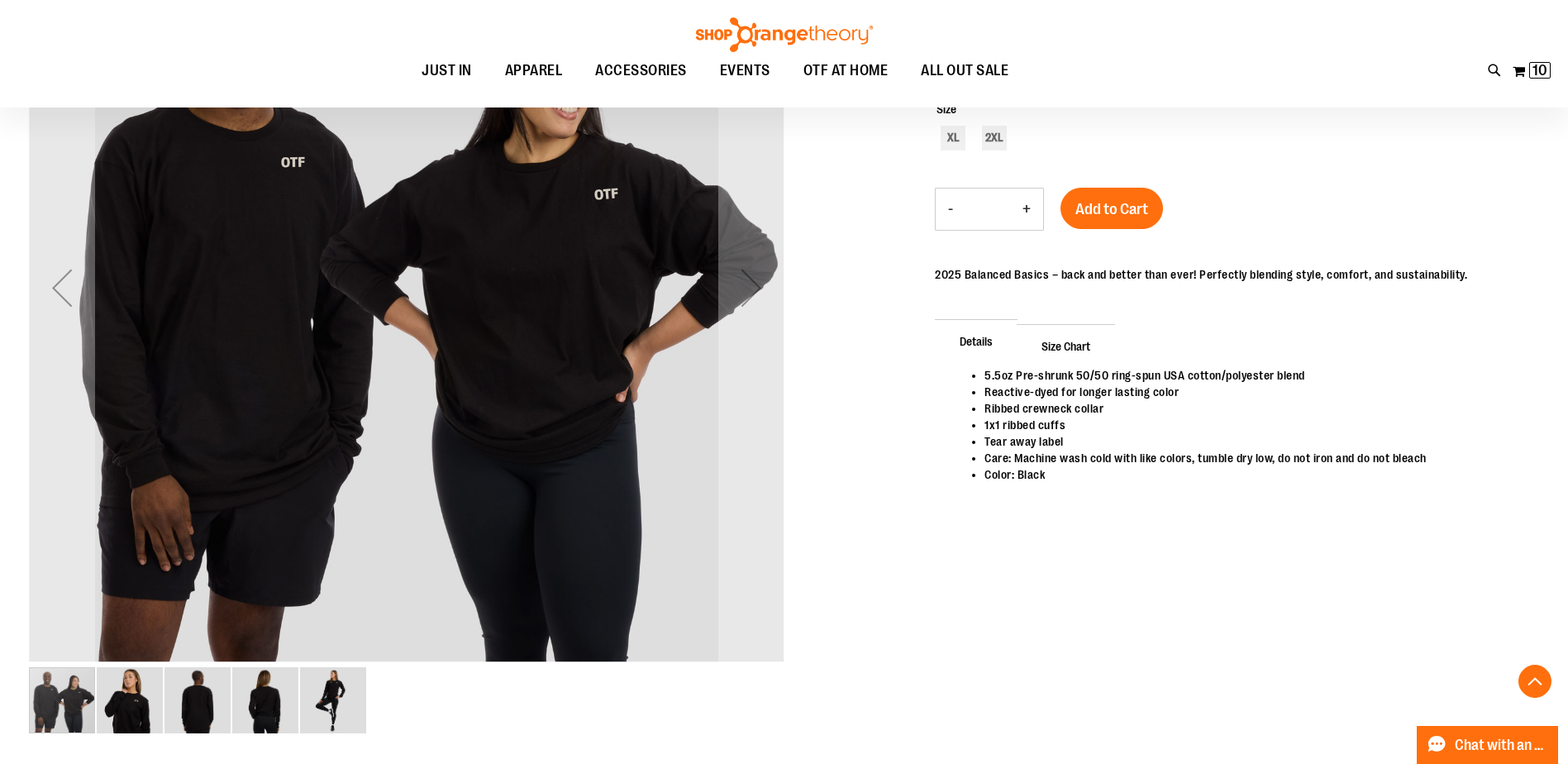
click at [334, 706] on img "image 5 of 5" at bounding box center [333, 701] width 66 height 66
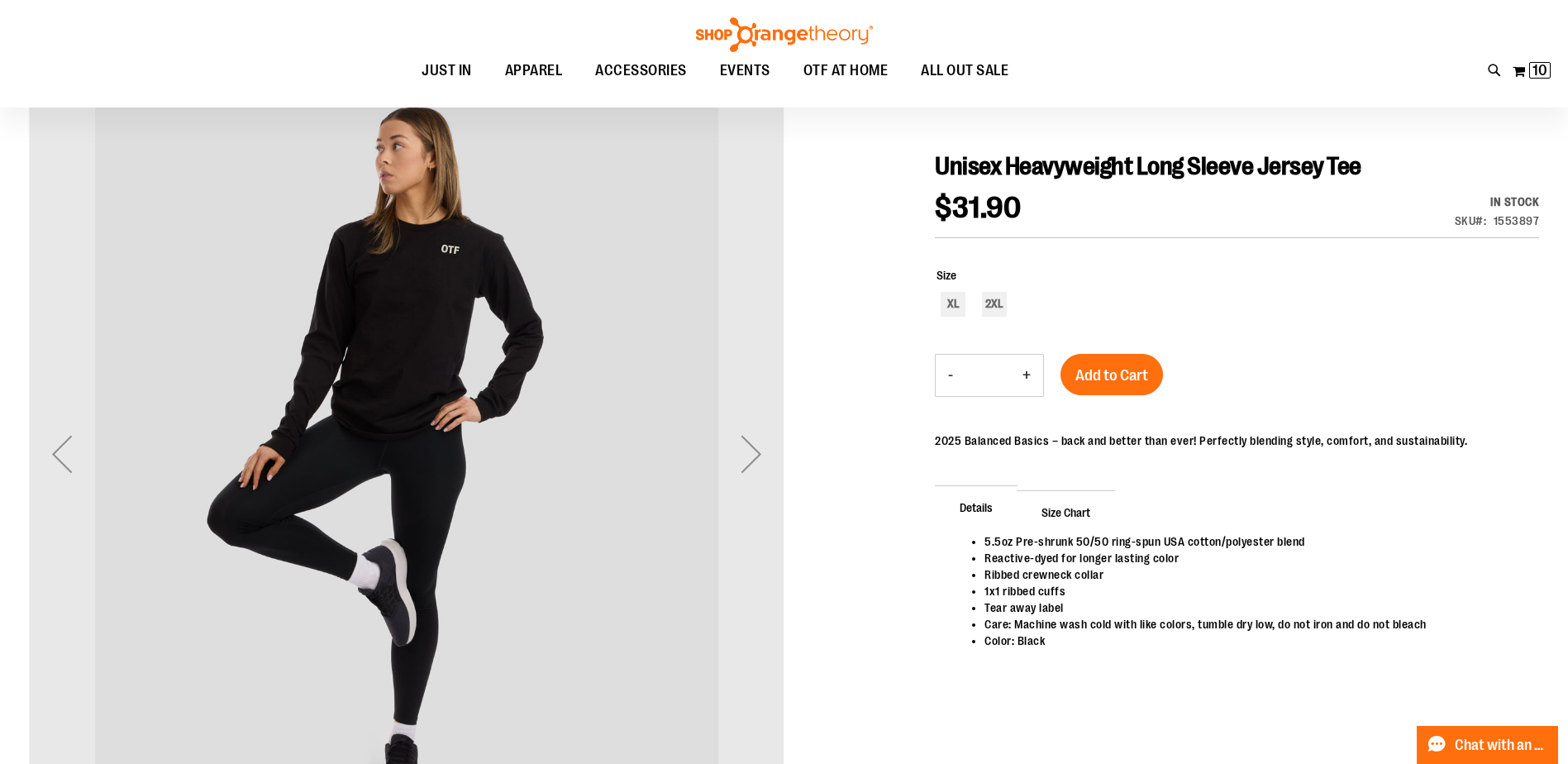
scroll to position [82, 0]
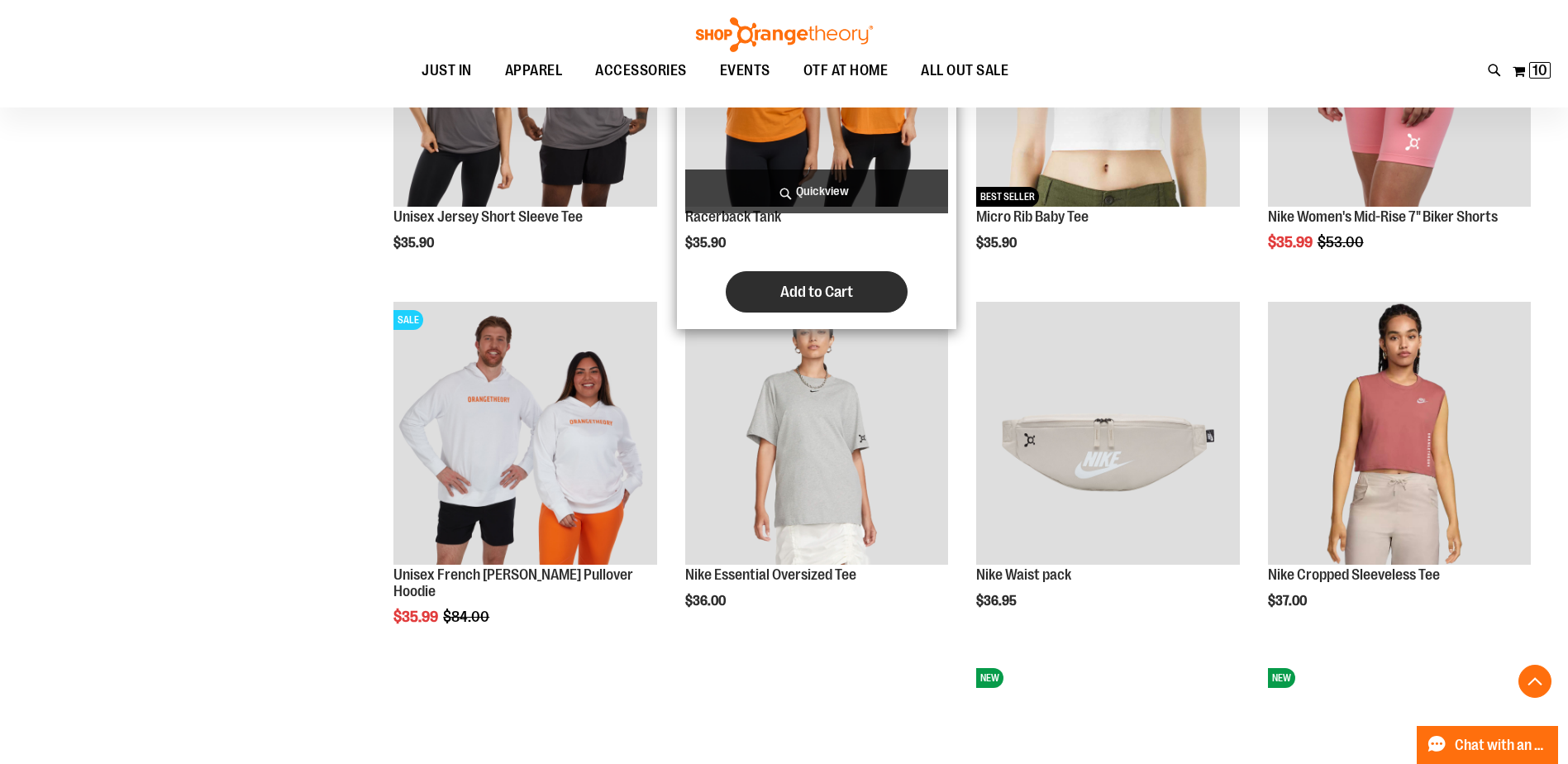
scroll to position [1404, 0]
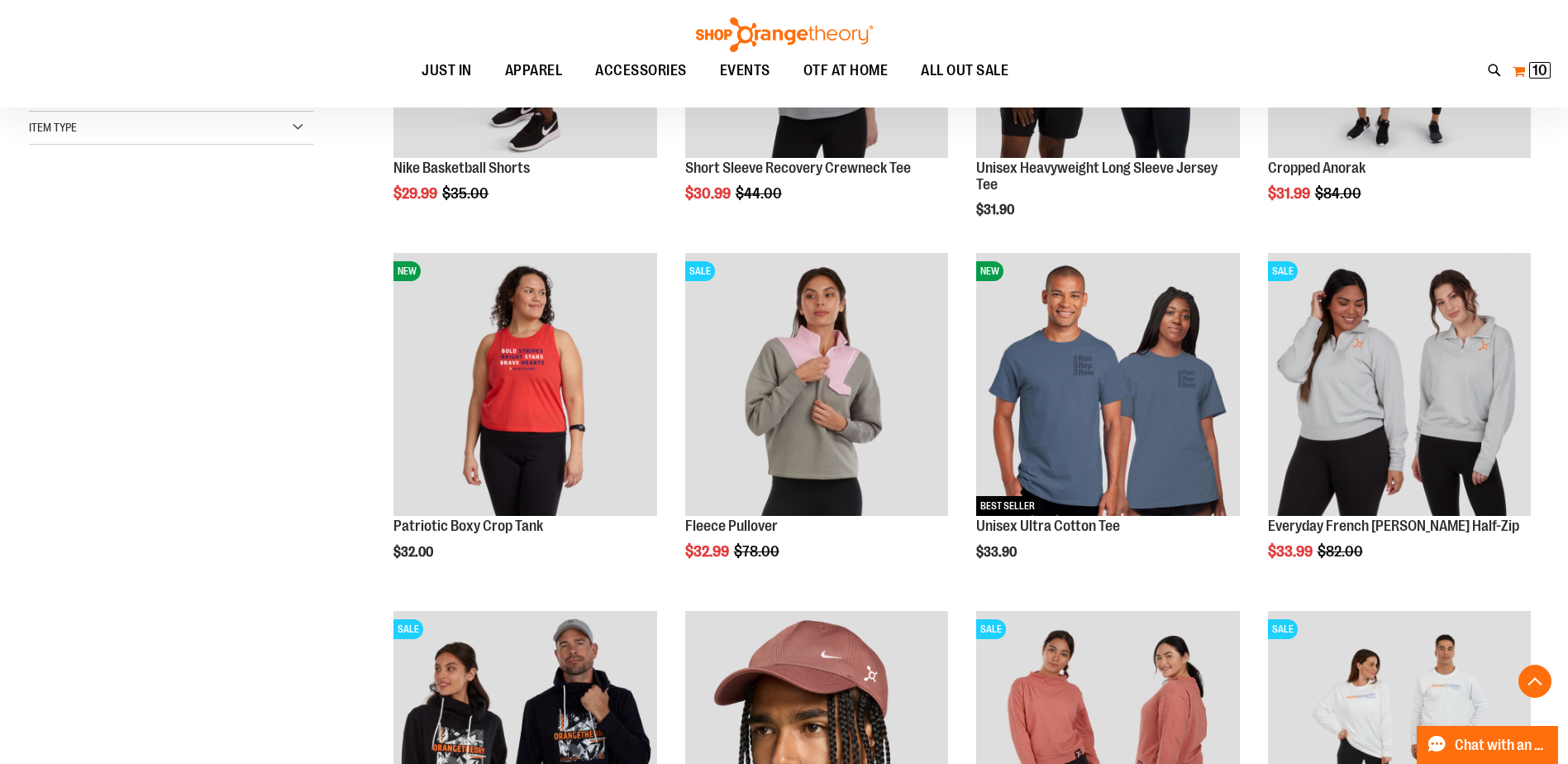
scroll to position [329, 0]
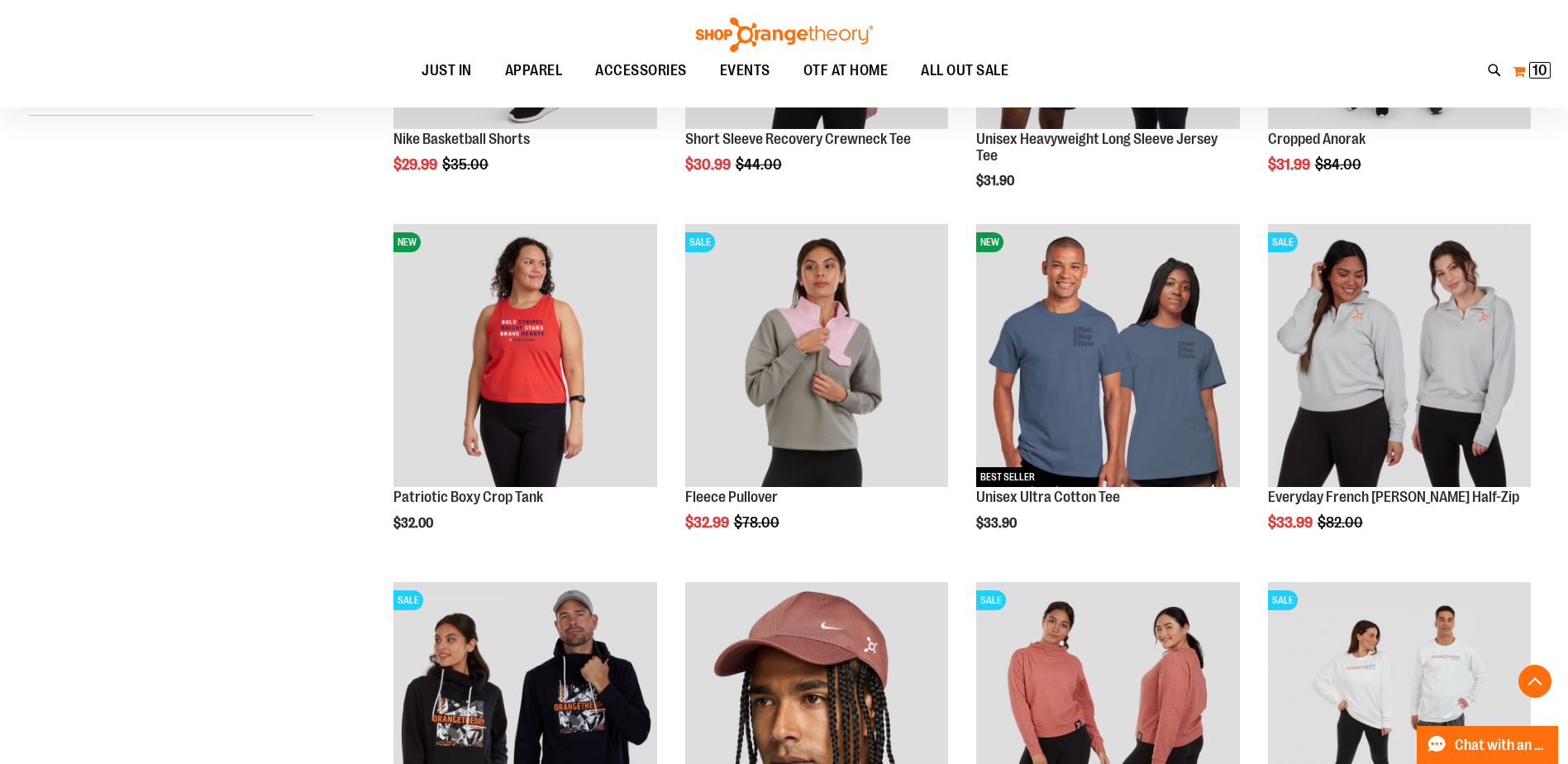
click at [1544, 72] on span "10" at bounding box center [1540, 70] width 15 height 17
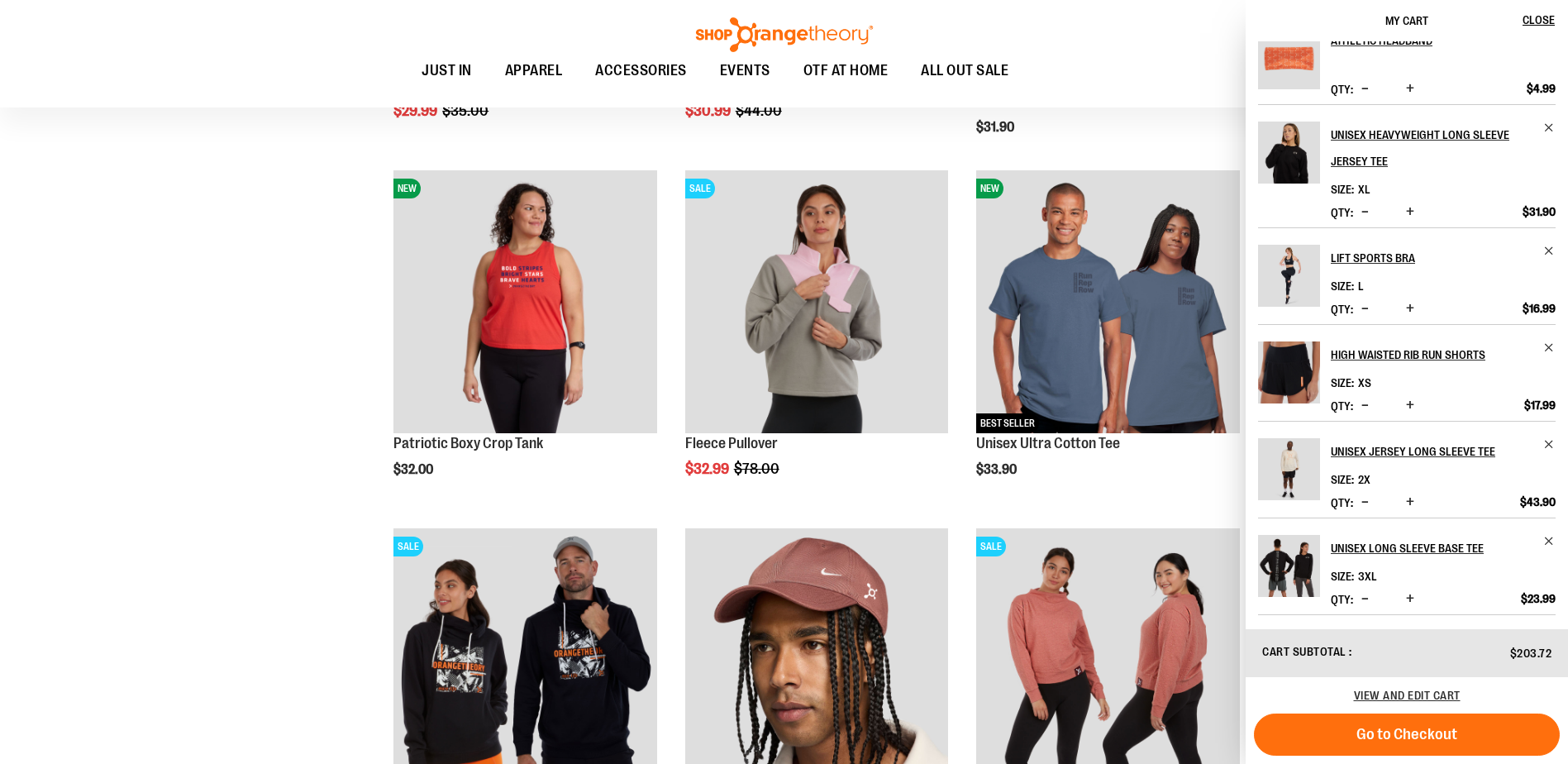
scroll to position [412, 0]
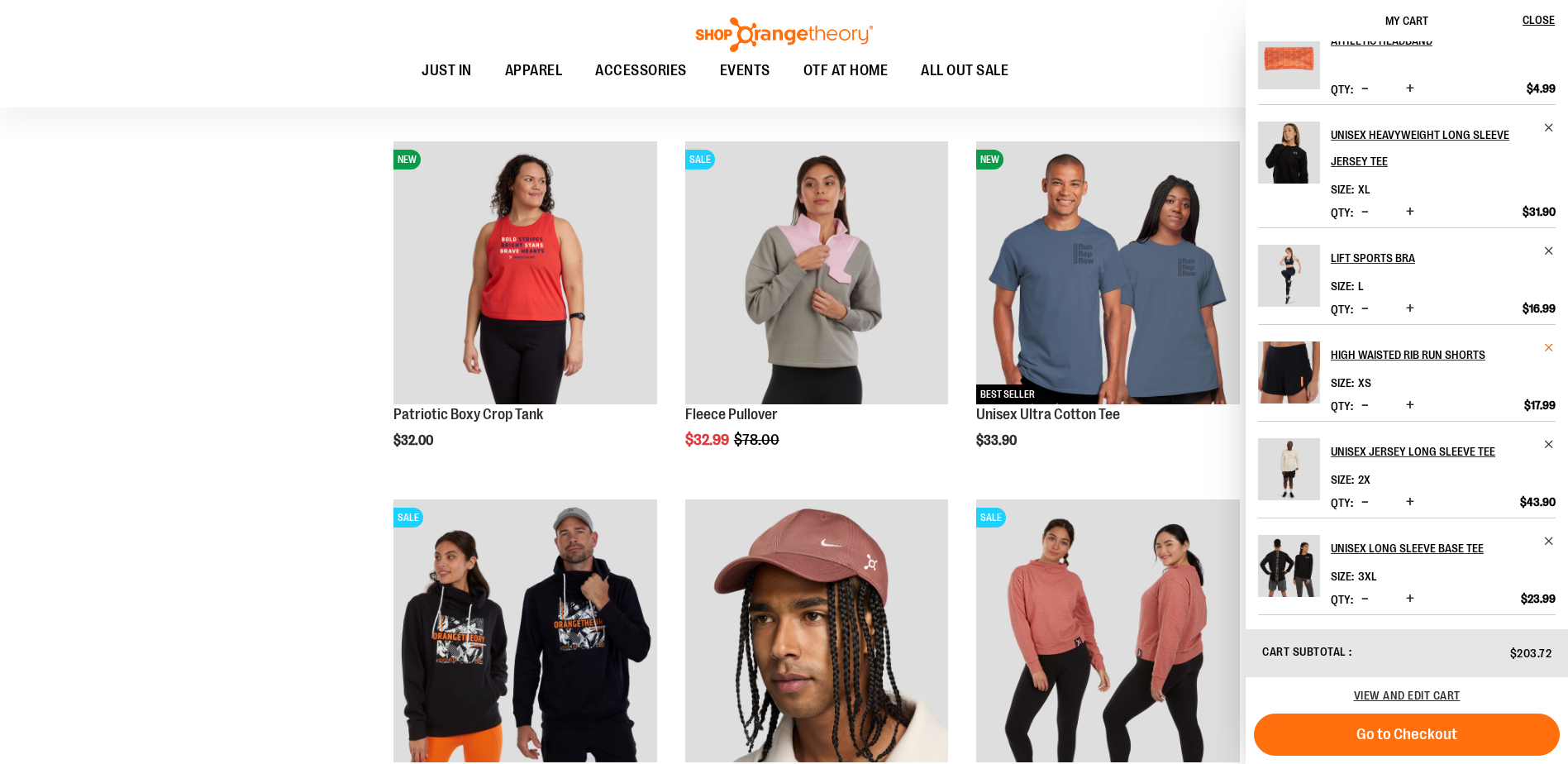
click at [1545, 341] on span "Remove item" at bounding box center [1549, 347] width 13 height 13
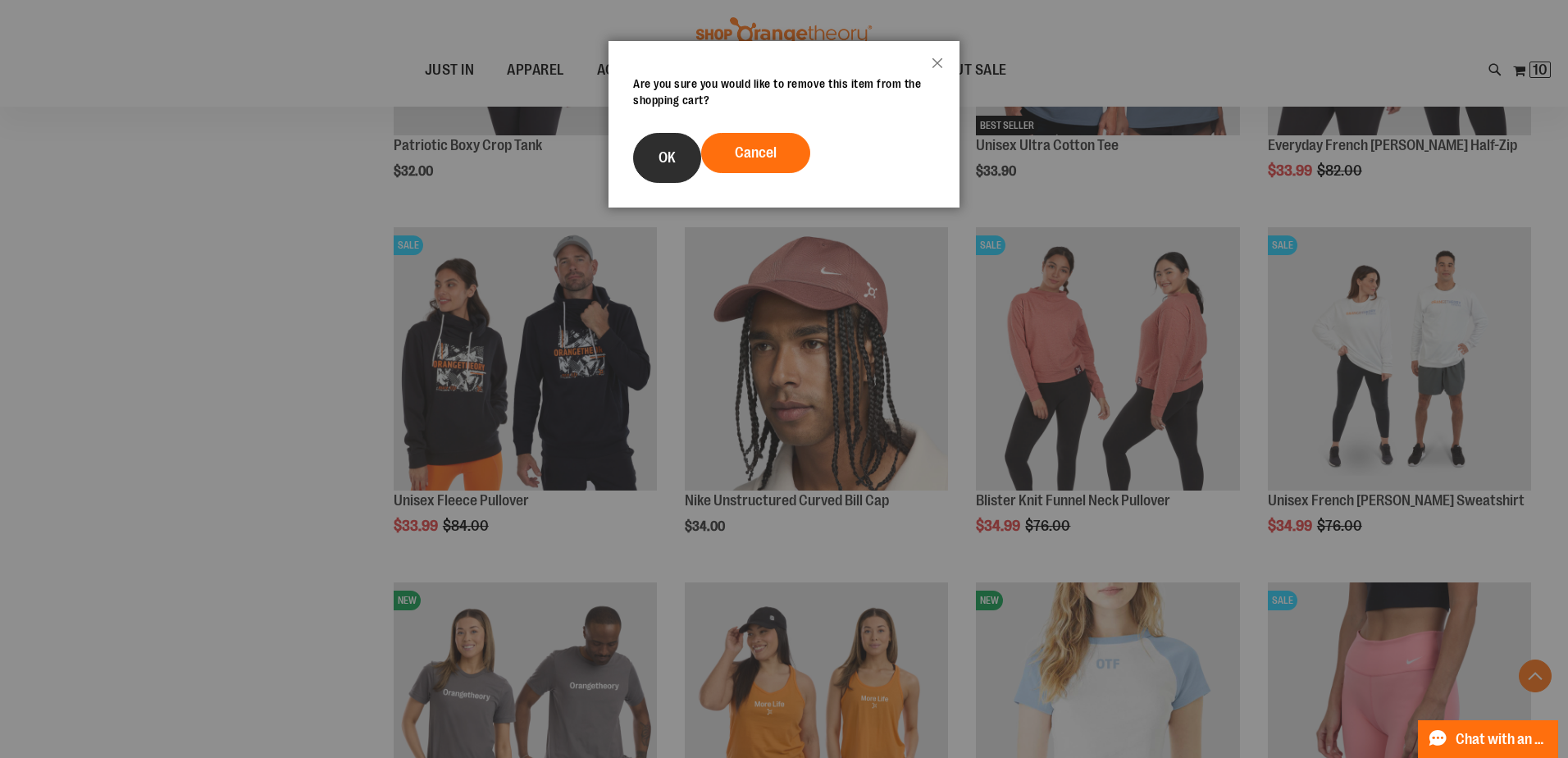
click at [651, 165] on button "OK" at bounding box center [667, 158] width 68 height 50
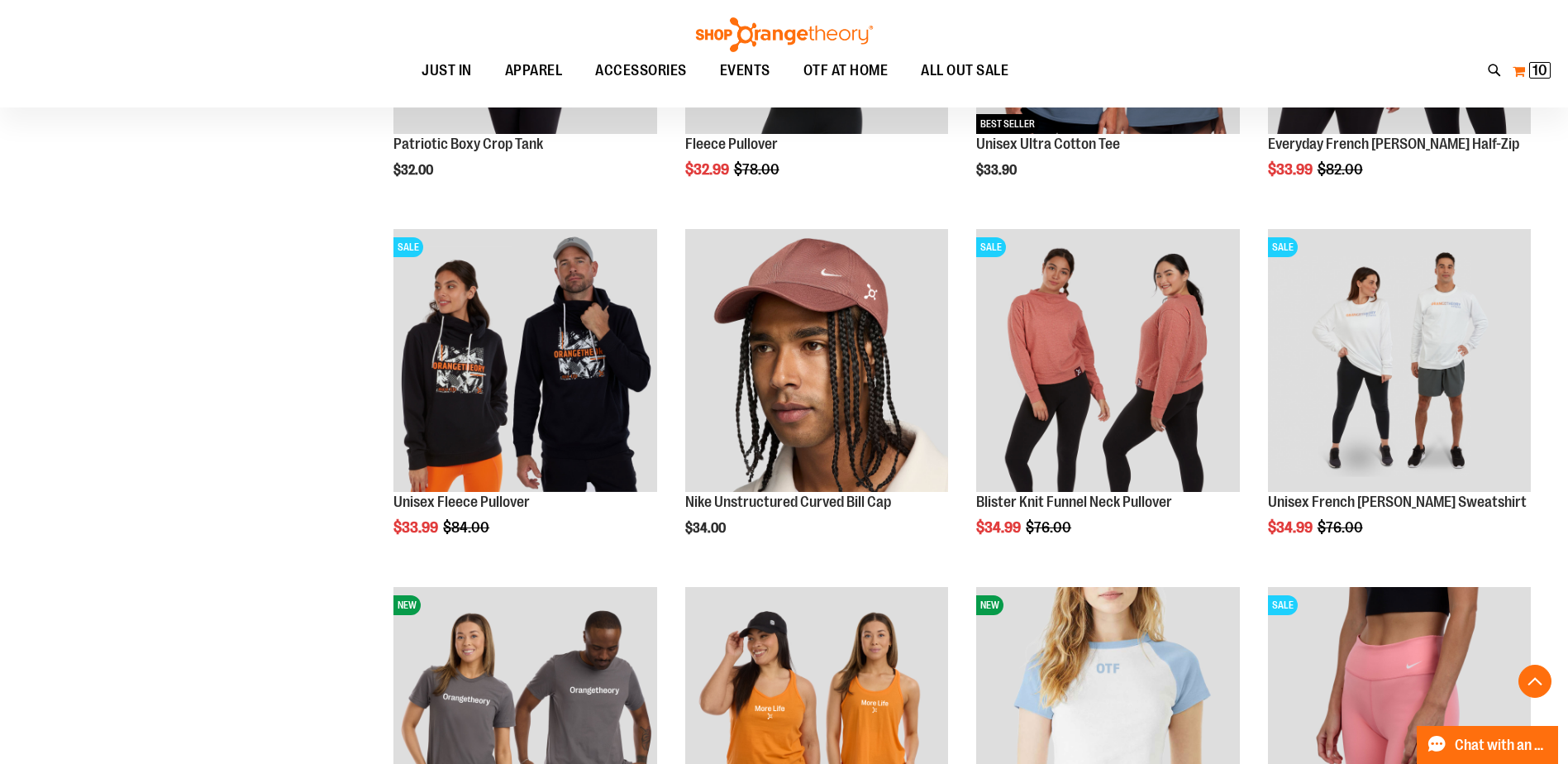
click at [1544, 74] on span "10" at bounding box center [1540, 70] width 15 height 17
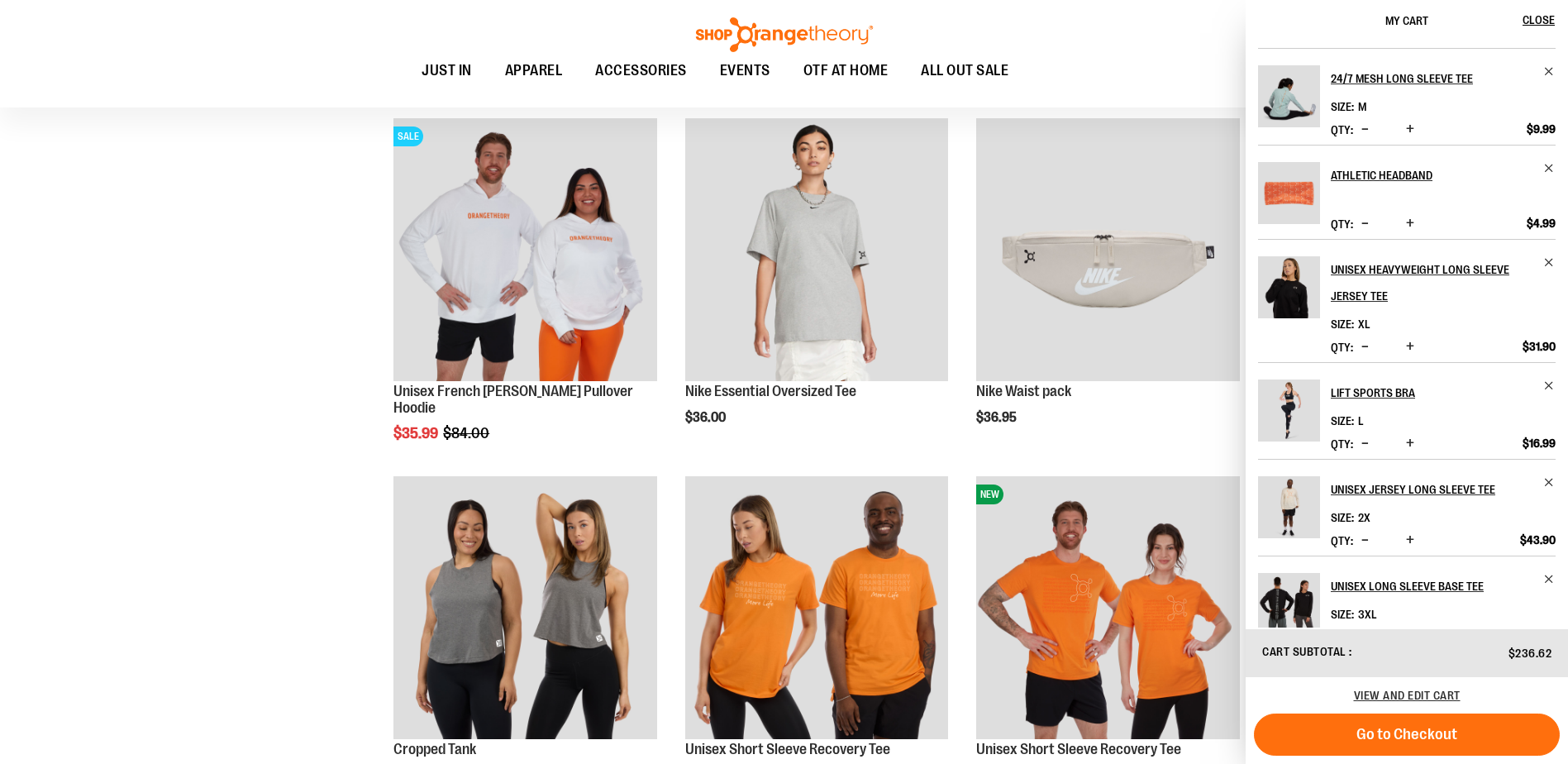
scroll to position [466, 0]
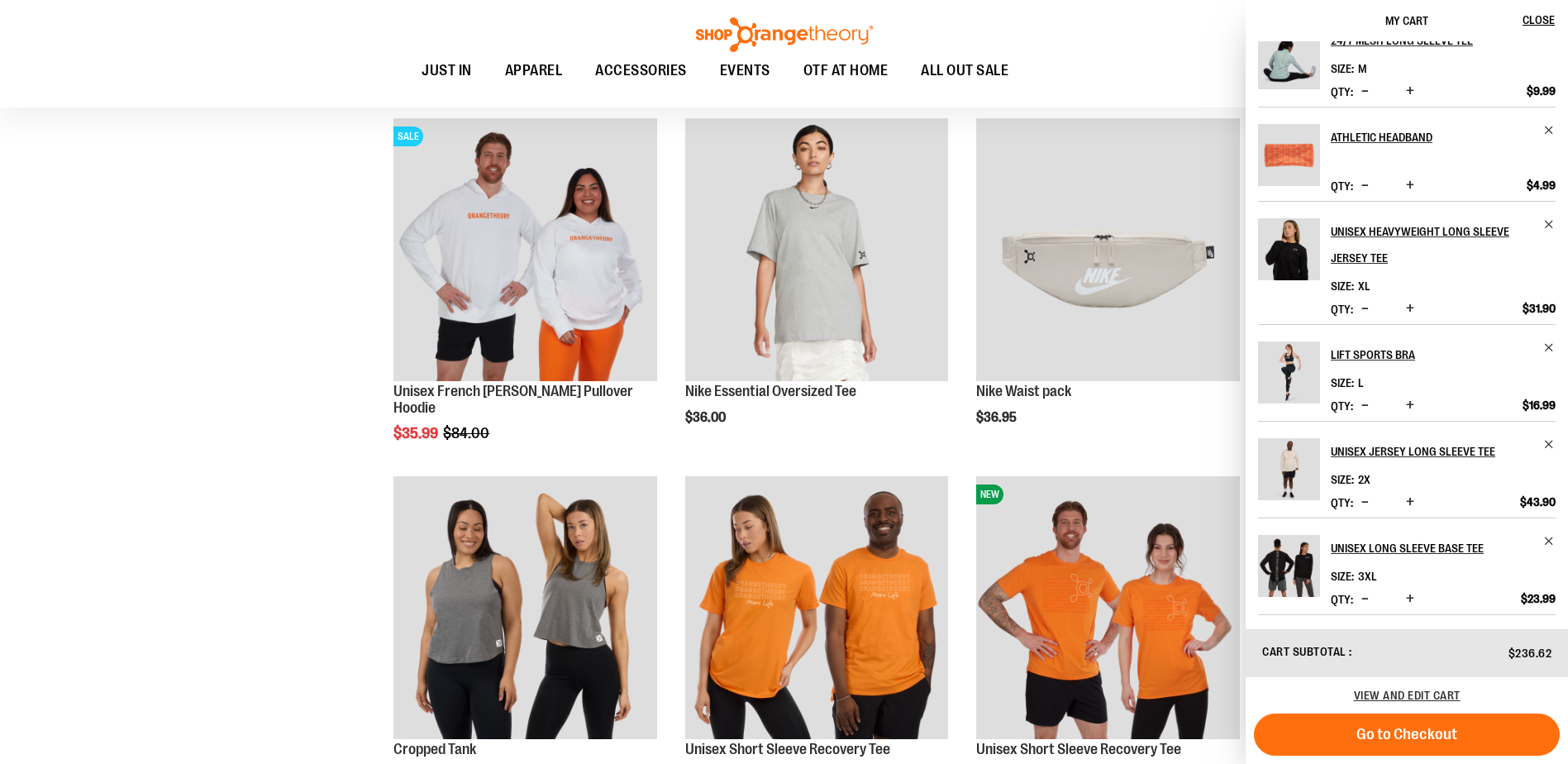
click at [1289, 443] on img "Product" at bounding box center [1289, 470] width 62 height 62
click at [1376, 439] on h2 "Unisex Jersey Long Sleeve Tee" at bounding box center [1433, 451] width 203 height 26
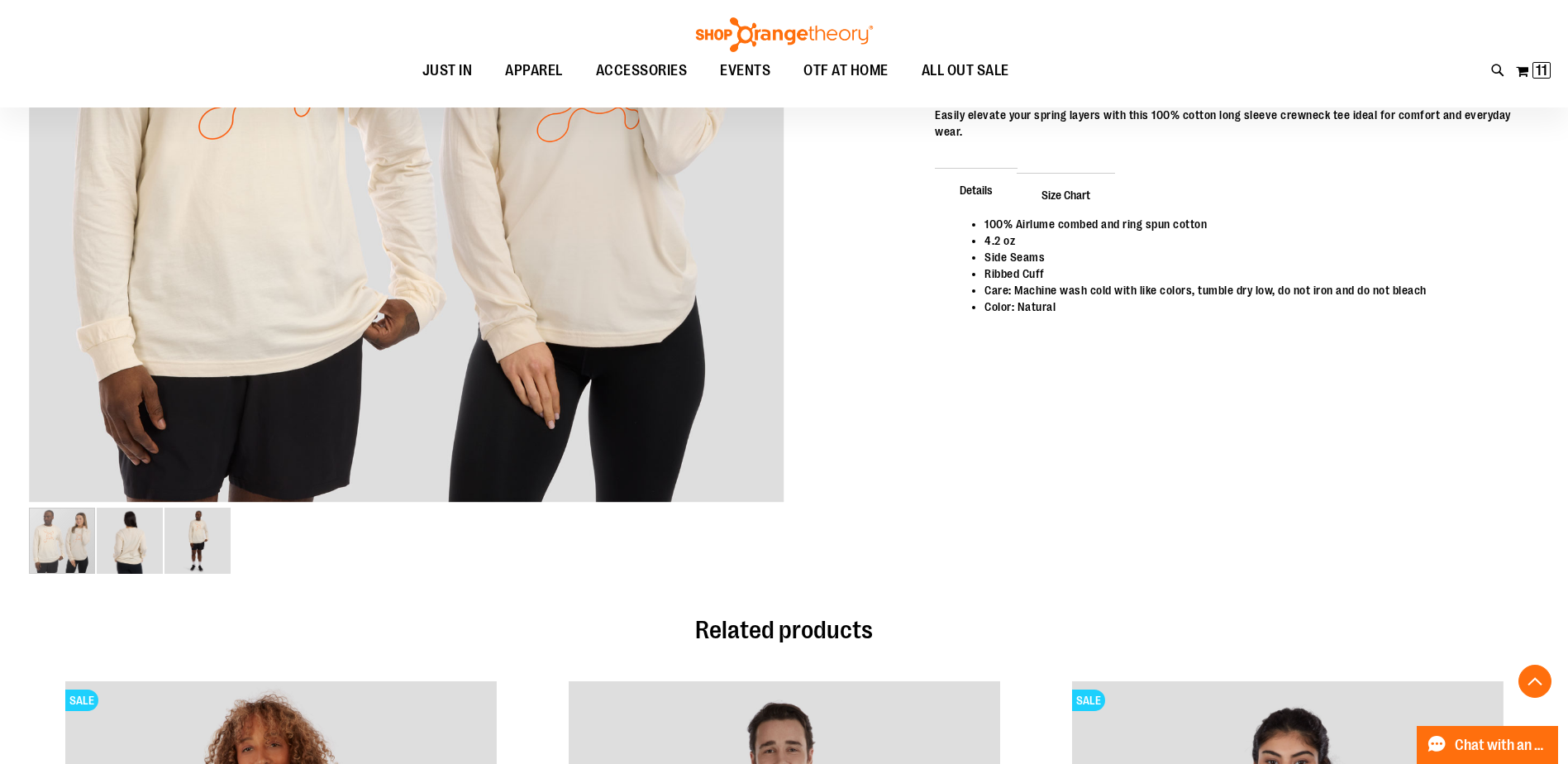
scroll to position [412, 0]
